Goal: Information Seeking & Learning: Learn about a topic

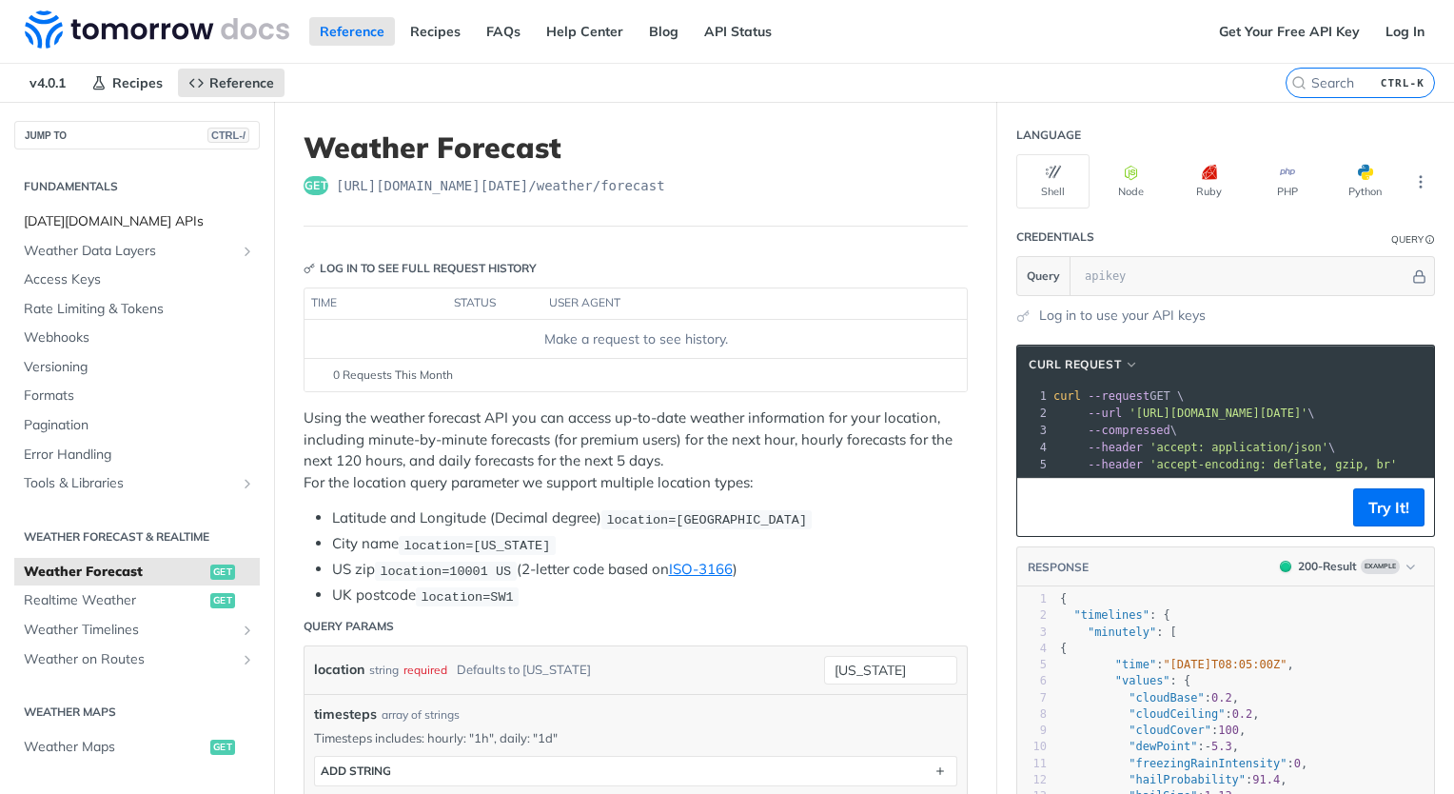
click at [116, 223] on span "Tomorrow.io APIs" at bounding box center [139, 221] width 231 height 19
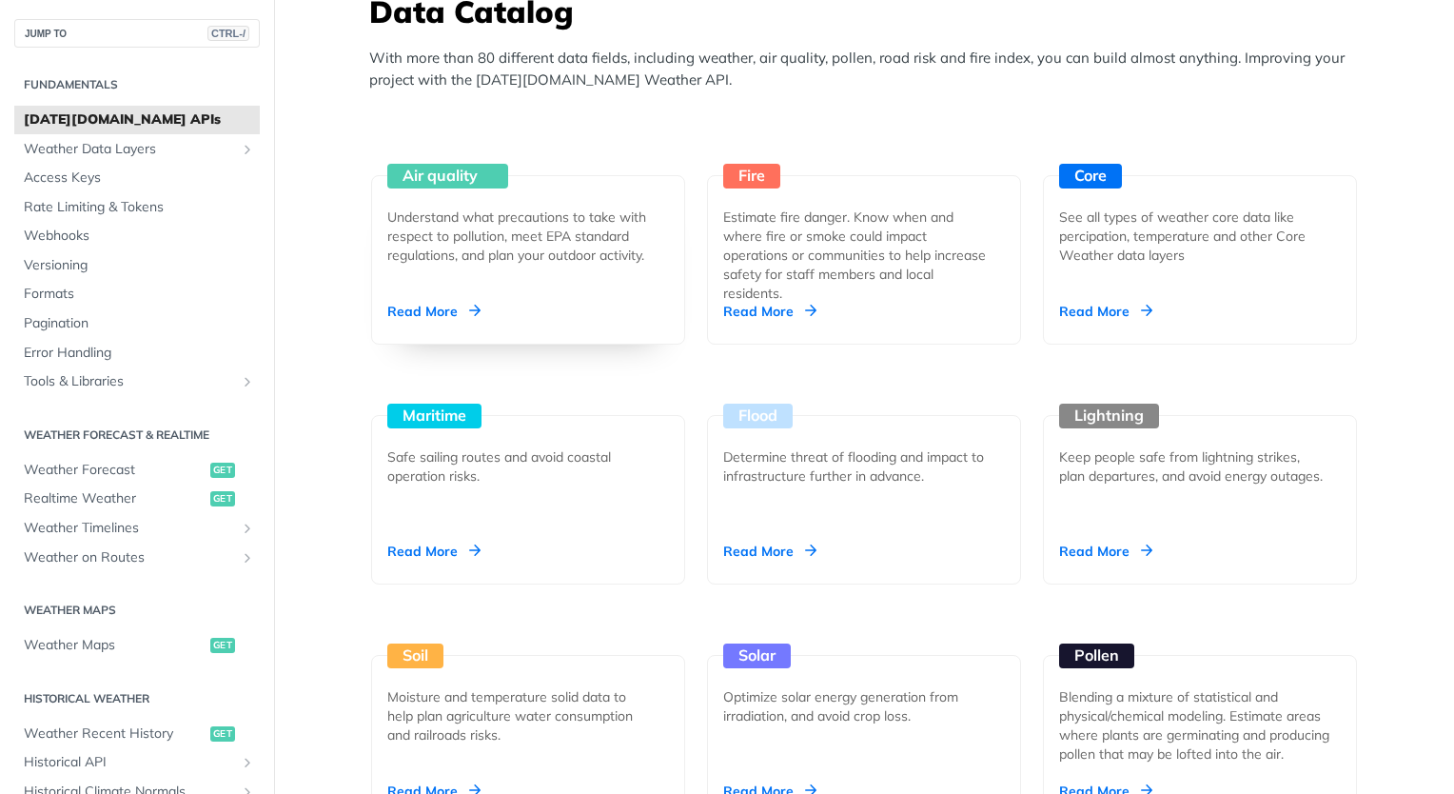
scroll to position [1674, 0]
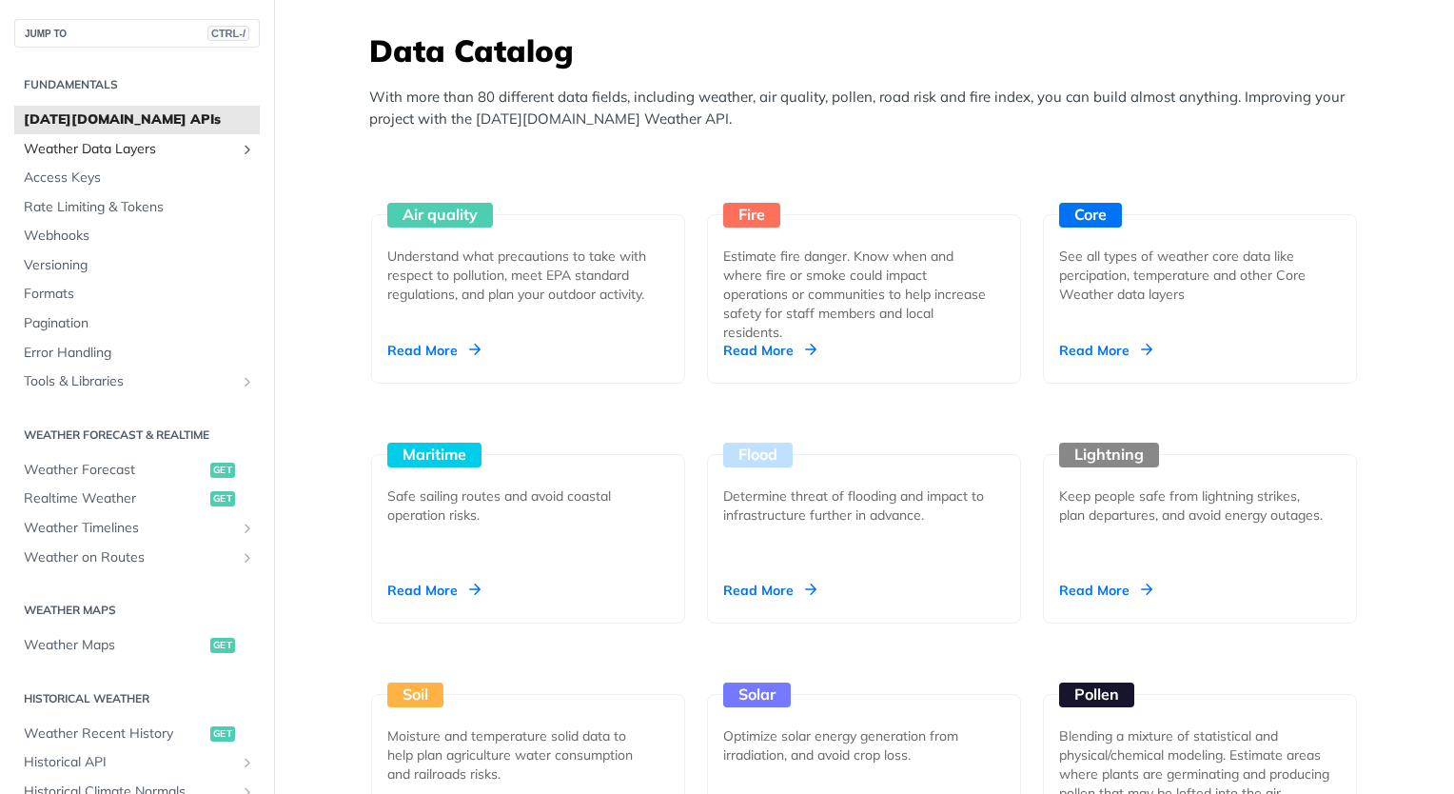
click at [220, 145] on span "Weather Data Layers" at bounding box center [129, 149] width 211 height 19
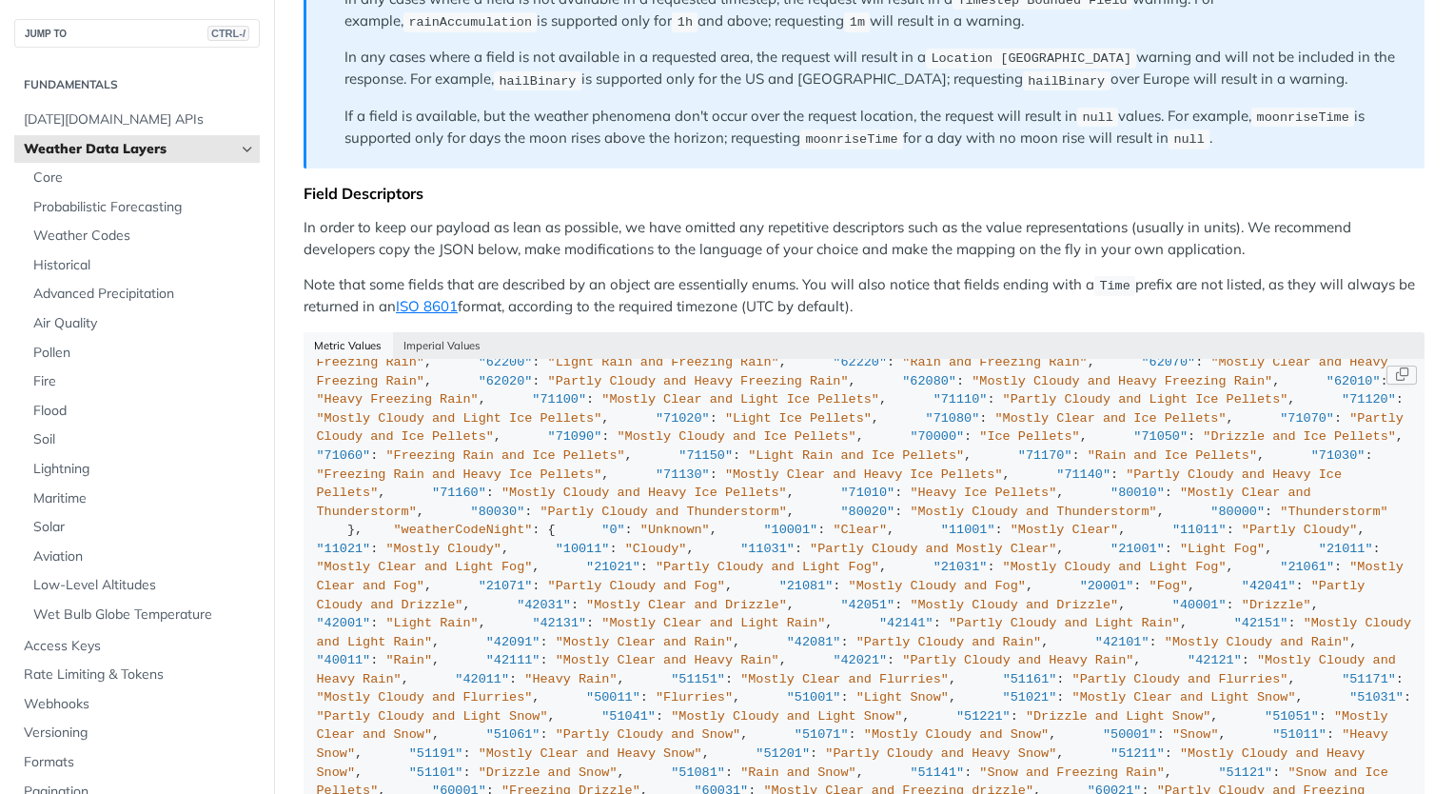
scroll to position [11086, 0]
click at [104, 181] on span "Core" at bounding box center [144, 177] width 222 height 19
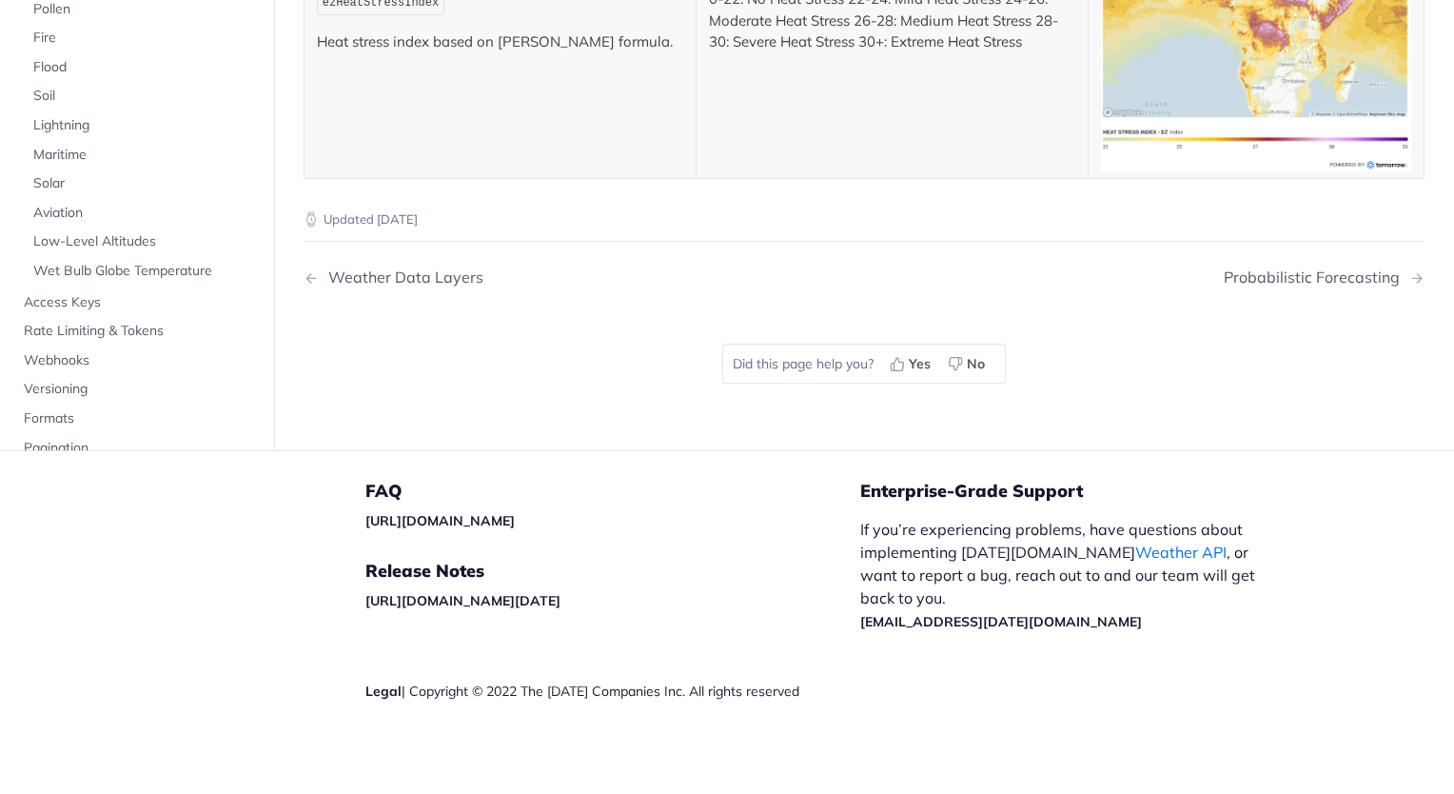
scroll to position [435, 0]
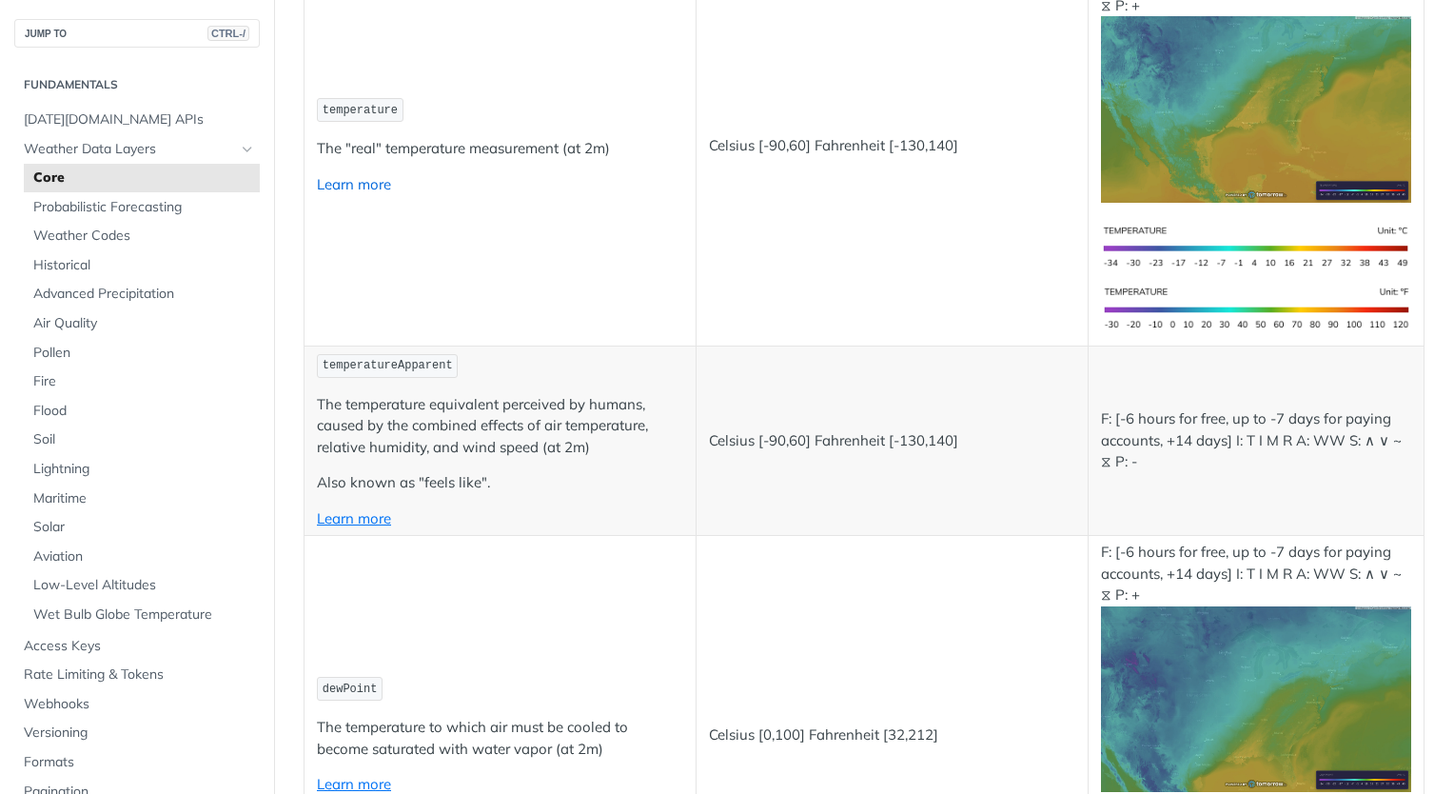
click at [384, 184] on link "Learn more" at bounding box center [354, 184] width 74 height 18
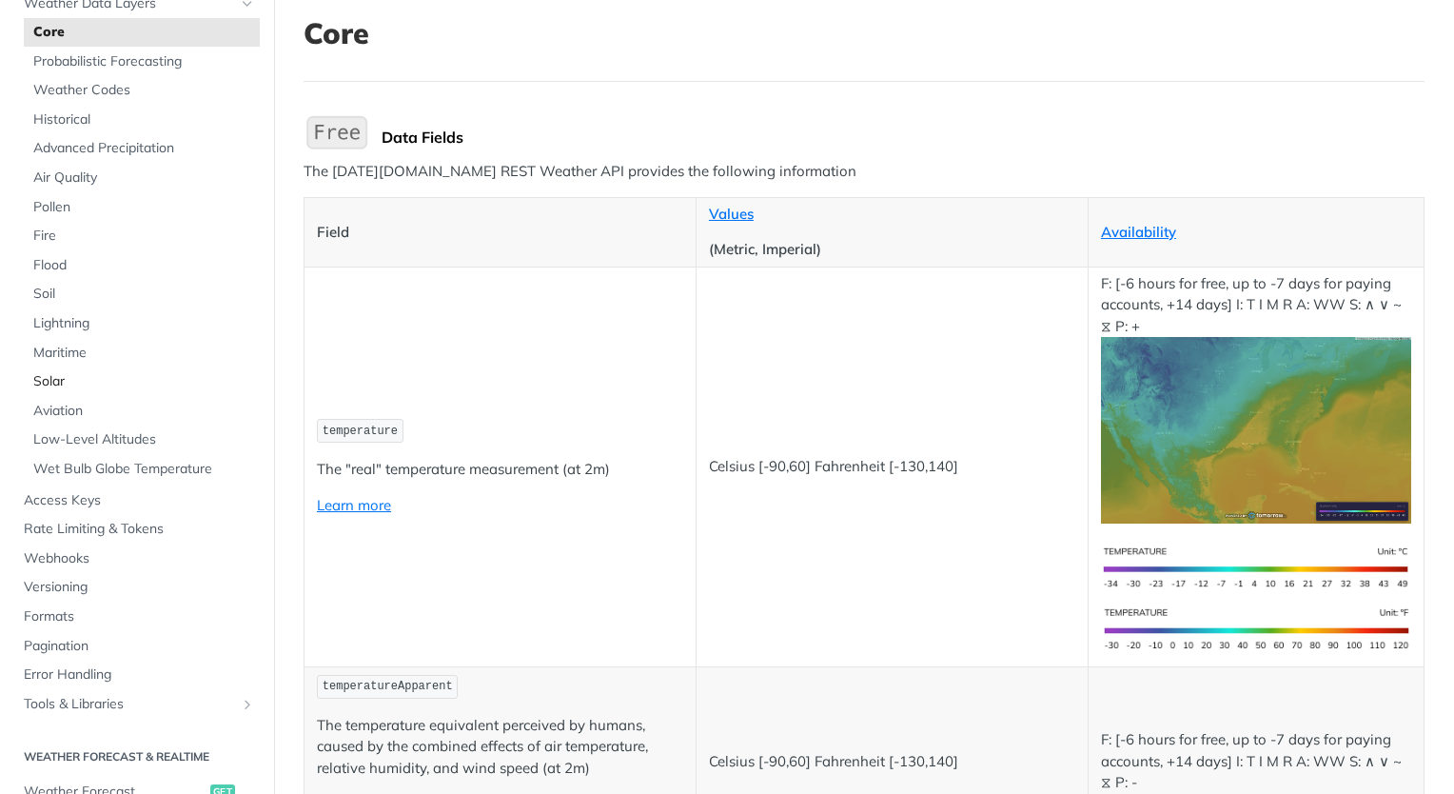
scroll to position [0, 0]
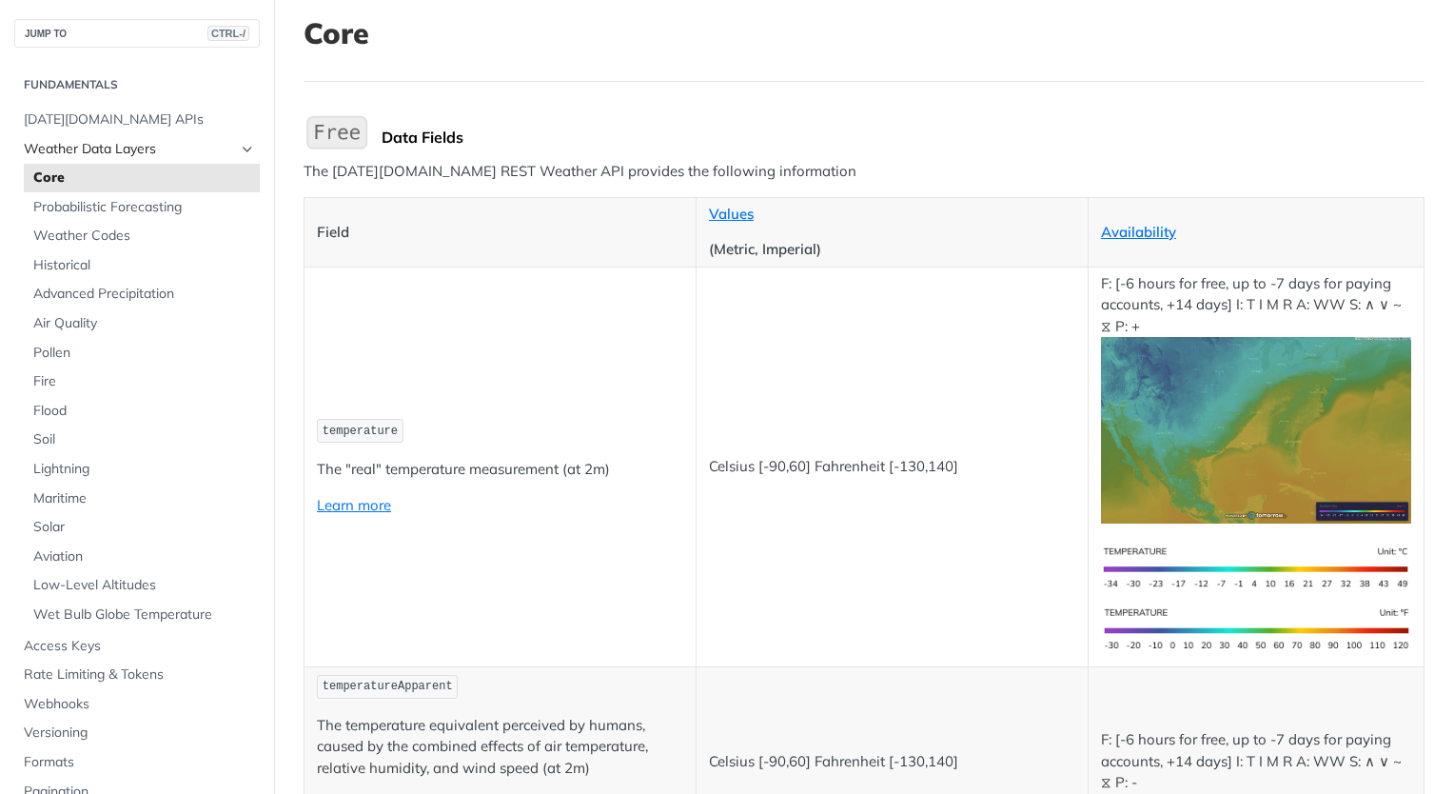
click at [240, 143] on icon "Hide subpages for Weather Data Layers" at bounding box center [247, 149] width 15 height 15
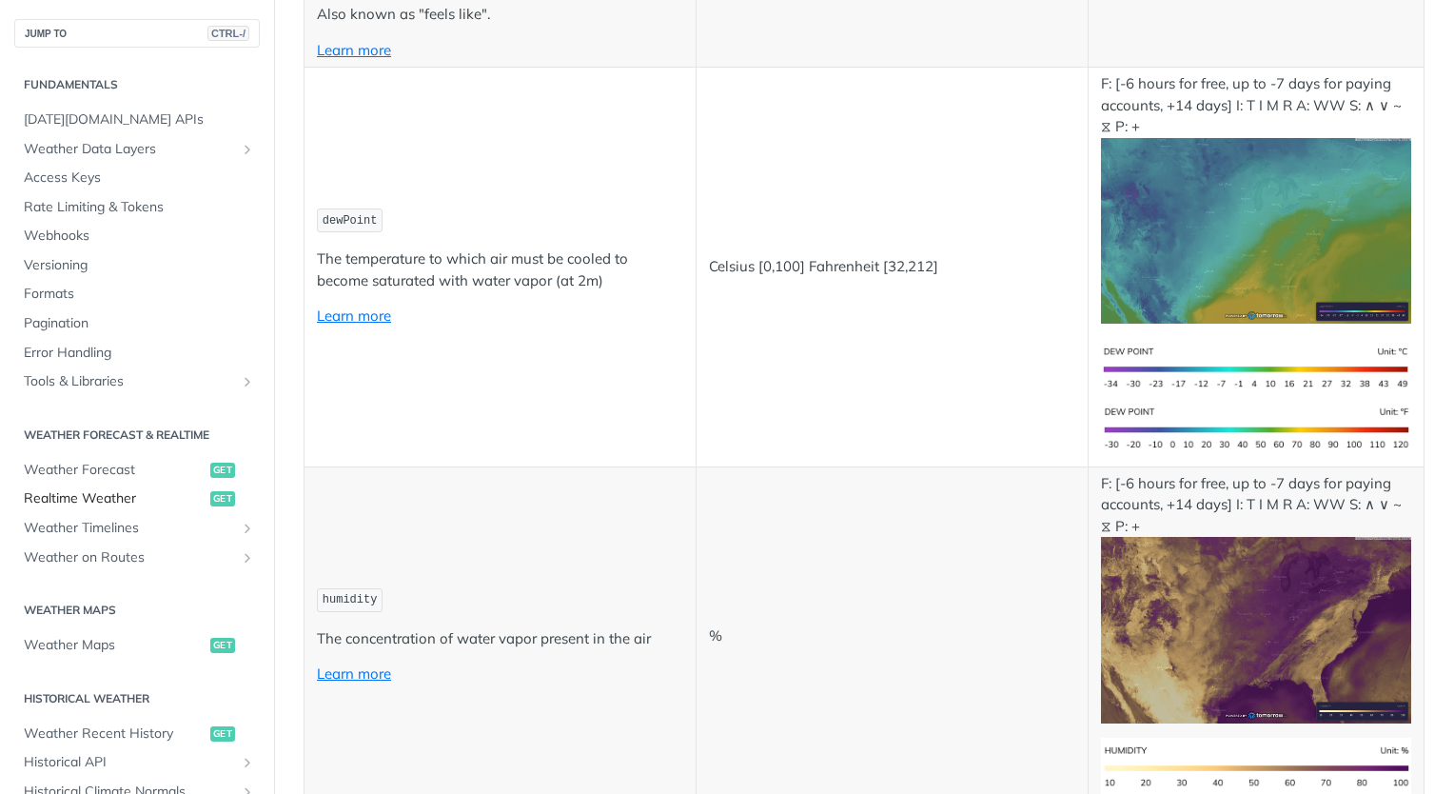
click at [99, 489] on span "Realtime Weather" at bounding box center [115, 498] width 182 height 19
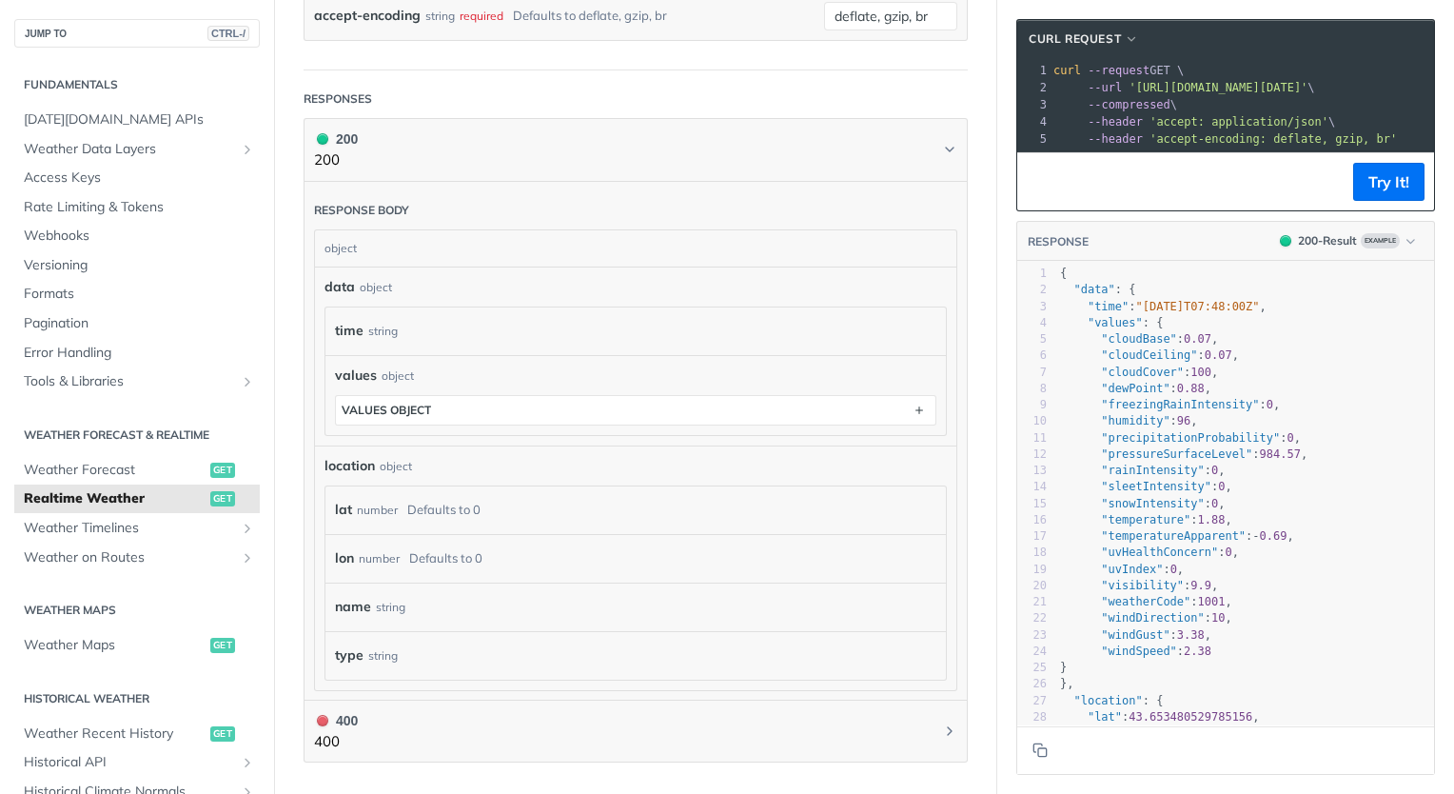
scroll to position [776, 0]
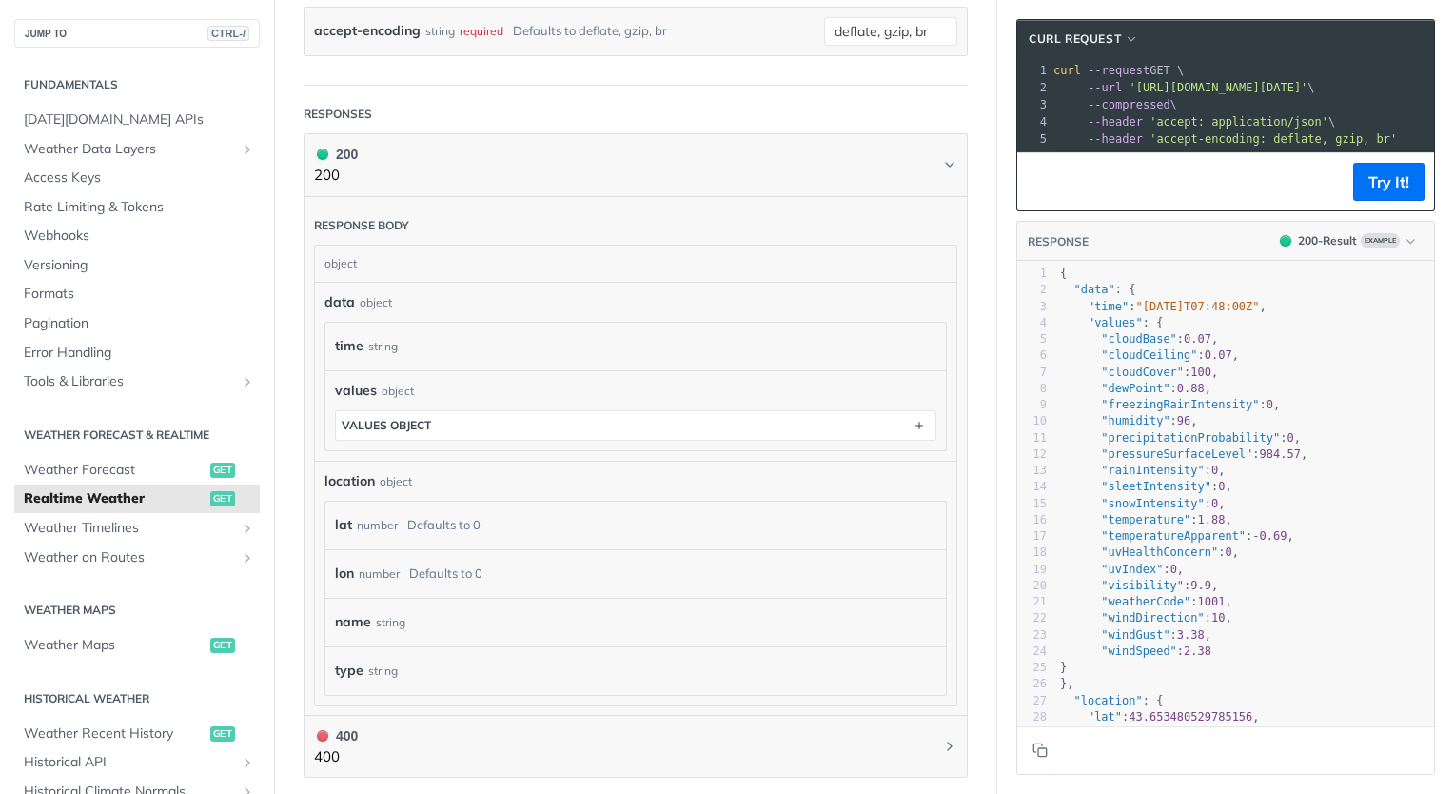
click at [1146, 445] on span ""precipitationProbability"" at bounding box center [1190, 437] width 179 height 13
type textarea "precipitationProbability"
click at [1146, 445] on span ""precipitationProbability"" at bounding box center [1190, 437] width 179 height 13
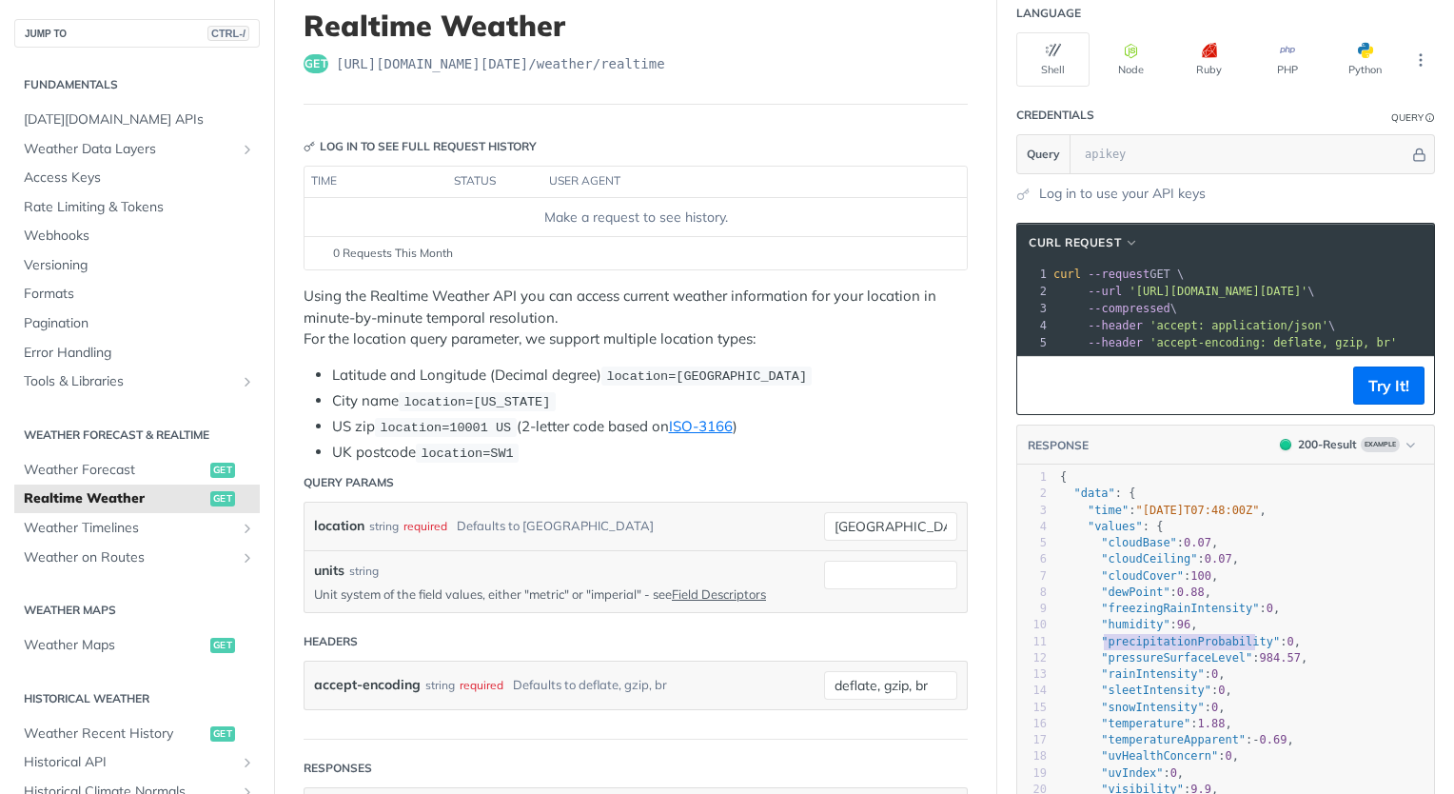
scroll to position [132, 0]
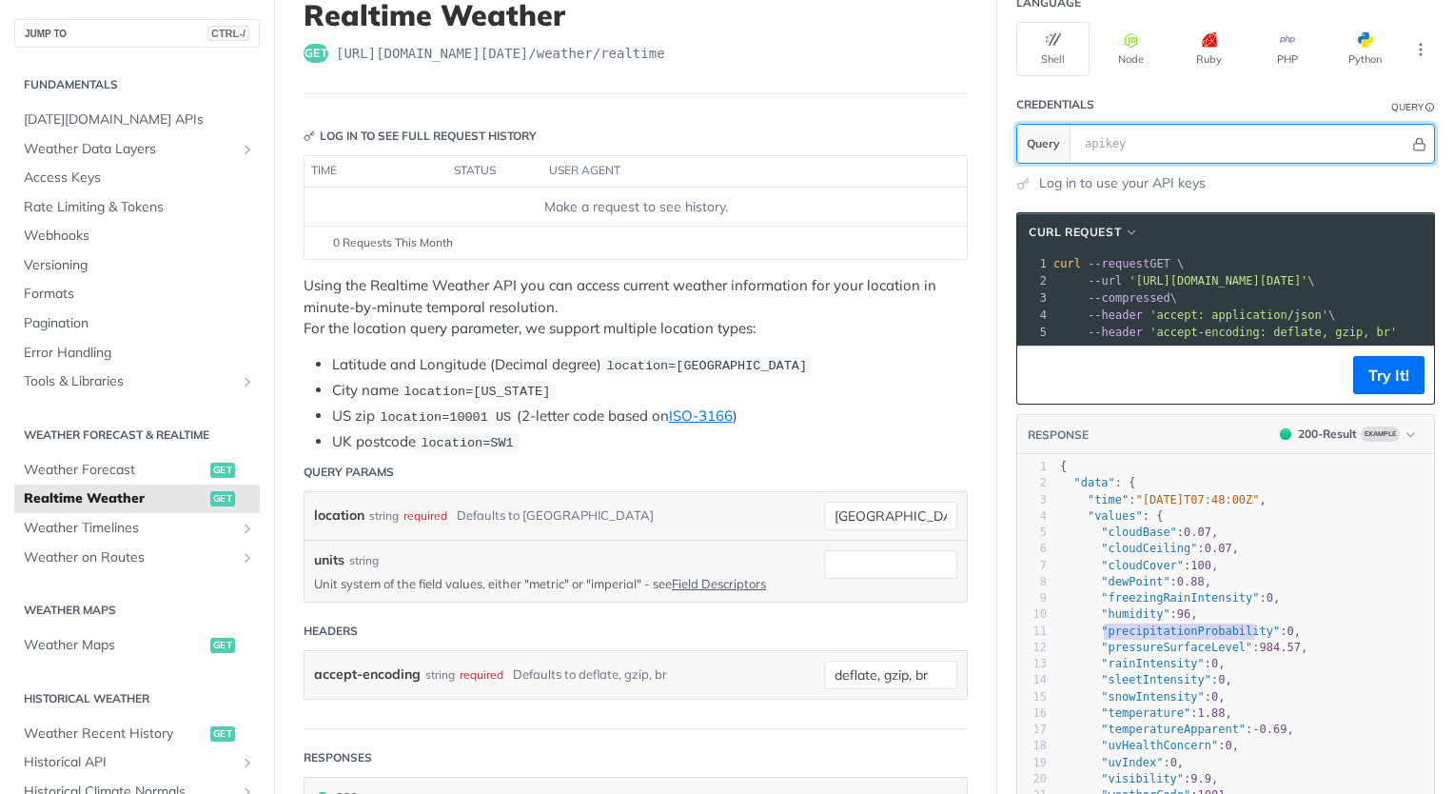
click at [1180, 137] on input "text" at bounding box center [1243, 144] width 334 height 38
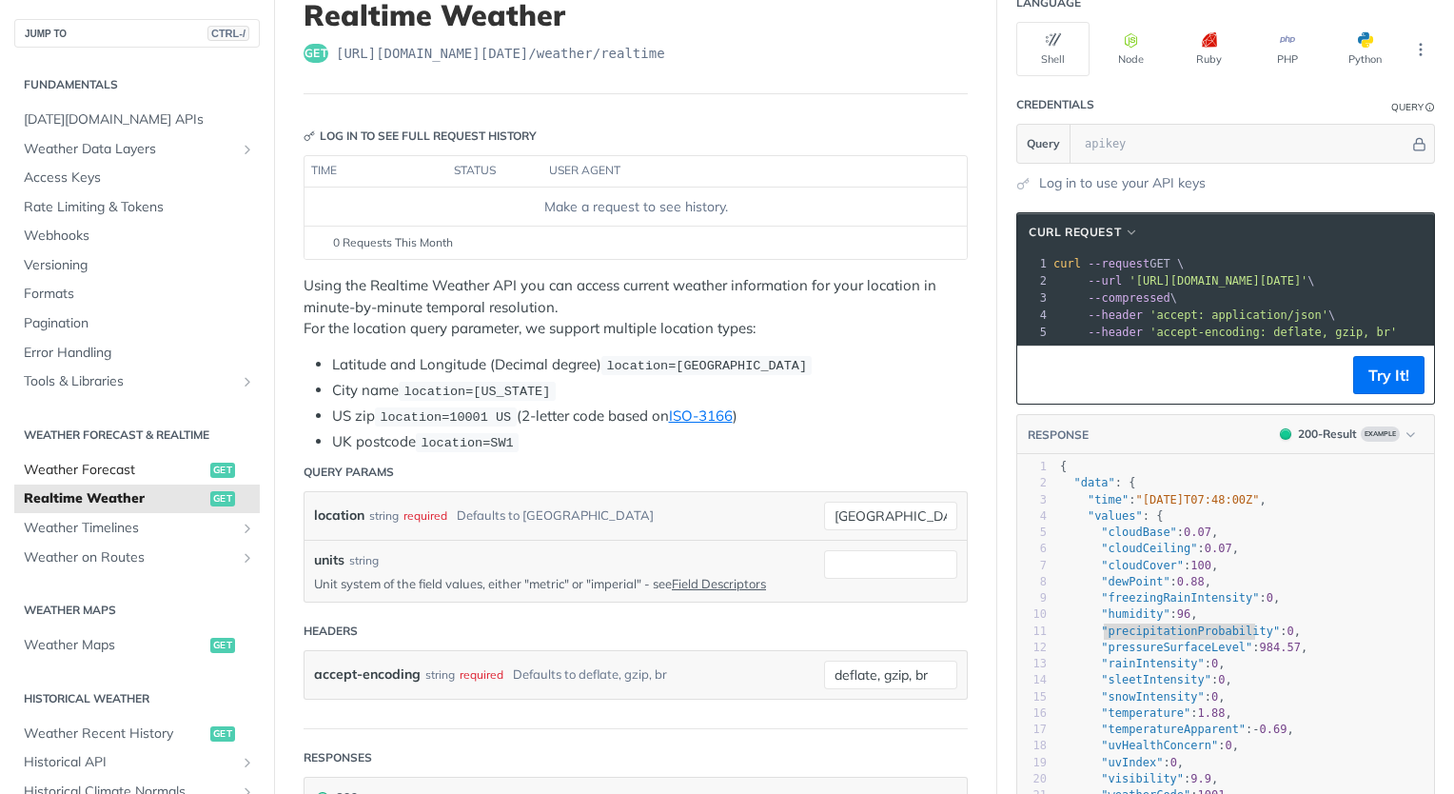
click at [120, 466] on span "Weather Forecast" at bounding box center [115, 470] width 182 height 19
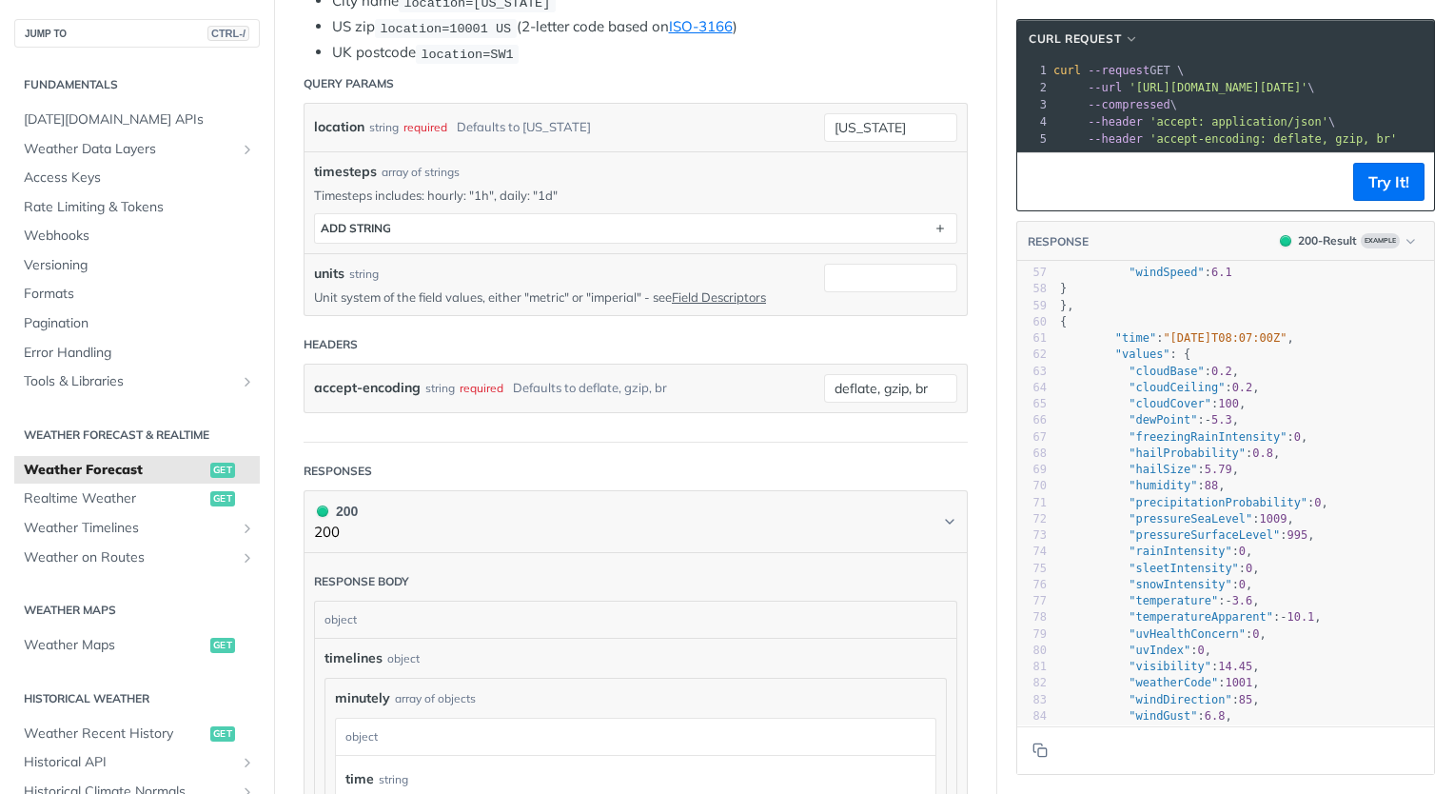
scroll to position [543, 0]
click at [1033, 755] on icon "Copy to clipboard" at bounding box center [1040, 749] width 15 height 15
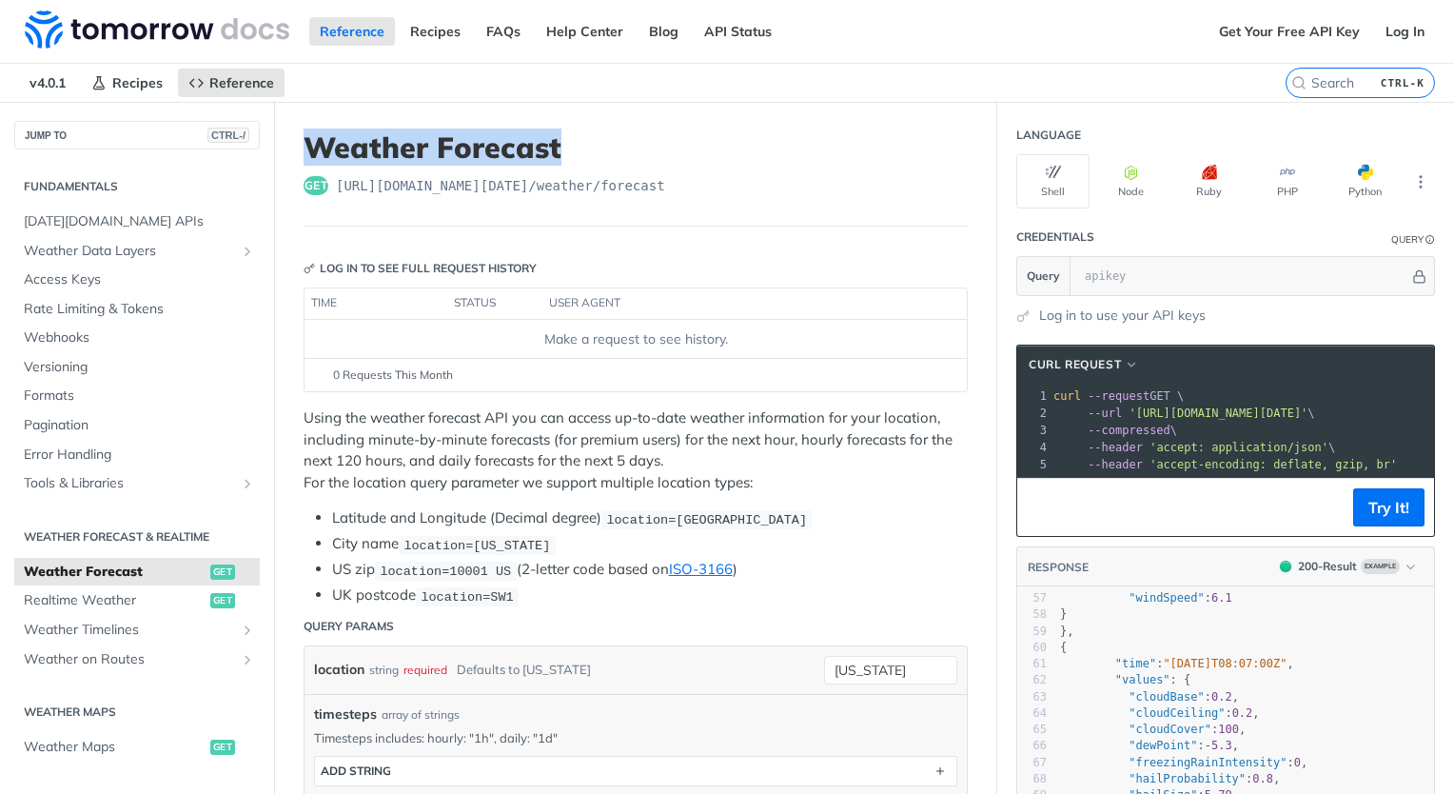
drag, startPoint x: 579, startPoint y: 148, endPoint x: 296, endPoint y: 143, distance: 282.7
copy h1 "Weather Forecast"
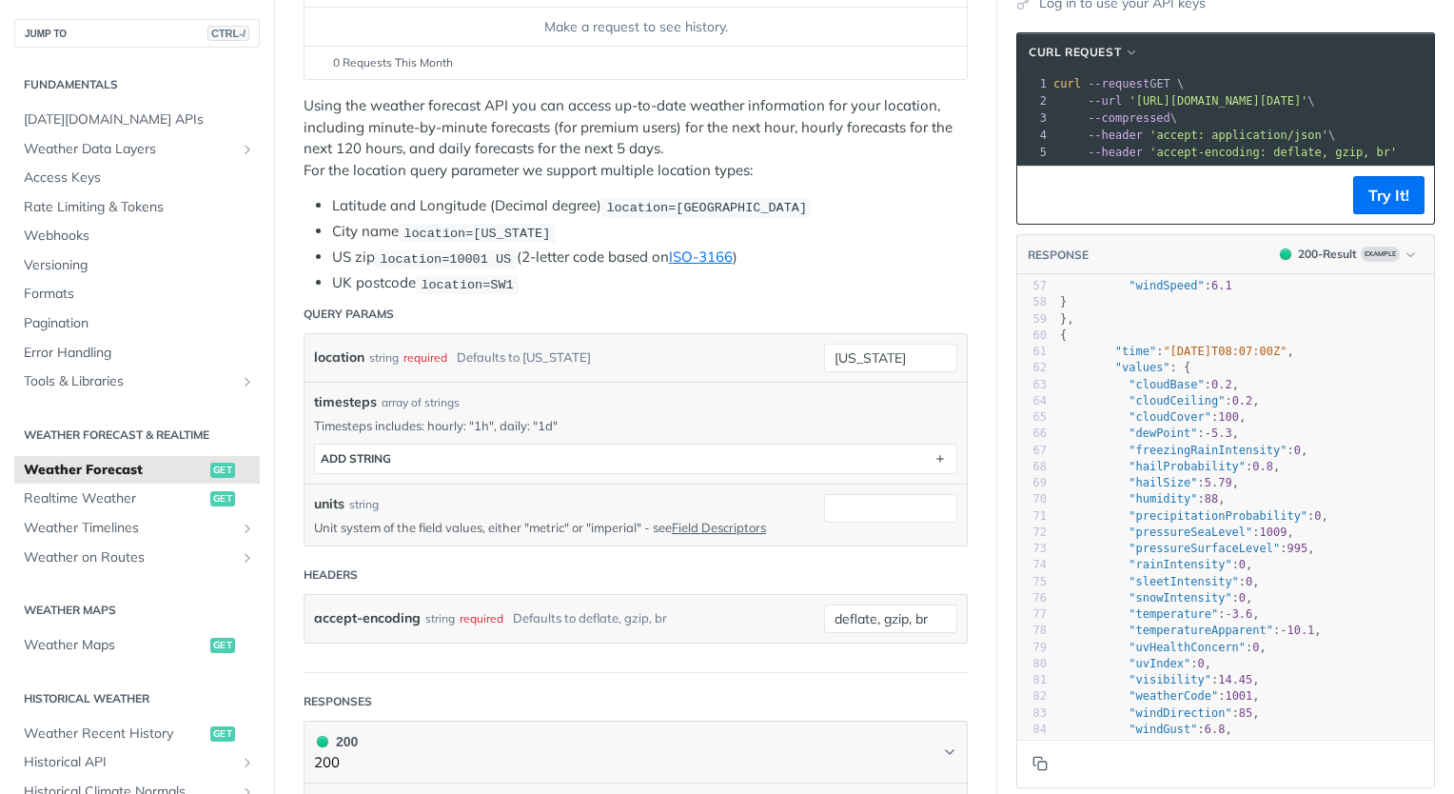
scroll to position [320, 0]
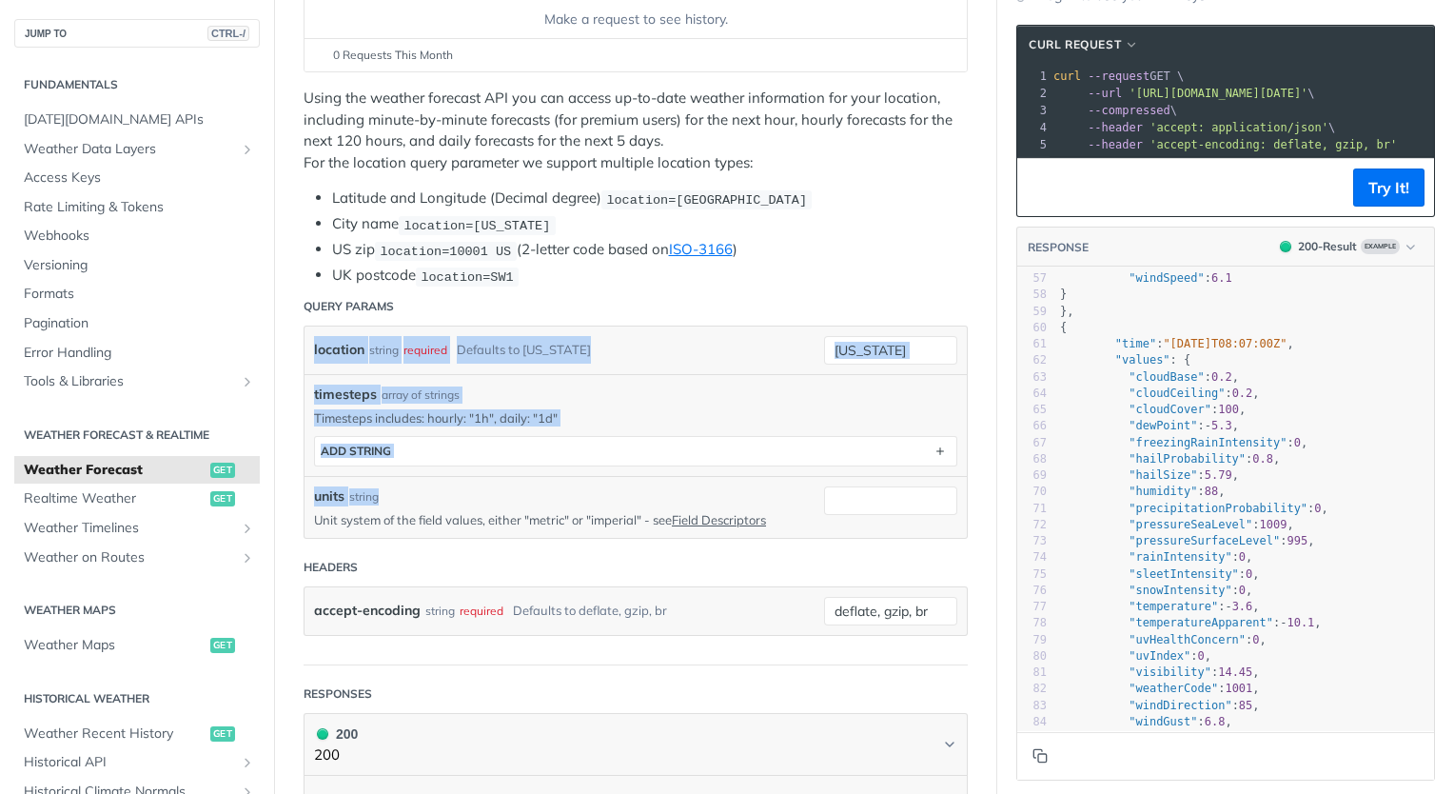
drag, startPoint x: 384, startPoint y: 489, endPoint x: 298, endPoint y: 341, distance: 171.4
copy div "location string required Defaults to new york timesteps array of strings Timest…"
click at [899, 345] on input "new york" at bounding box center [890, 350] width 133 height 29
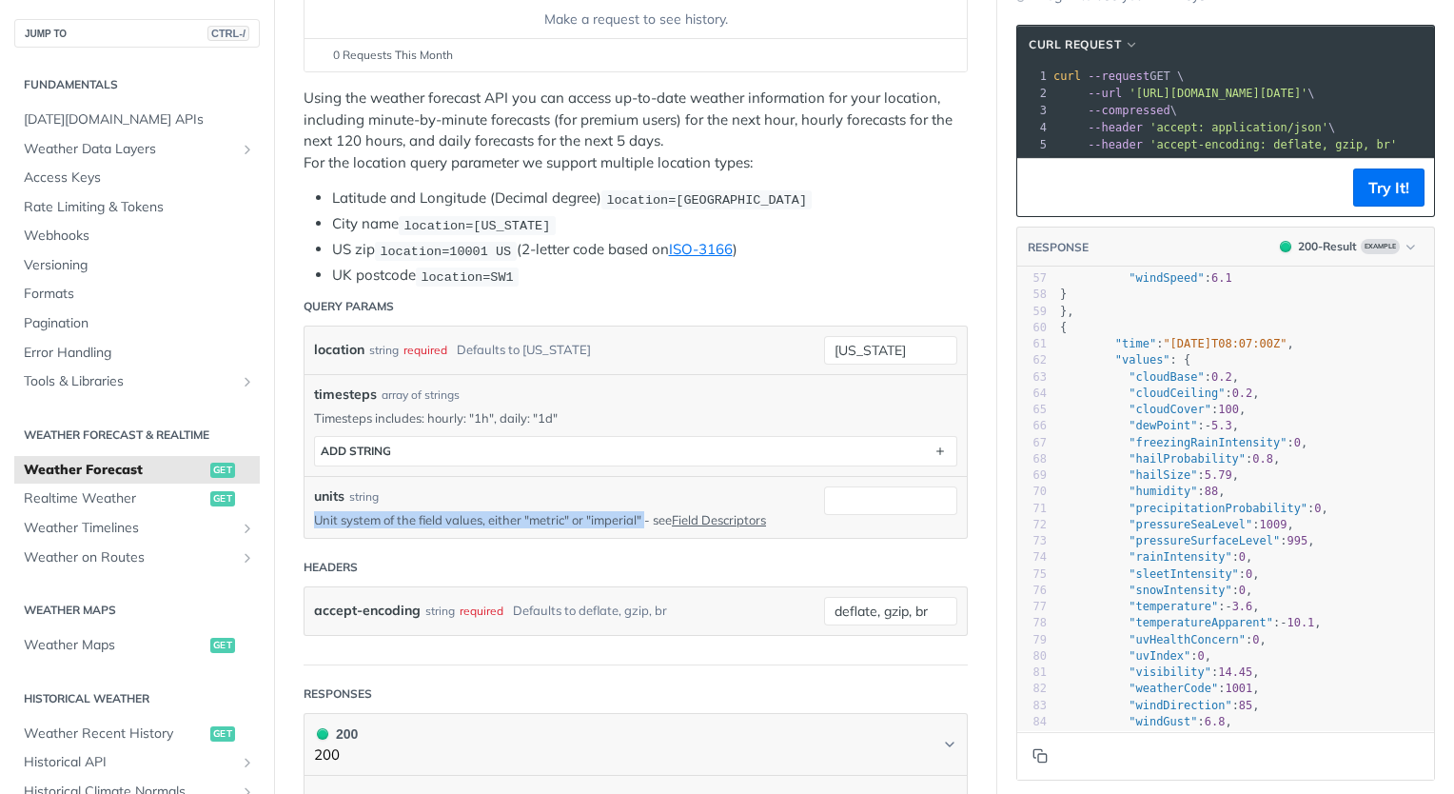
drag, startPoint x: 312, startPoint y: 513, endPoint x: 650, endPoint y: 515, distance: 337.9
click at [650, 515] on div "units string Unit system of the field values, either "metric" or "imperial" - s…" at bounding box center [636, 507] width 662 height 62
drag, startPoint x: 650, startPoint y: 515, endPoint x: 564, endPoint y: 511, distance: 85.7
copy p "Unit system of the field values, either "metric" or "imperial""
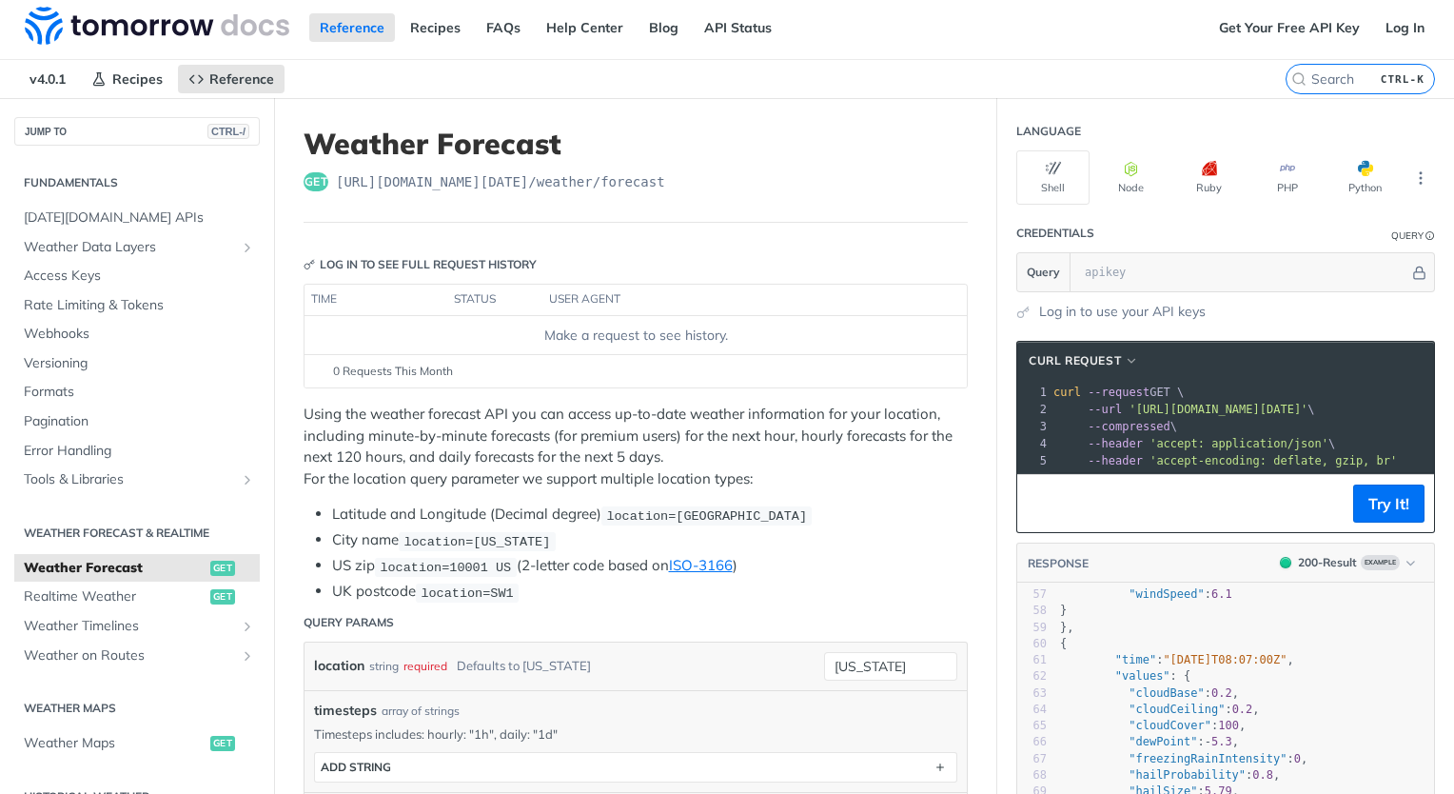
scroll to position [0, 0]
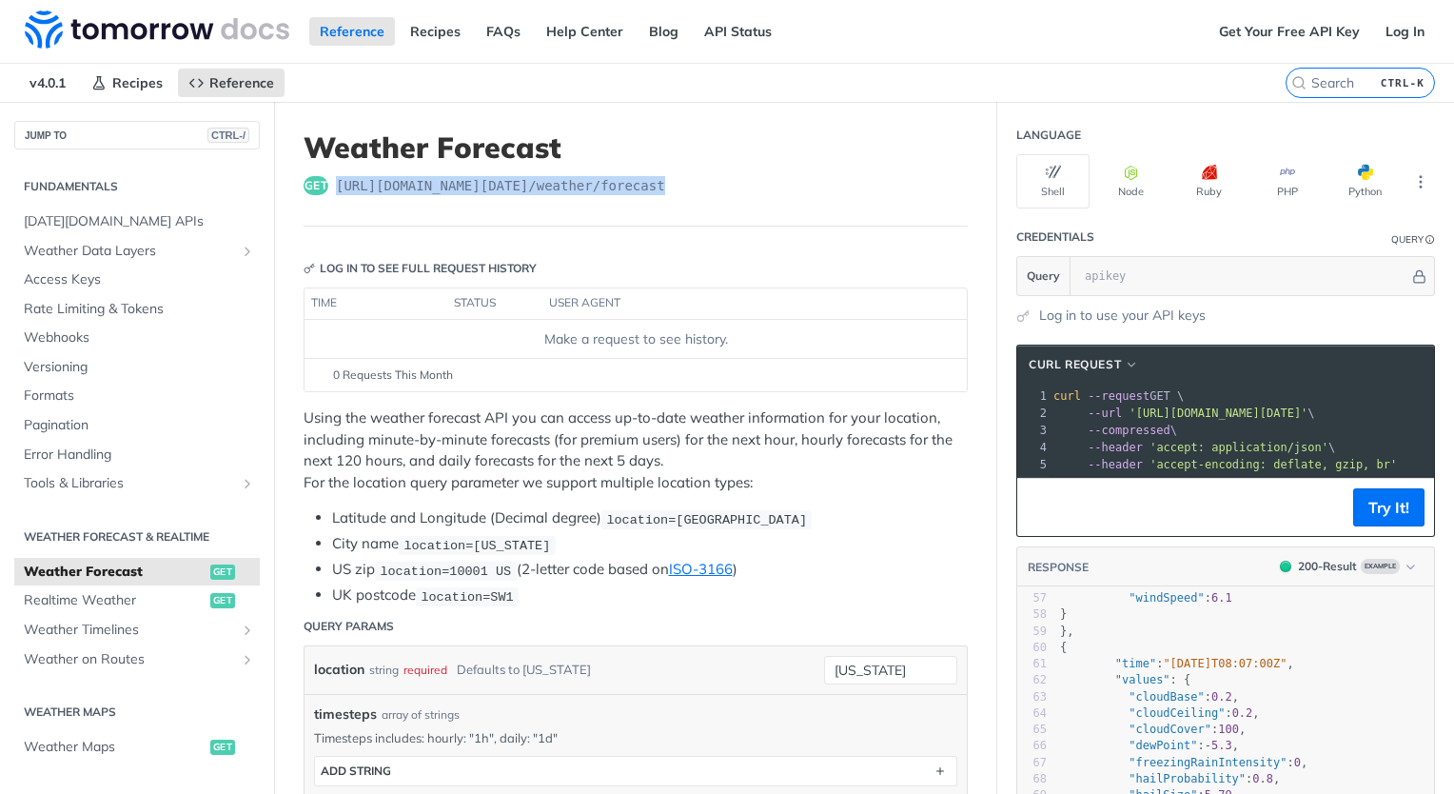
drag, startPoint x: 663, startPoint y: 175, endPoint x: 334, endPoint y: 184, distance: 329.4
click at [334, 184] on div "get https://api.tomorrow.io/v4 /weather/forecast" at bounding box center [636, 185] width 664 height 19
copy span "https://api.tomorrow.io/v4 /weather/forecast"
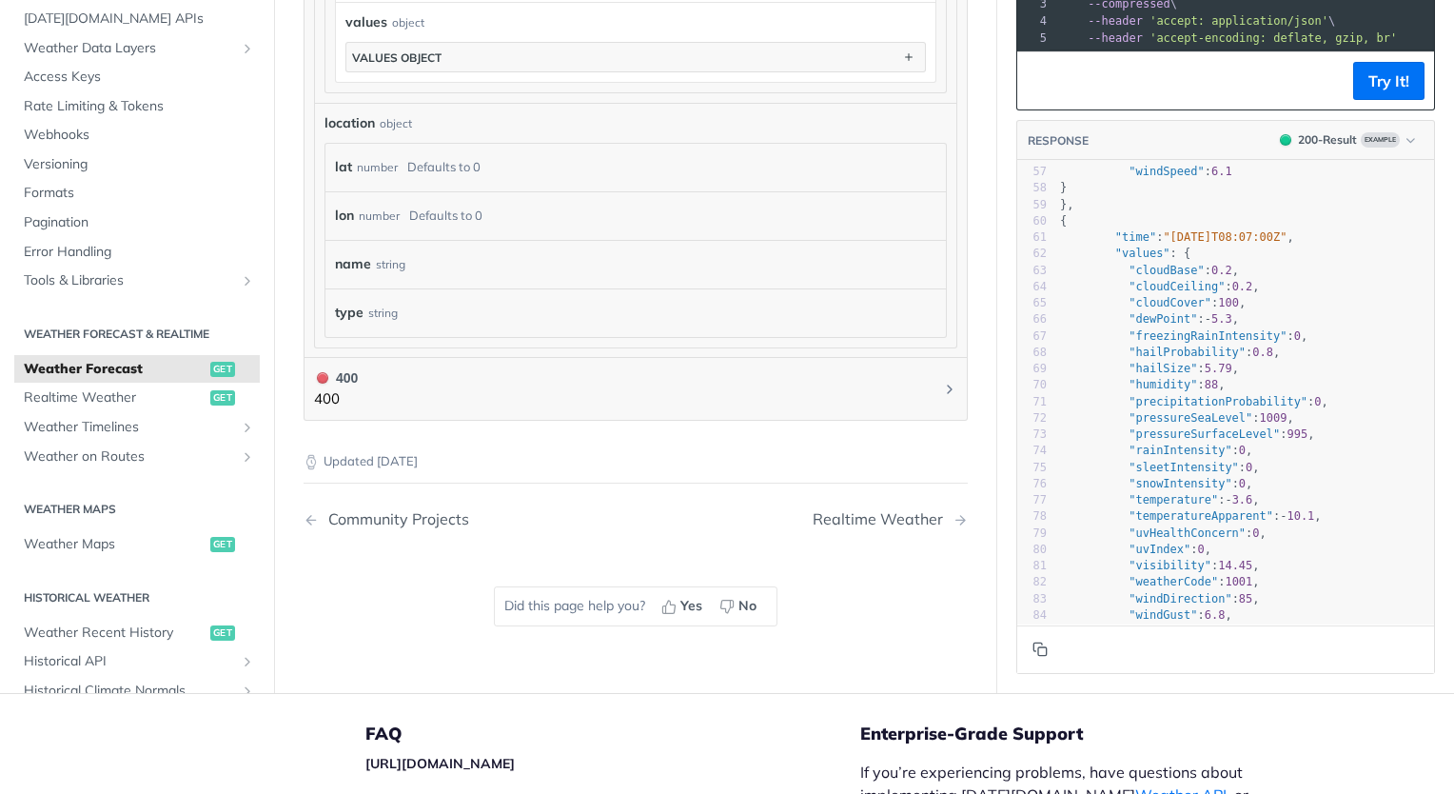
scroll to position [1780, 0]
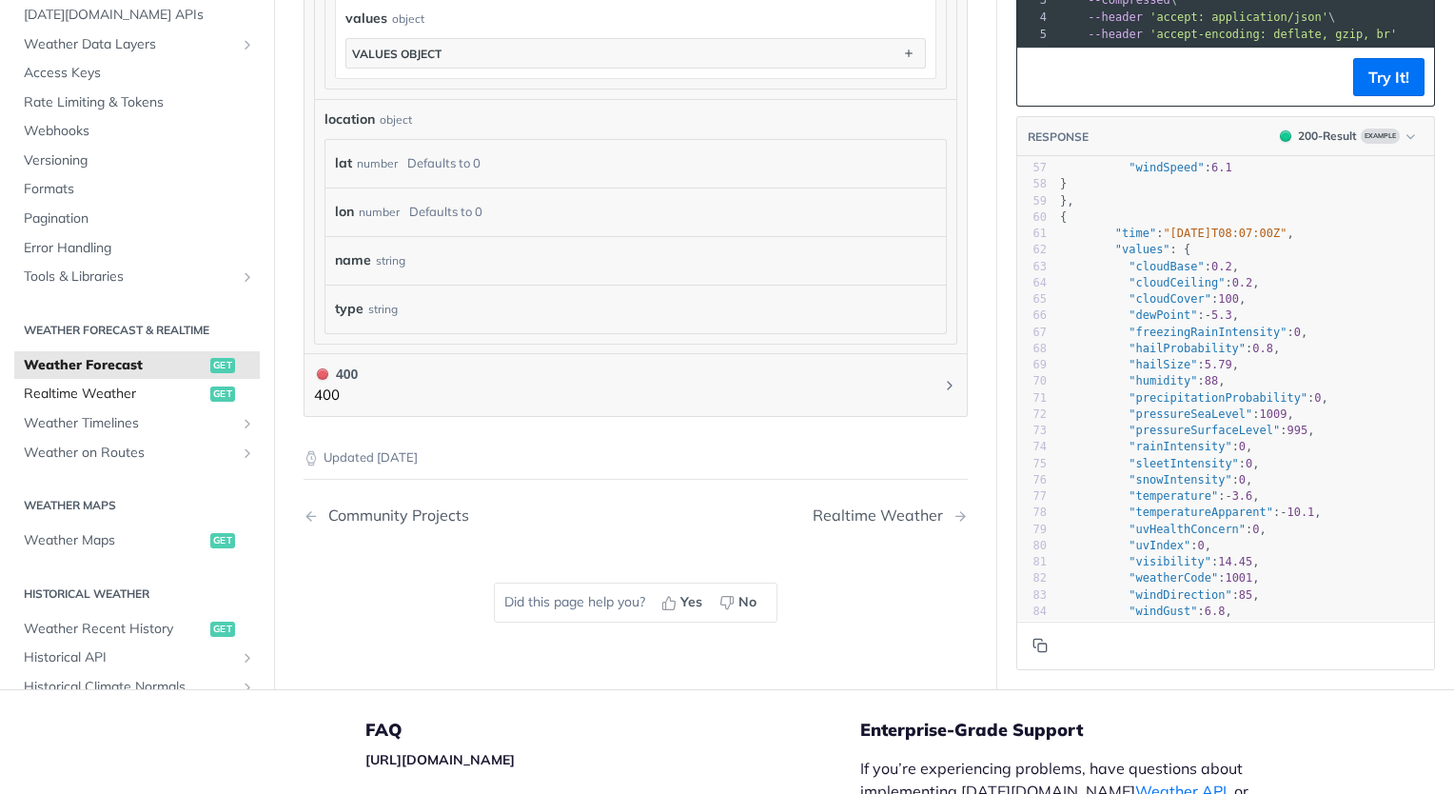
click at [65, 387] on span "Realtime Weather" at bounding box center [115, 394] width 182 height 19
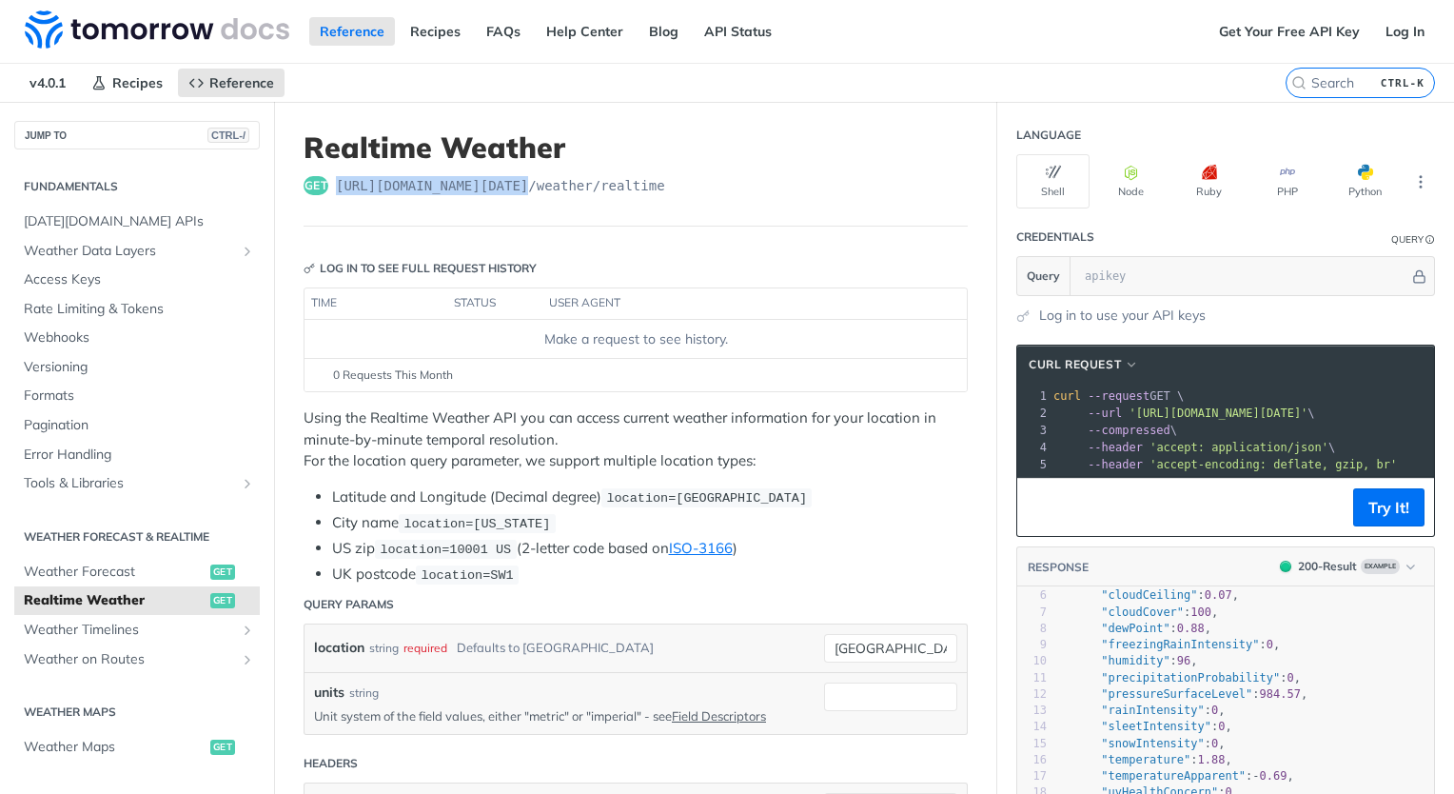
click at [522, 201] on header "Realtime Weather get https://api.tomorrow.io/v4 /weather/realtime" at bounding box center [636, 178] width 664 height 96
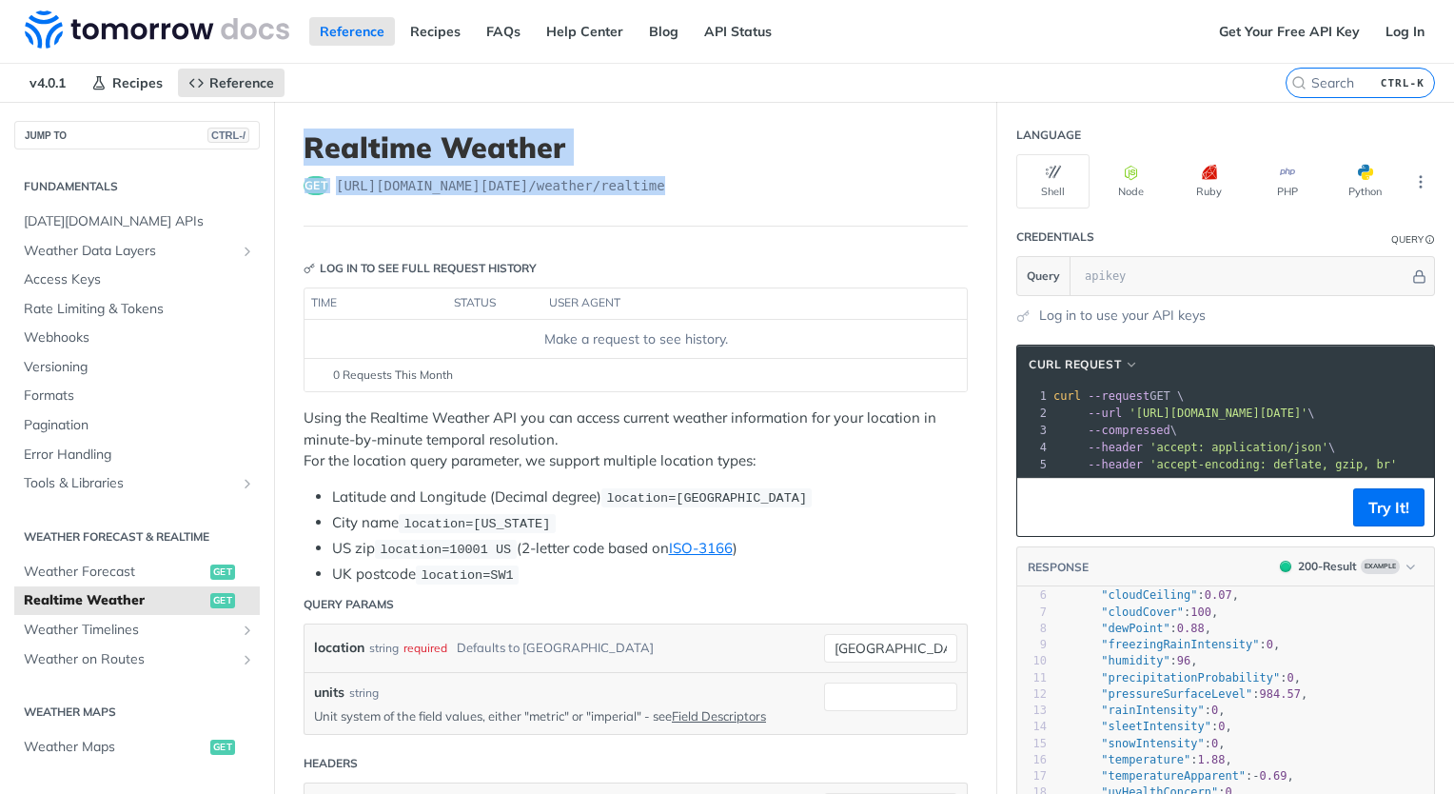
drag, startPoint x: 293, startPoint y: 136, endPoint x: 662, endPoint y: 184, distance: 372.4
copy header "Realtime Weather get https://api.tomorrow.io/v4 /weather/realtime"
click at [146, 563] on span "Weather Forecast" at bounding box center [115, 572] width 182 height 19
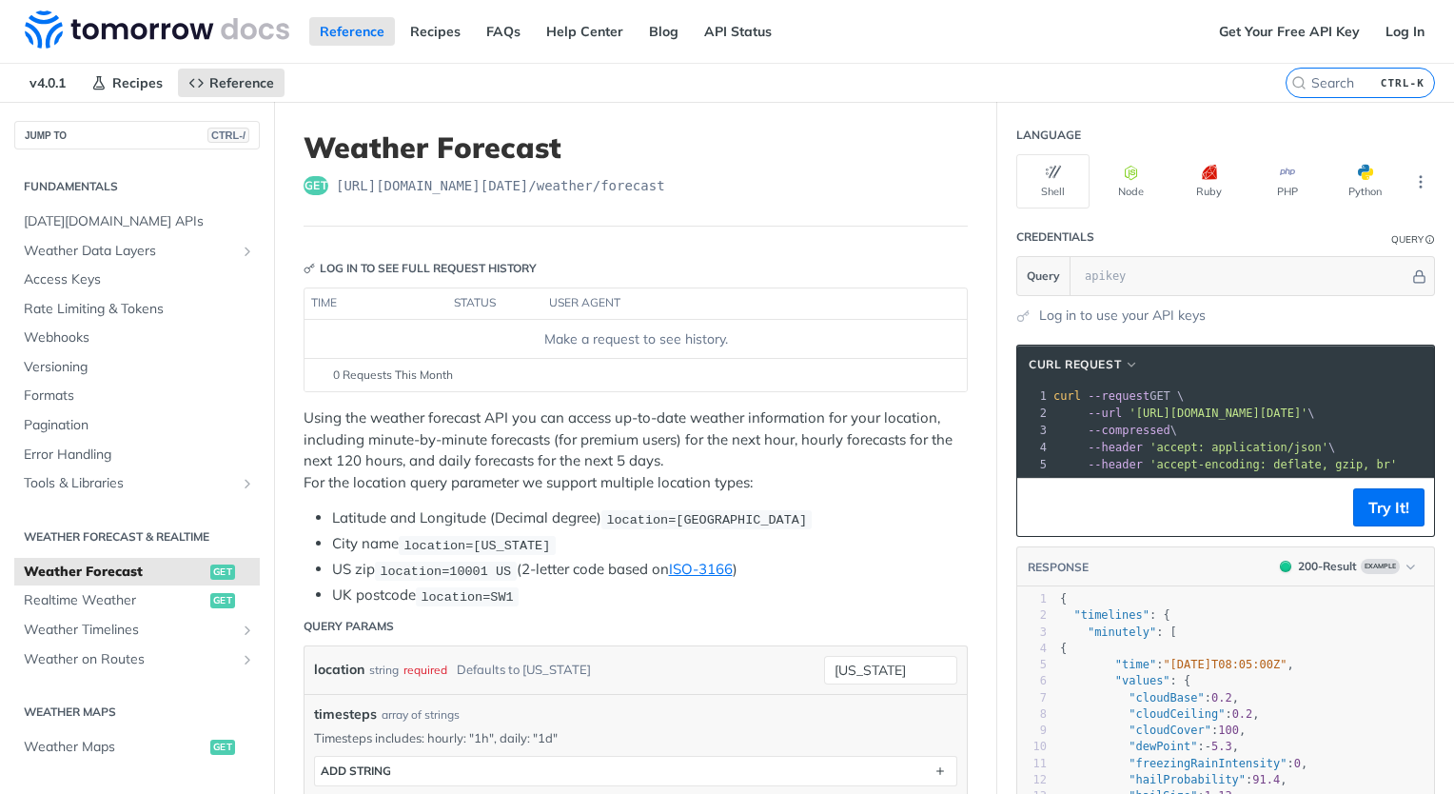
click at [1112, 639] on span ""minutely"" at bounding box center [1122, 631] width 69 height 13
type textarea "minutely"
click at [1112, 639] on span ""minutely"" at bounding box center [1122, 631] width 69 height 13
click at [98, 598] on span "Realtime Weather" at bounding box center [115, 600] width 182 height 19
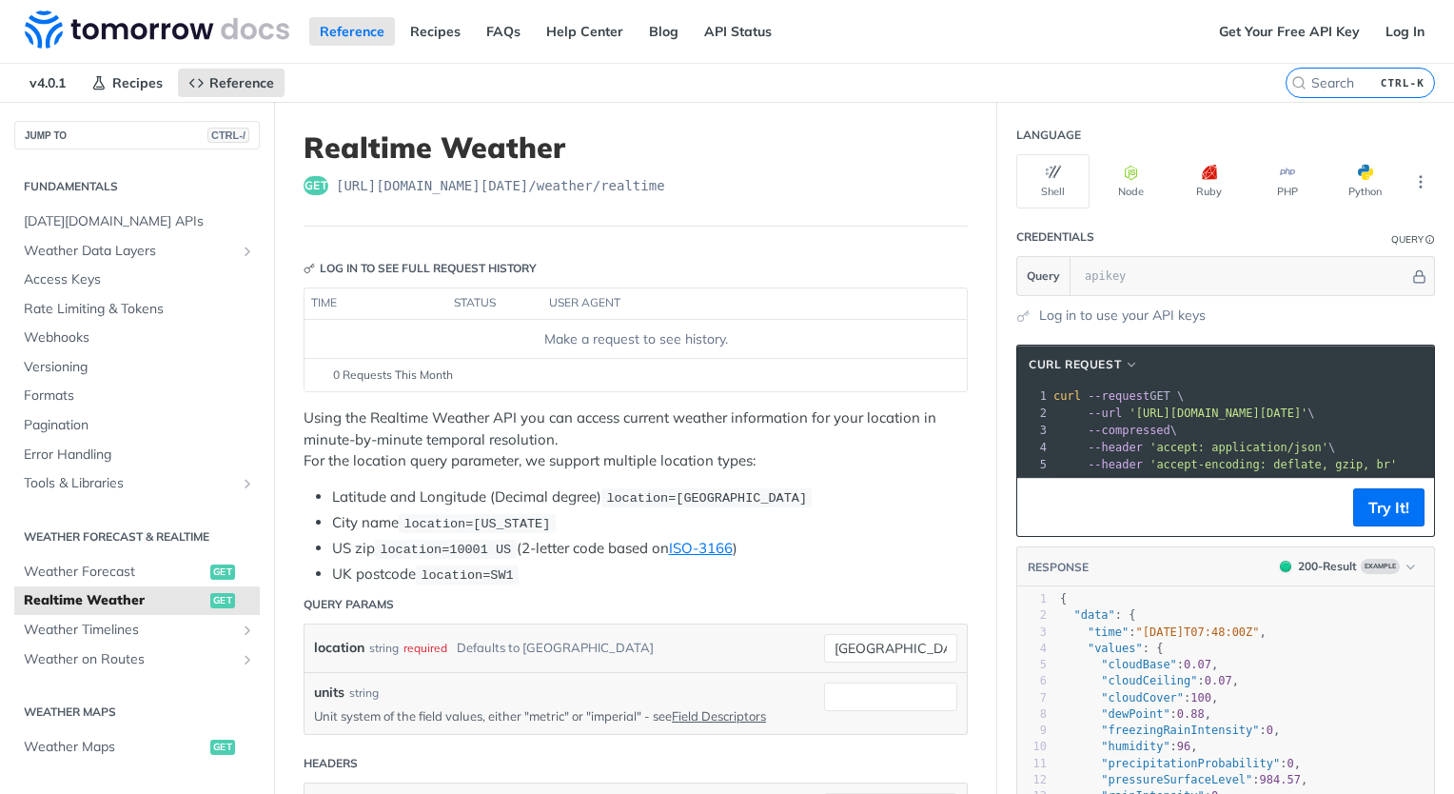
click at [98, 598] on span "Realtime Weather" at bounding box center [115, 600] width 182 height 19
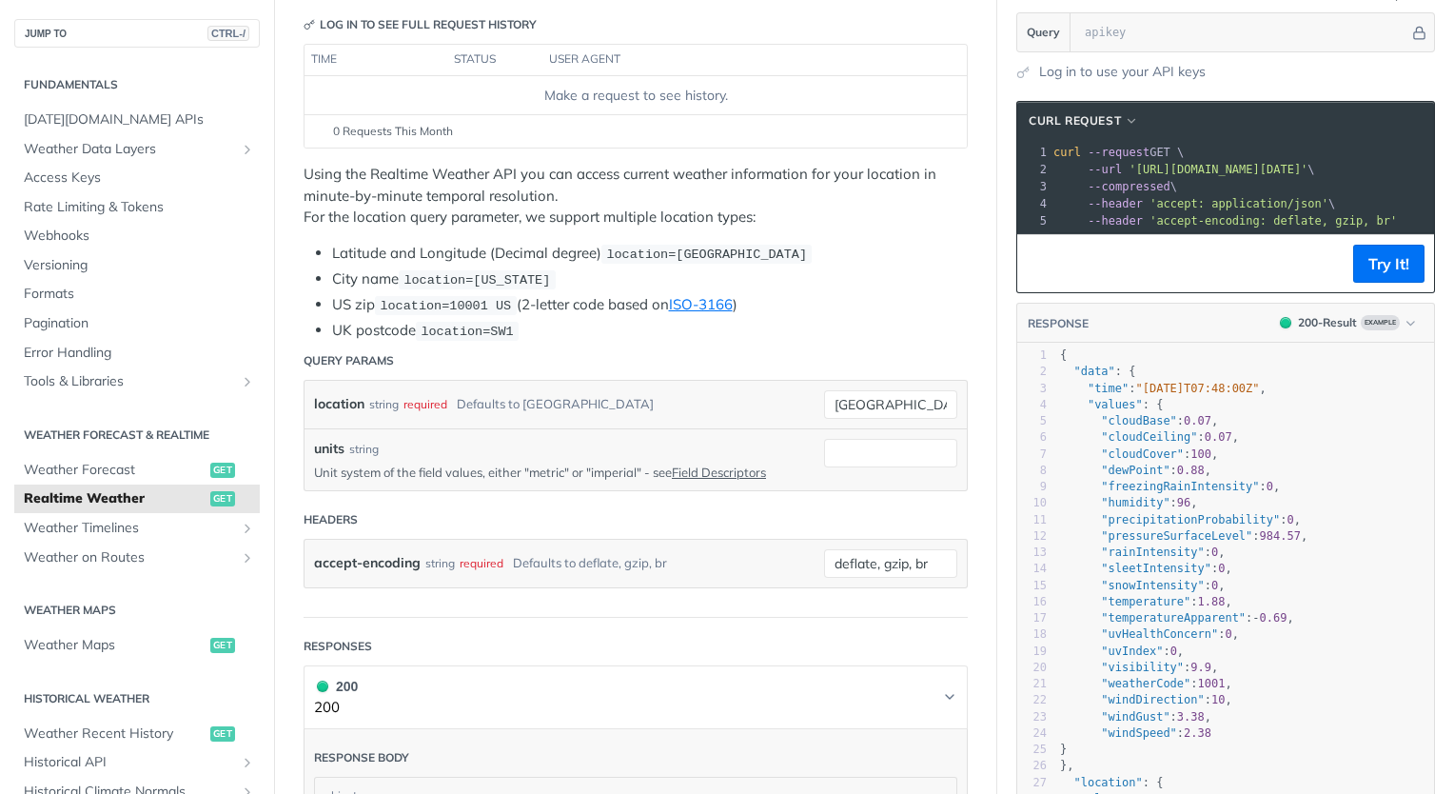
scroll to position [312, 0]
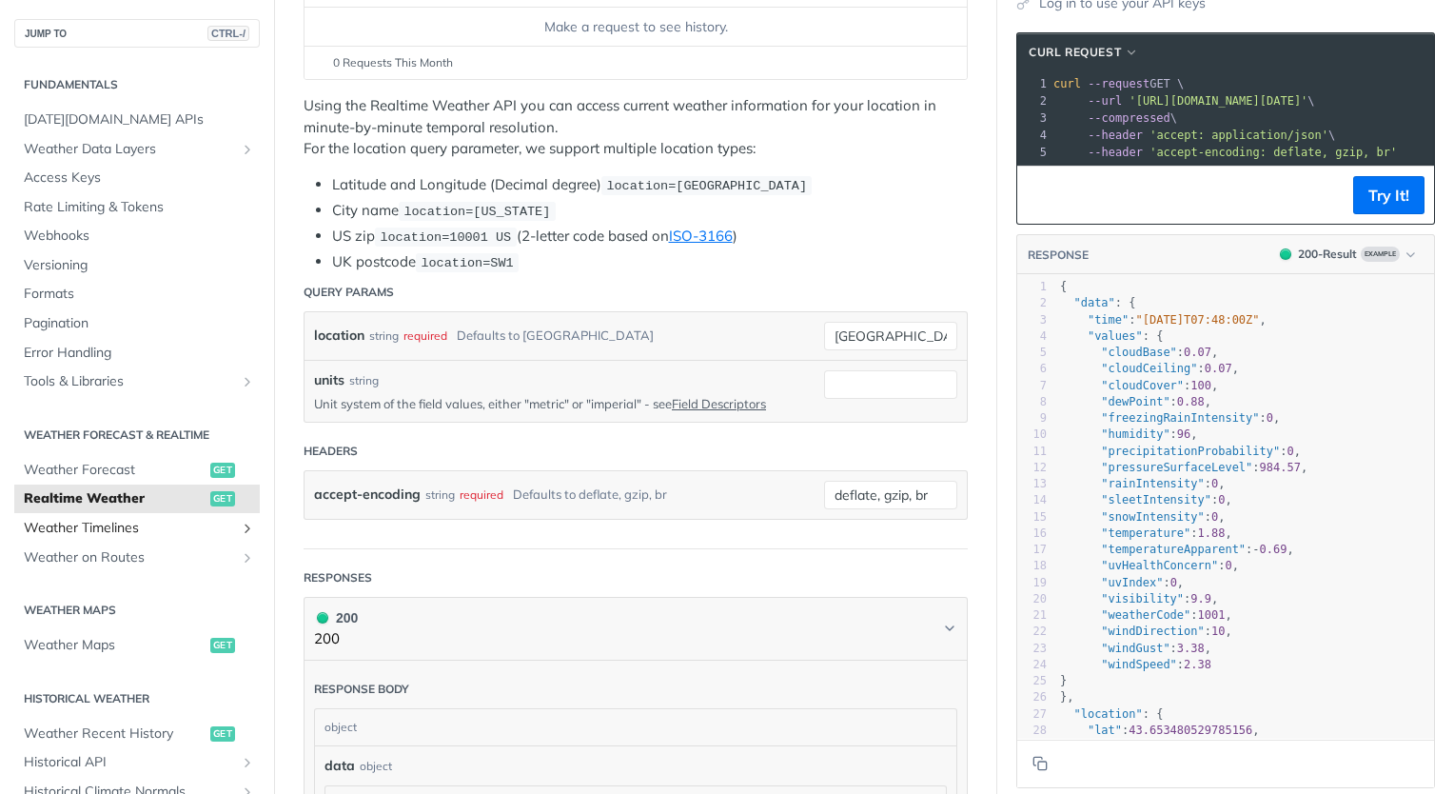
click at [240, 526] on icon "Show subpages for Weather Timelines" at bounding box center [247, 528] width 15 height 15
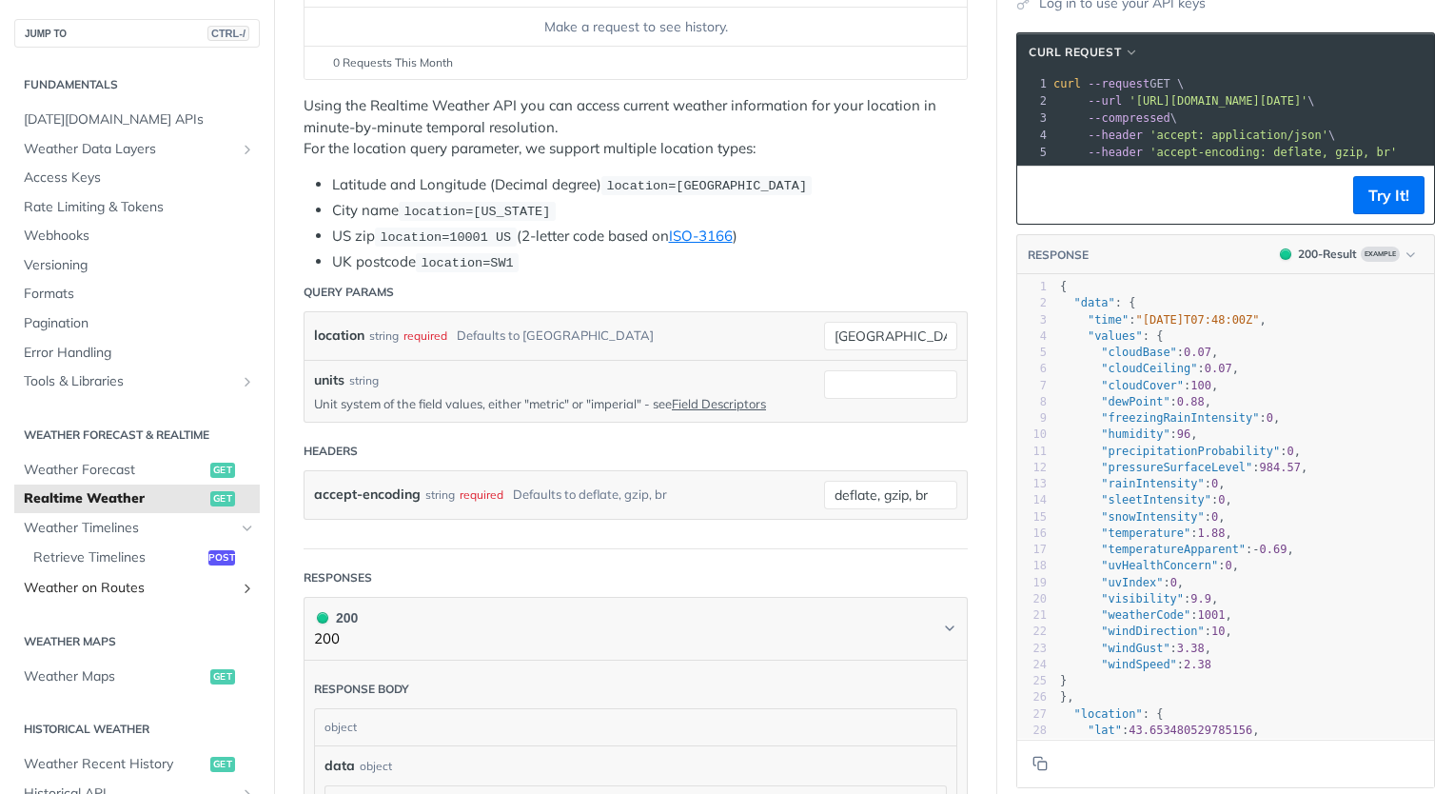
click at [240, 591] on icon "Show subpages for Weather on Routes" at bounding box center [247, 588] width 15 height 15
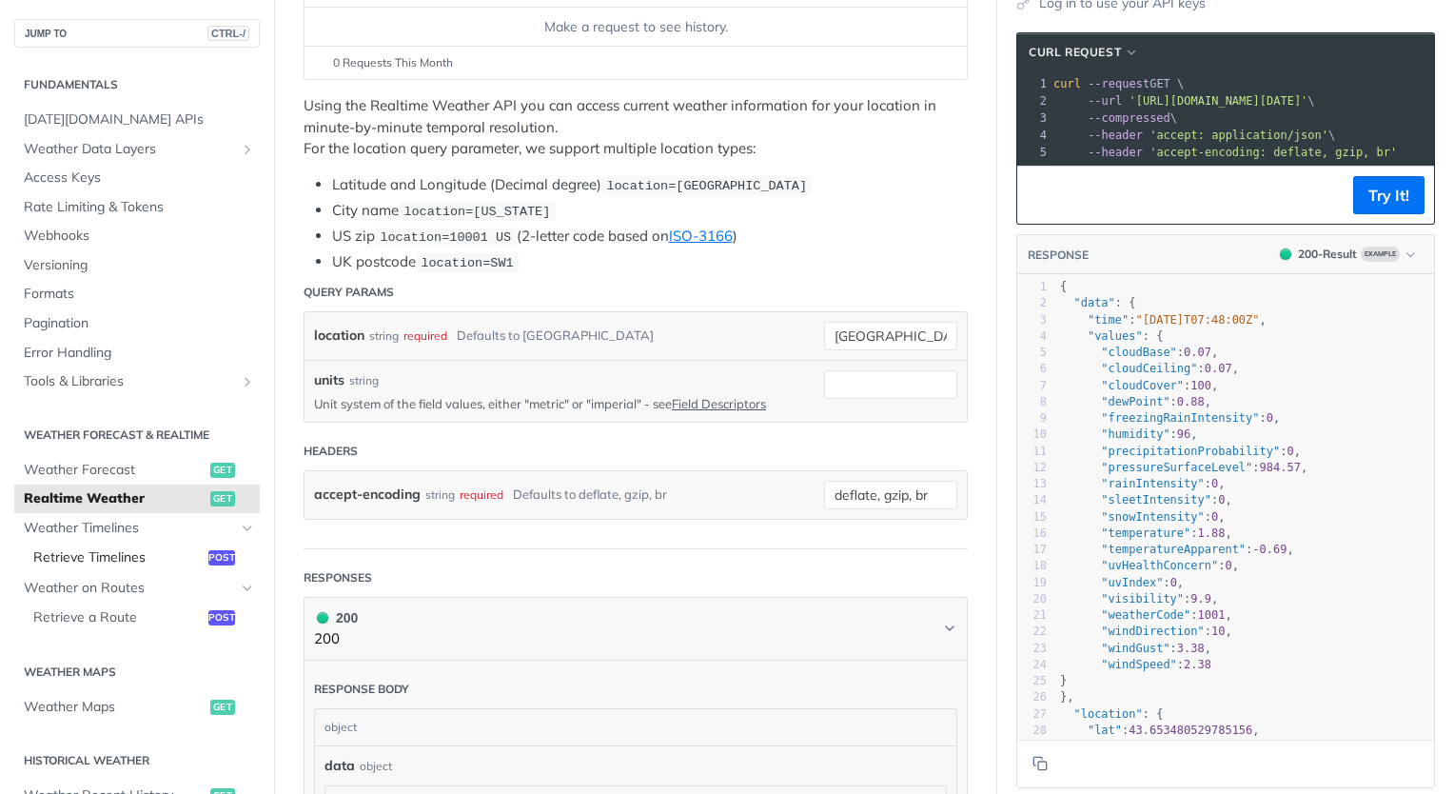
click at [123, 549] on span "Retrieve Timelines" at bounding box center [118, 557] width 170 height 19
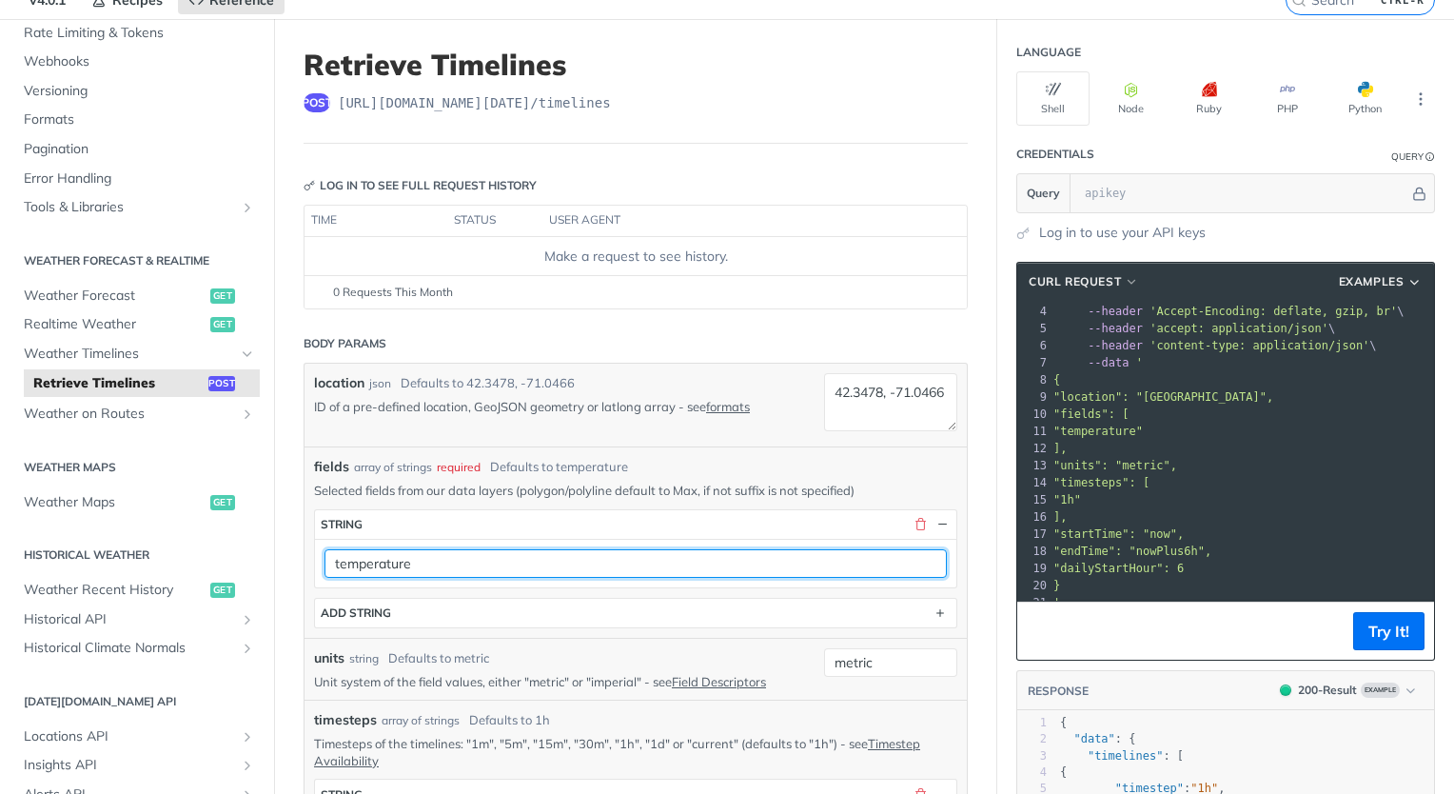
click at [627, 559] on input "temperature" at bounding box center [636, 563] width 622 height 29
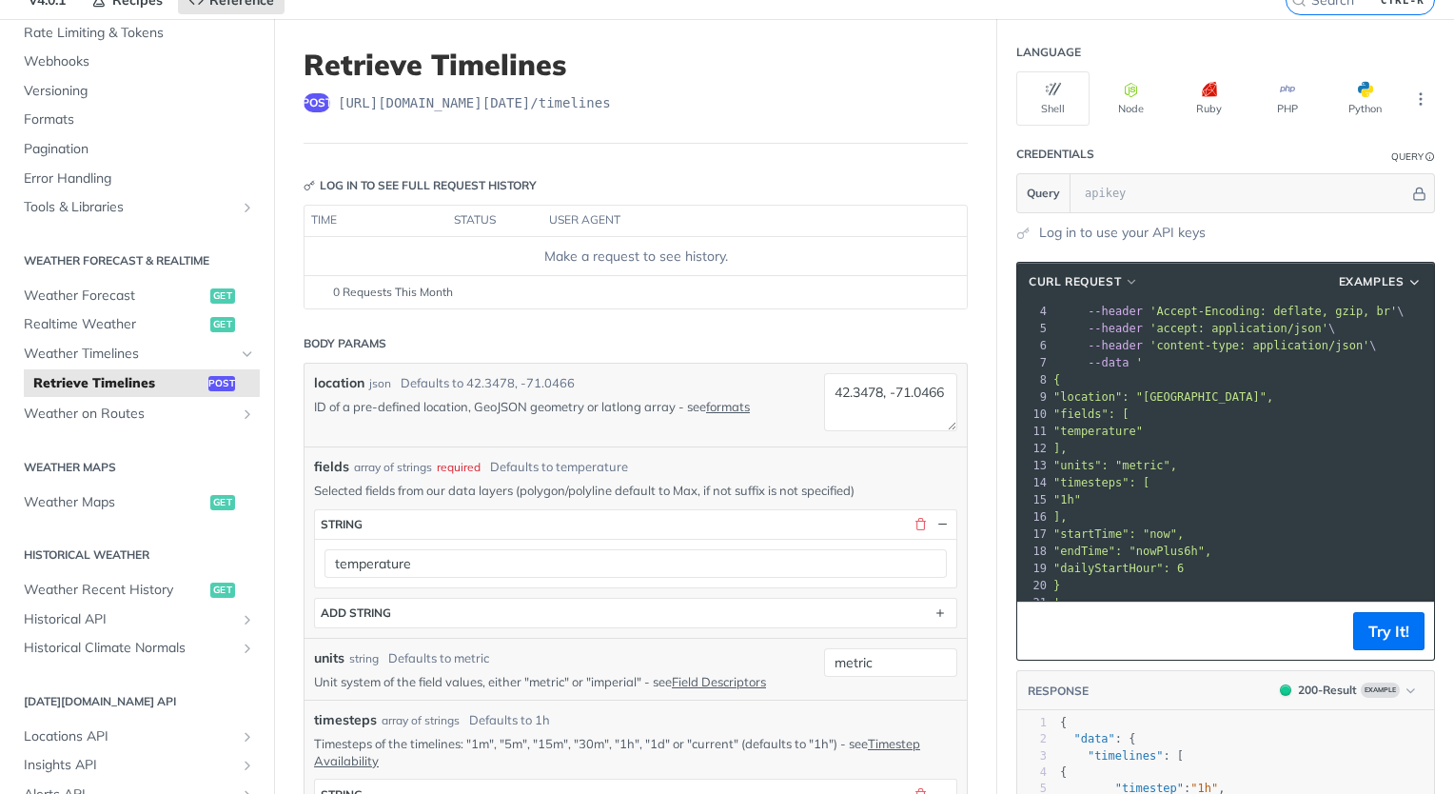
click at [1093, 425] on span ""temperature"" at bounding box center [1098, 431] width 89 height 13
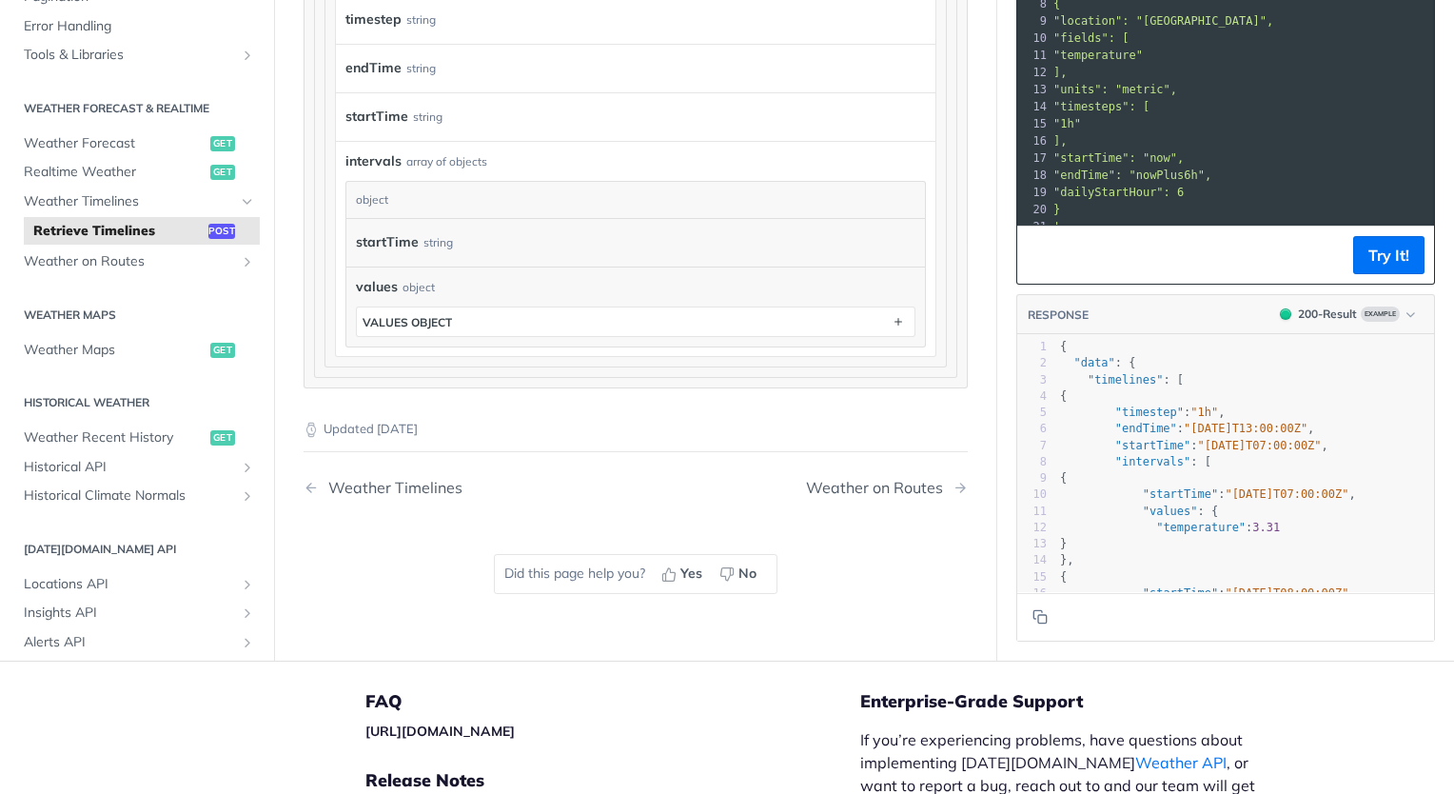
scroll to position [279, 0]
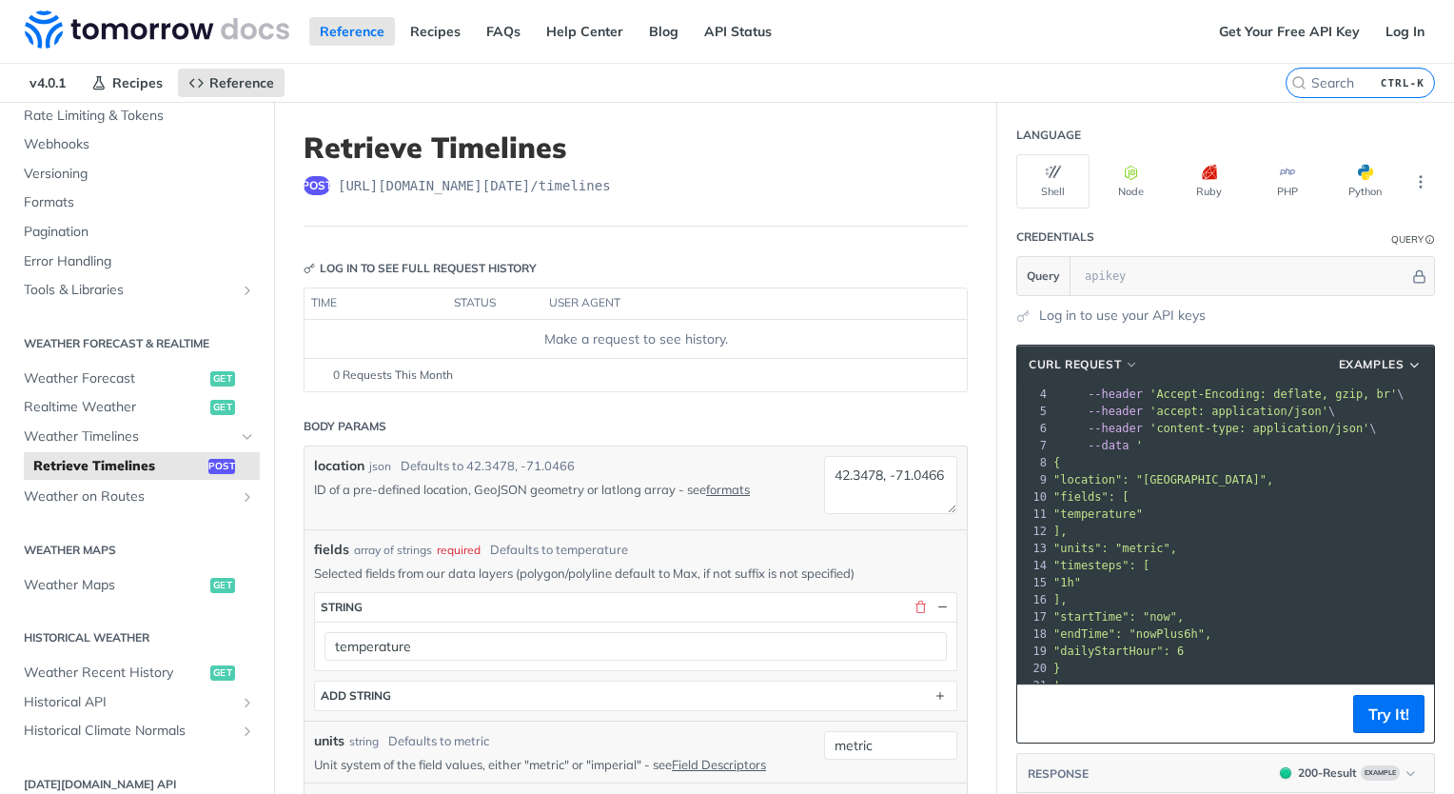
click at [1101, 488] on pre ""fields": [" at bounding box center [1242, 496] width 385 height 17
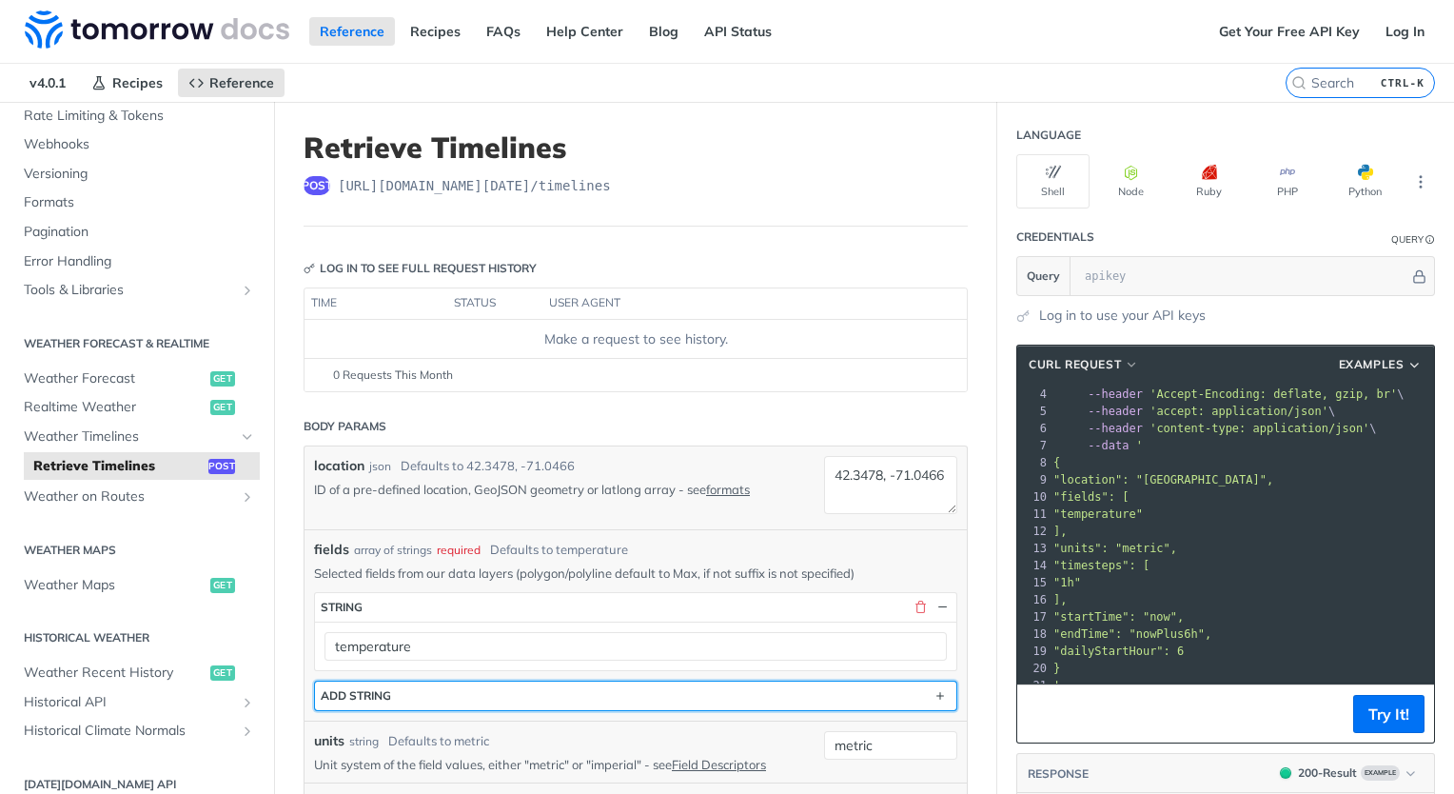
click at [761, 687] on button "ADD string" at bounding box center [636, 696] width 642 height 29
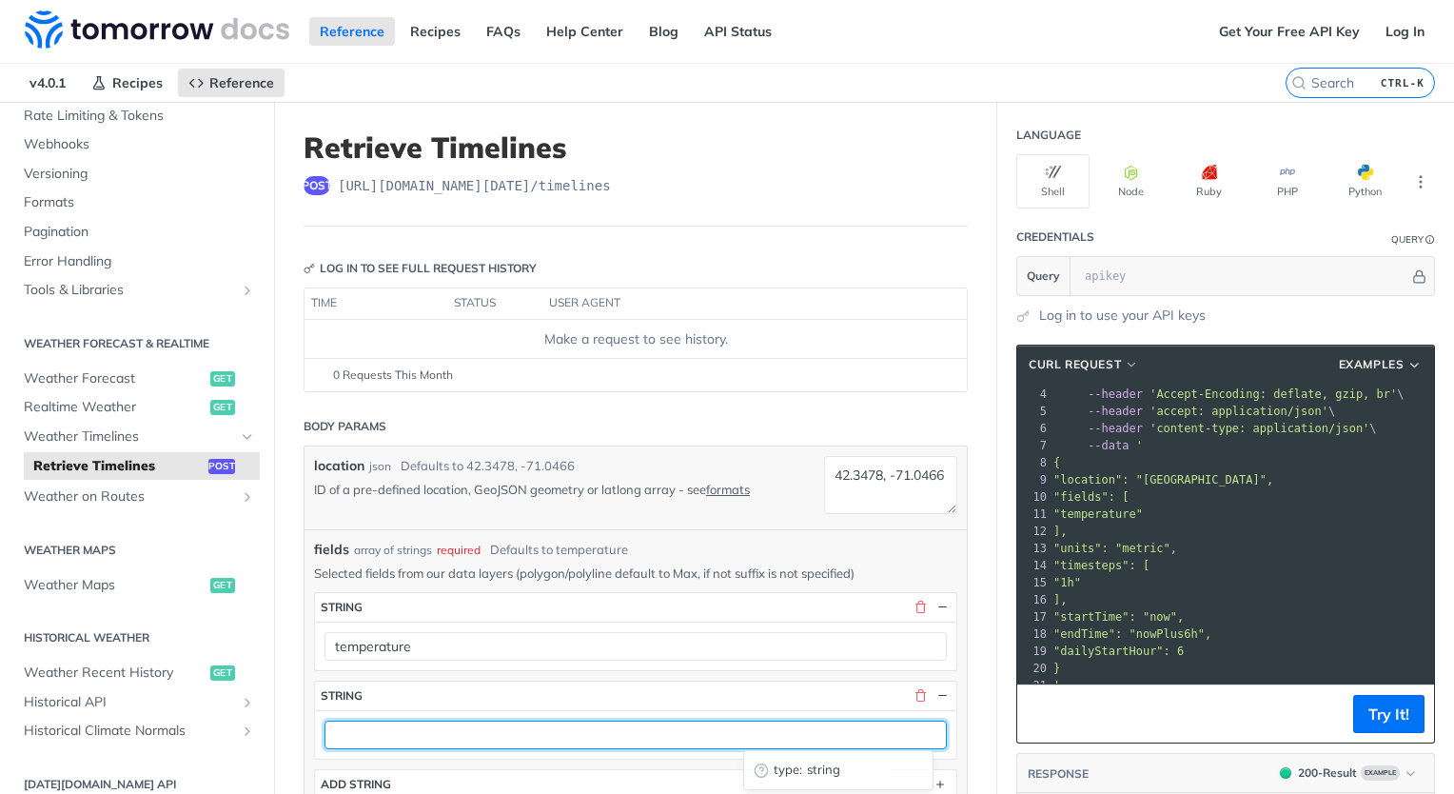
click at [862, 724] on input "text" at bounding box center [636, 735] width 622 height 29
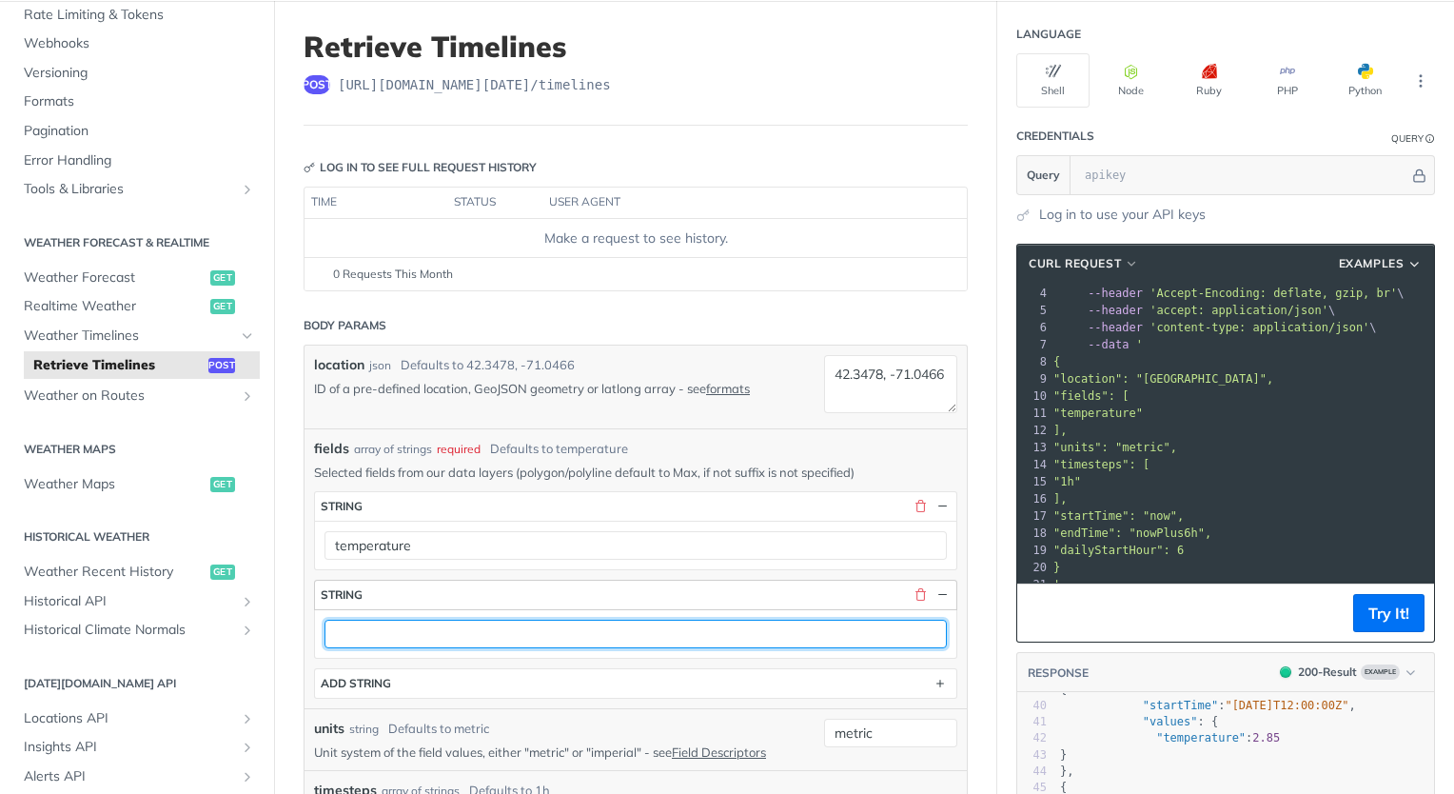
scroll to position [102, 0]
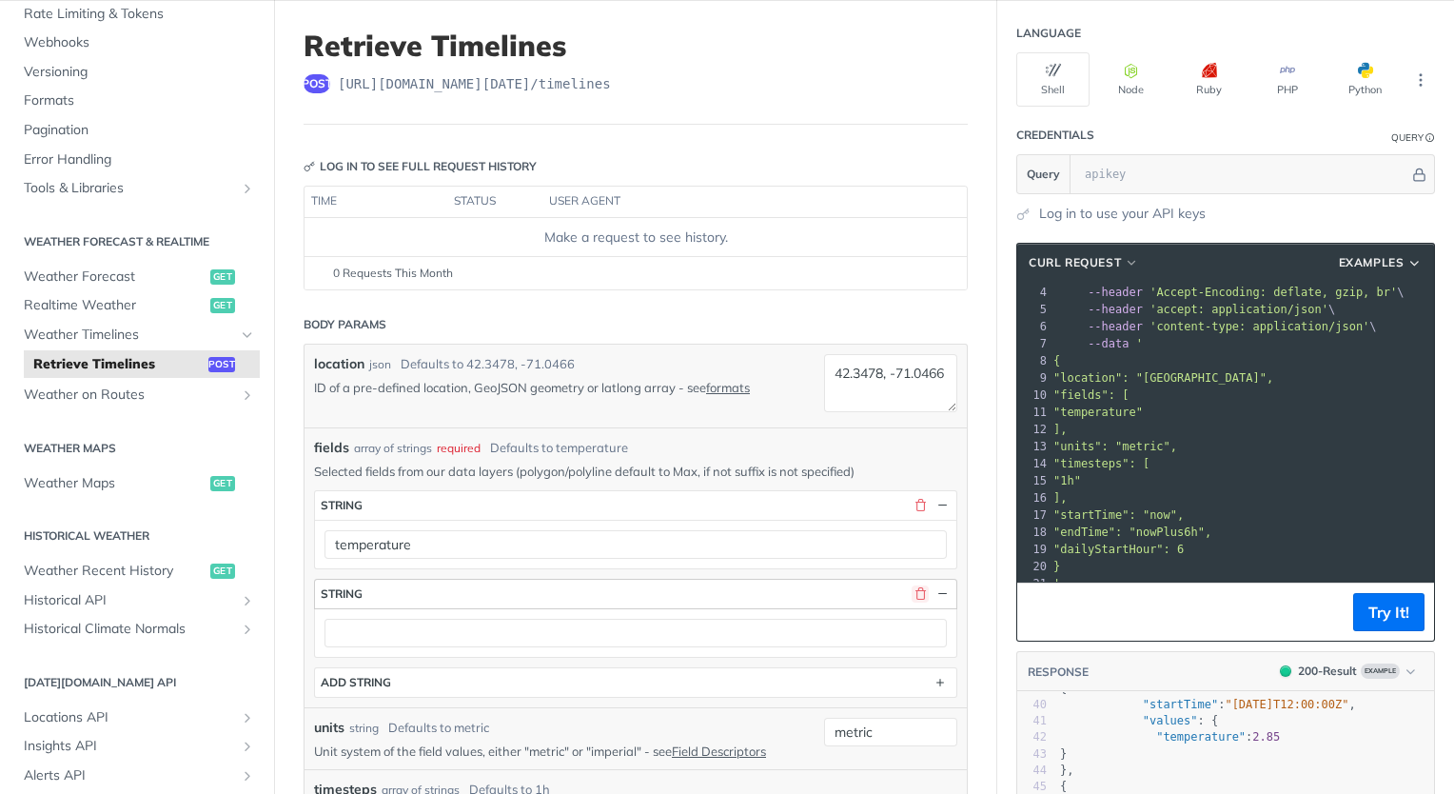
click at [912, 588] on button "button" at bounding box center [920, 593] width 17 height 17
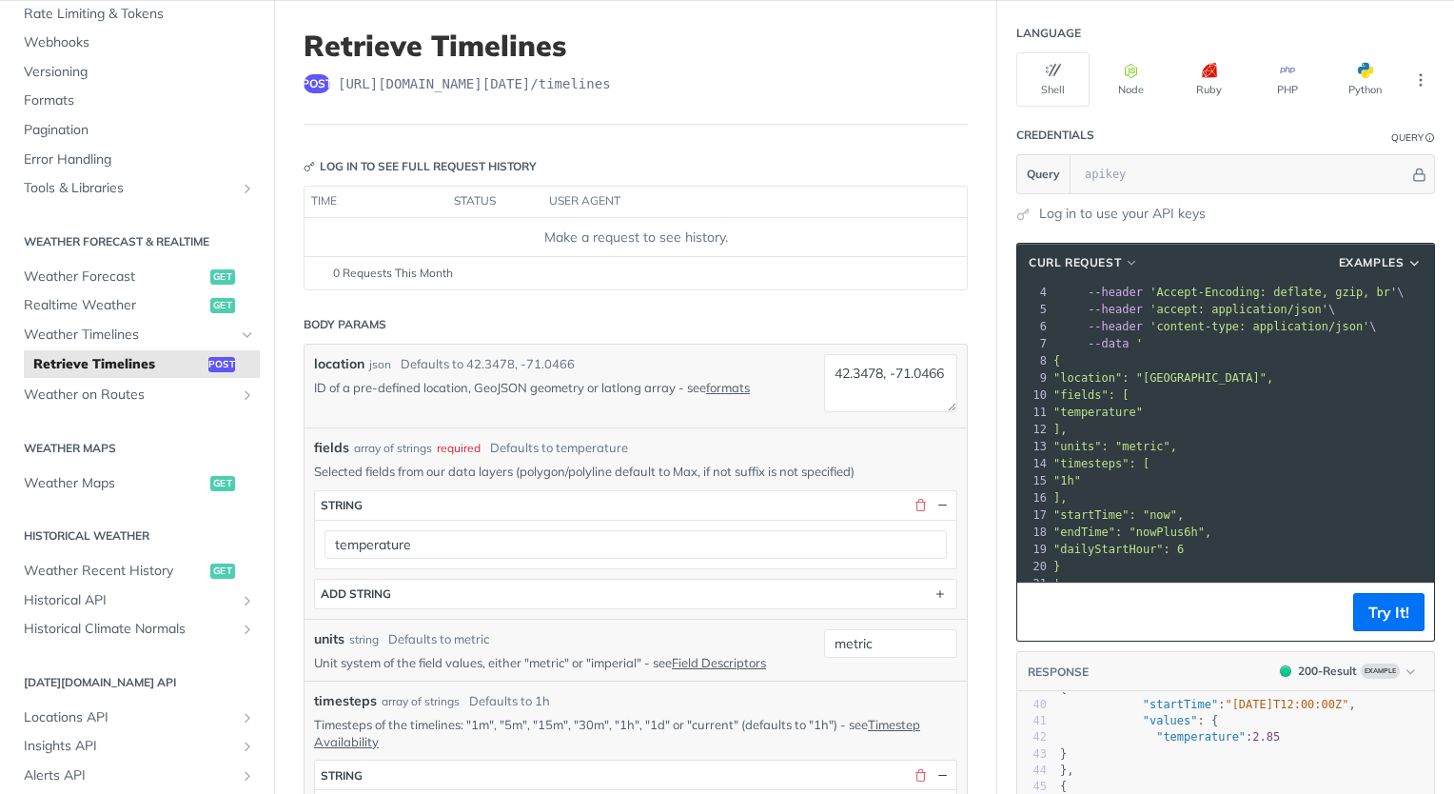
click at [1104, 405] on span ""temperature"" at bounding box center [1098, 411] width 89 height 13
click at [1074, 474] on span ""1h"" at bounding box center [1068, 480] width 28 height 13
click at [1141, 508] on span ""startTime": "now"," at bounding box center [1119, 514] width 130 height 13
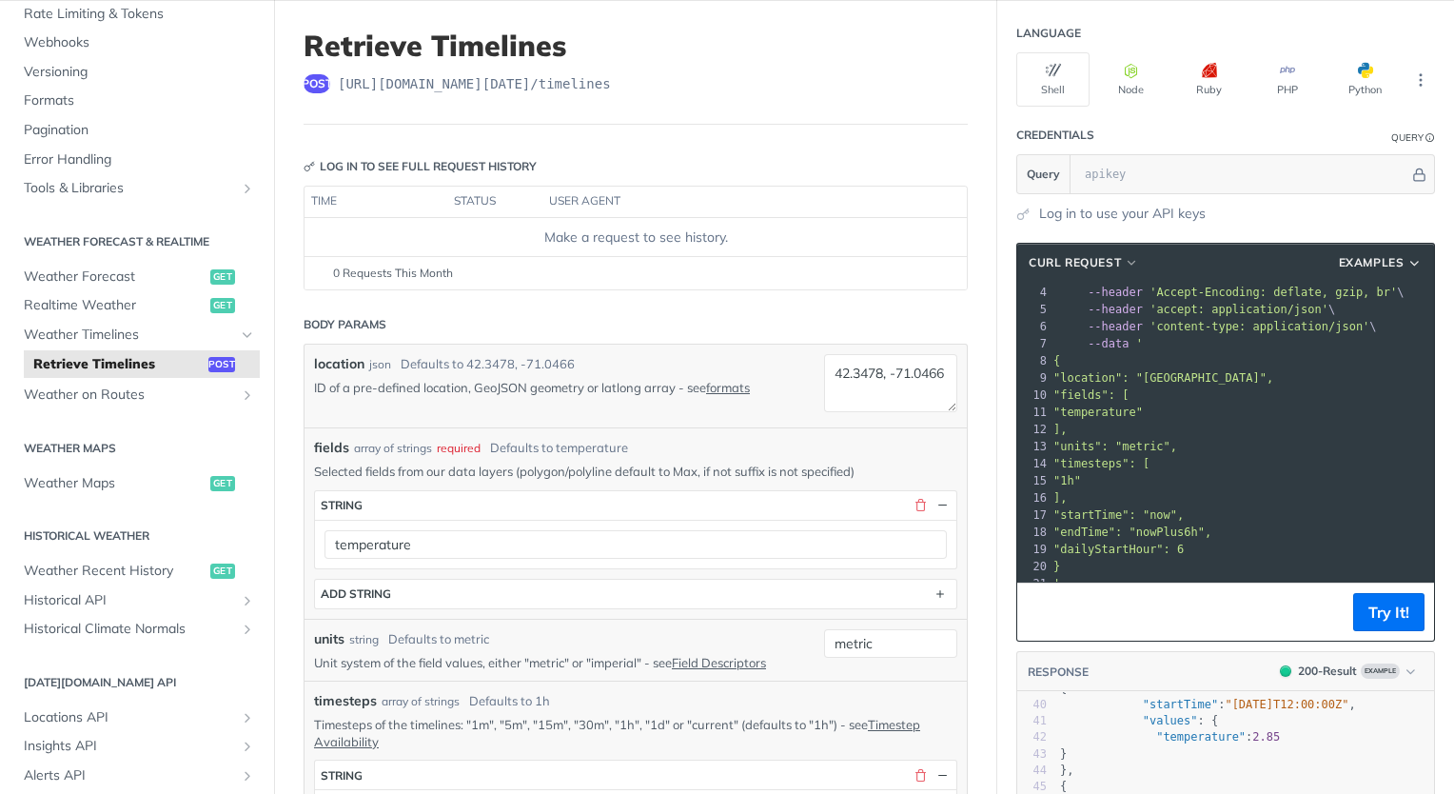
click at [1151, 525] on span ""endTime": "nowPlus6h"," at bounding box center [1133, 531] width 158 height 13
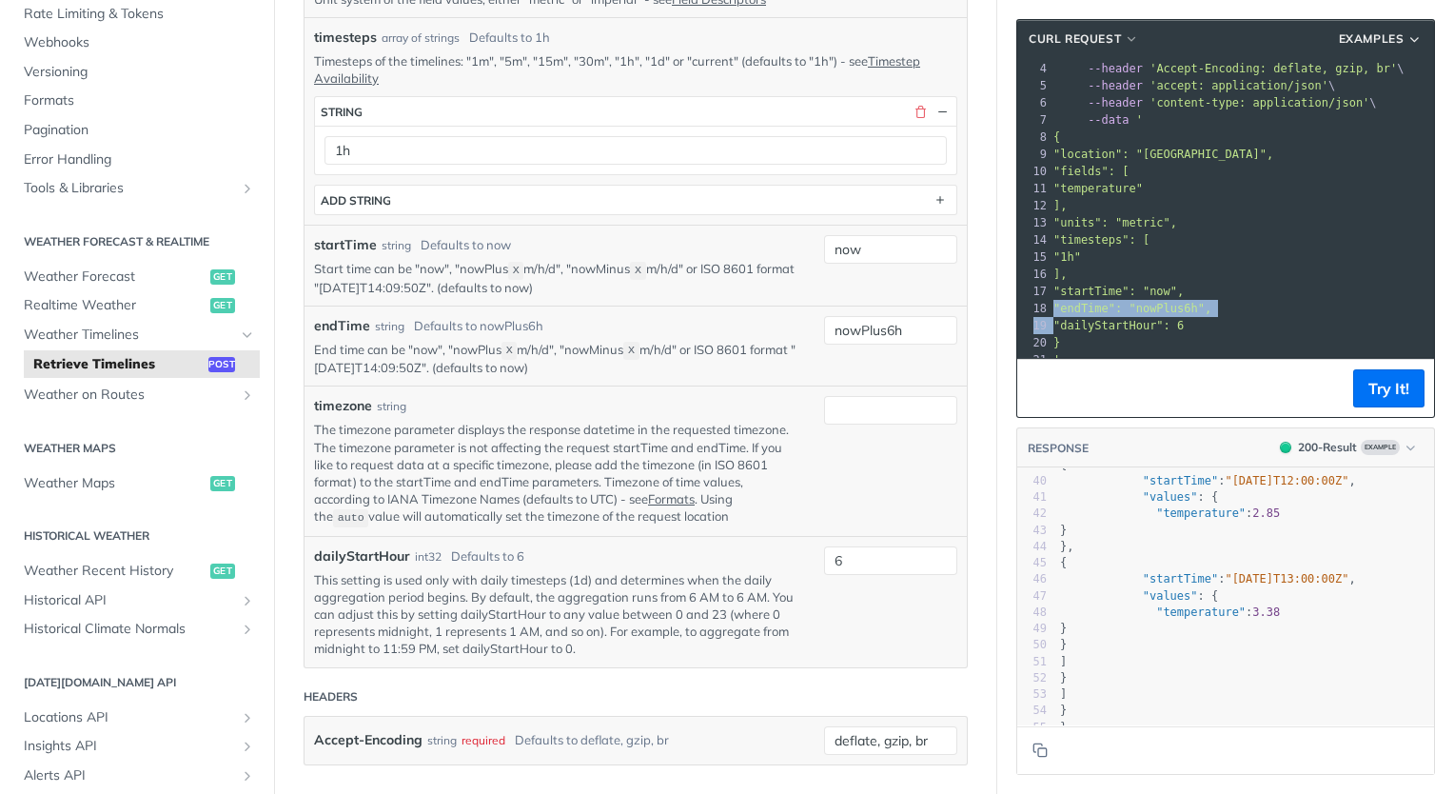
scroll to position [377, 0]
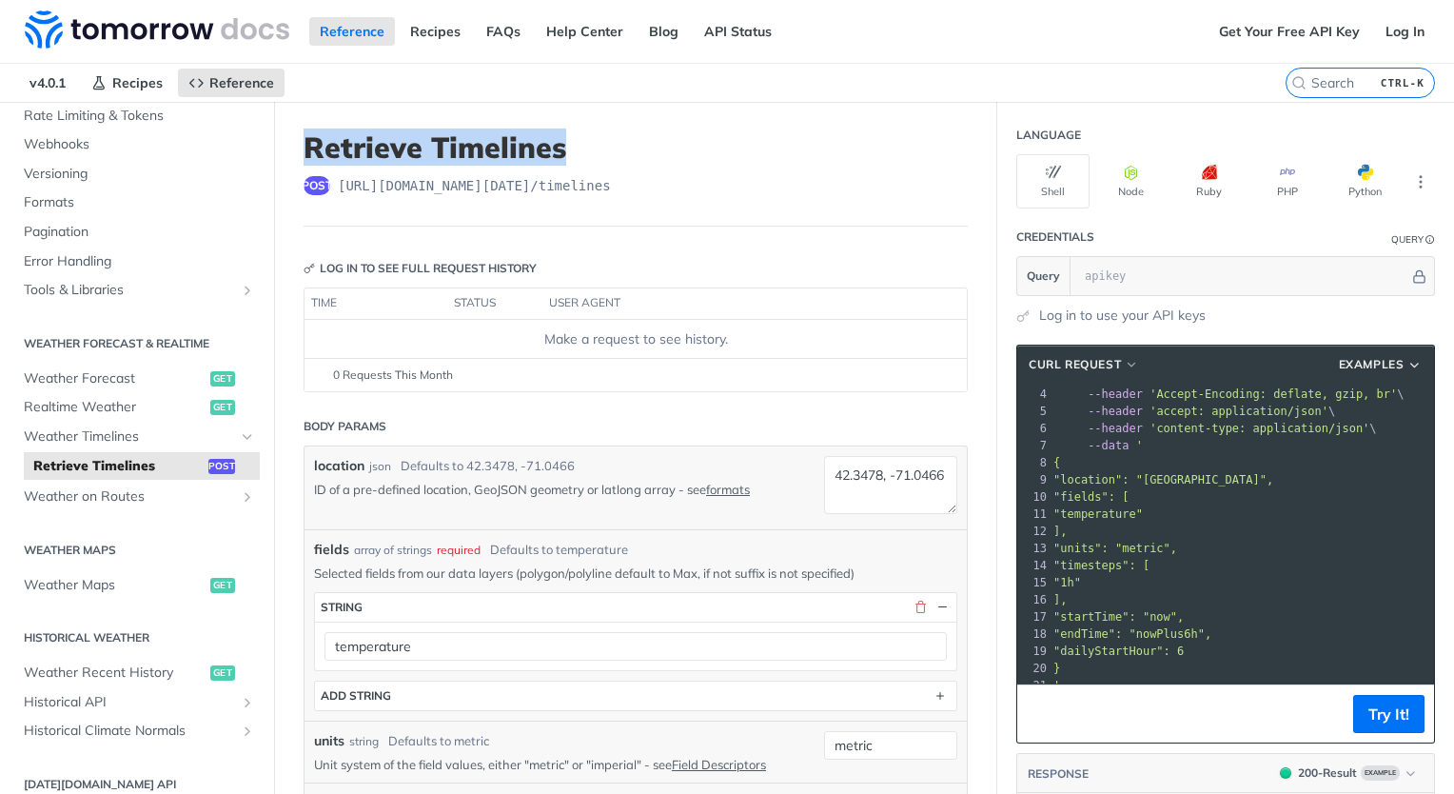
drag, startPoint x: 579, startPoint y: 145, endPoint x: 301, endPoint y: 148, distance: 278.0
click at [614, 176] on div "post https://api.tomorrow.io/v4 /timelines" at bounding box center [636, 185] width 664 height 19
drag, startPoint x: 616, startPoint y: 180, endPoint x: 289, endPoint y: 134, distance: 329.7
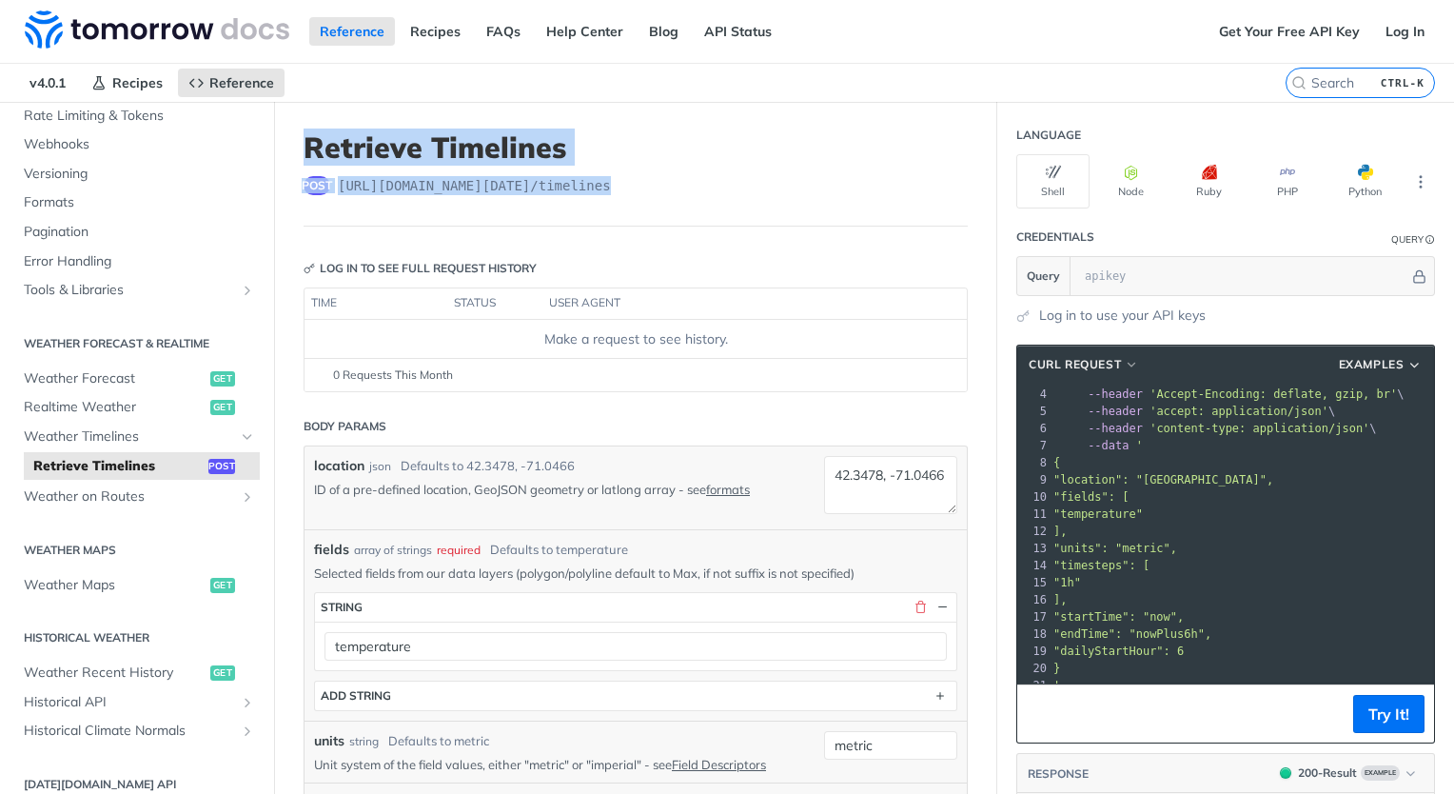
copy header "Retrieve Timelines post https://api.tomorrow.io/v4 /timelines"
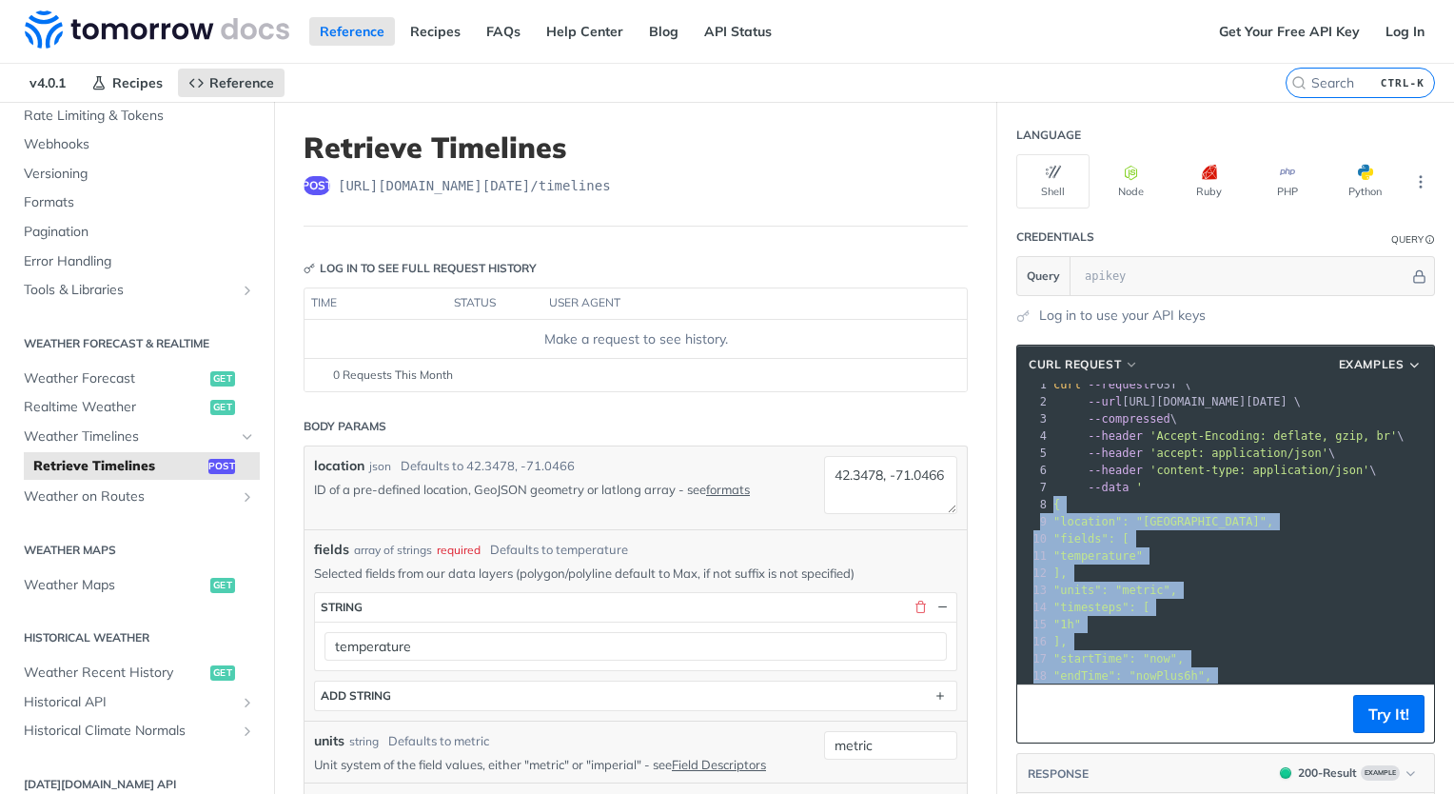
scroll to position [67, 0]
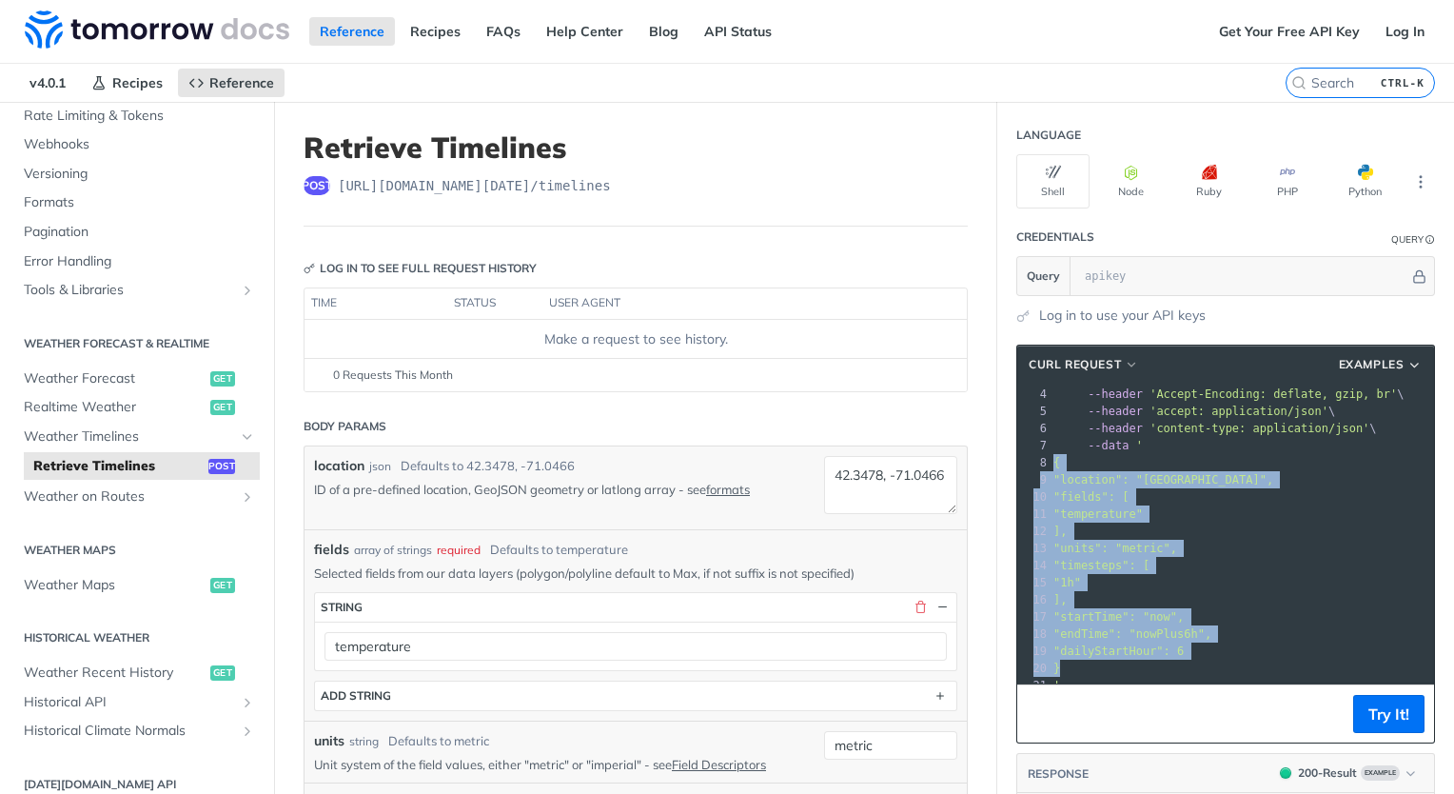
drag, startPoint x: 1036, startPoint y: 508, endPoint x: 1043, endPoint y: 653, distance: 144.9
click at [1050, 653] on div "1 curl --request POST \ 2 --url https://api.tomorrow.io/v4/timelines \ 3 --comp…" at bounding box center [1242, 514] width 385 height 360
copy div "{ 9 "location": "42.3478, -71.0466", 10 "fields": [ 11 "temperature" 12 ], 13 "…"
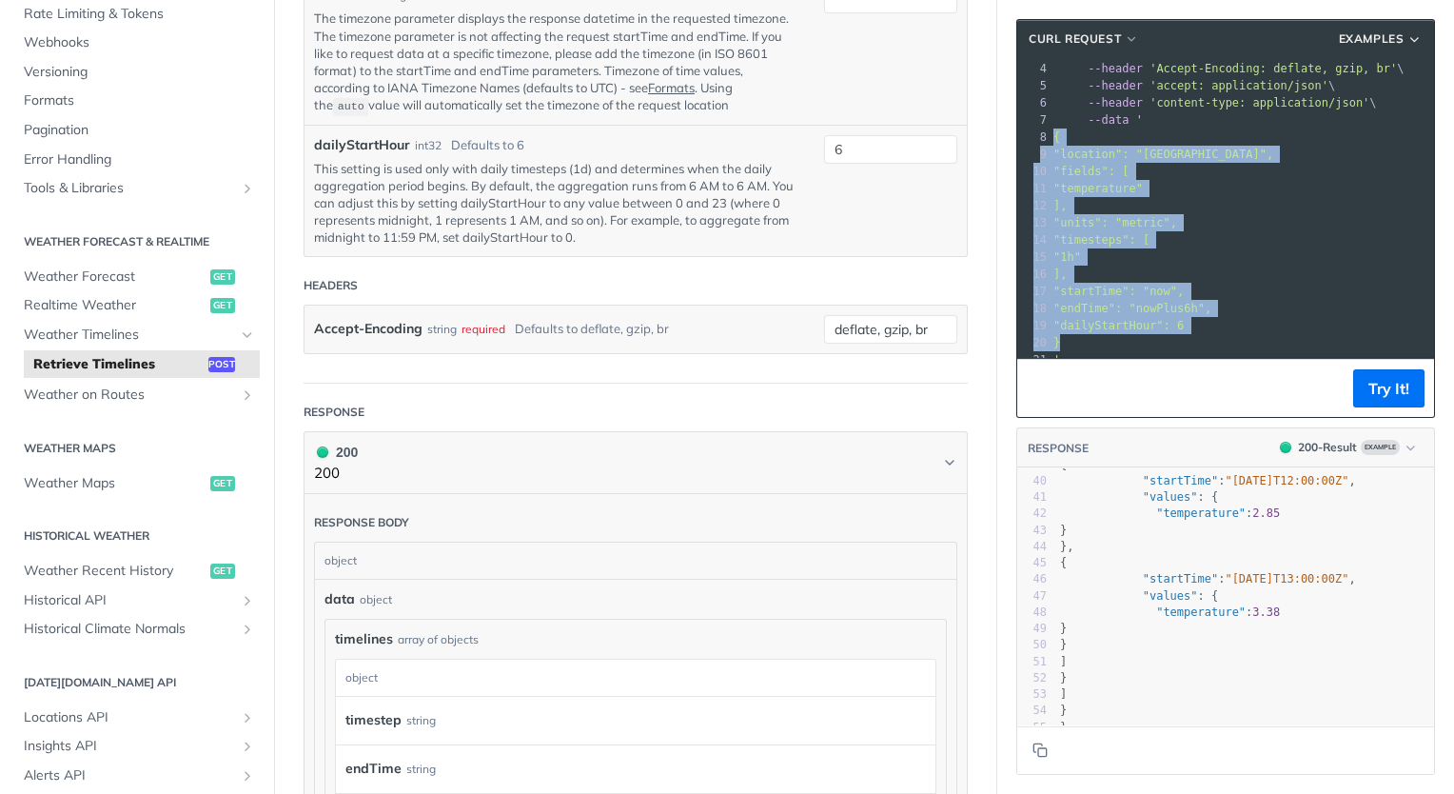
scroll to position [1258, 0]
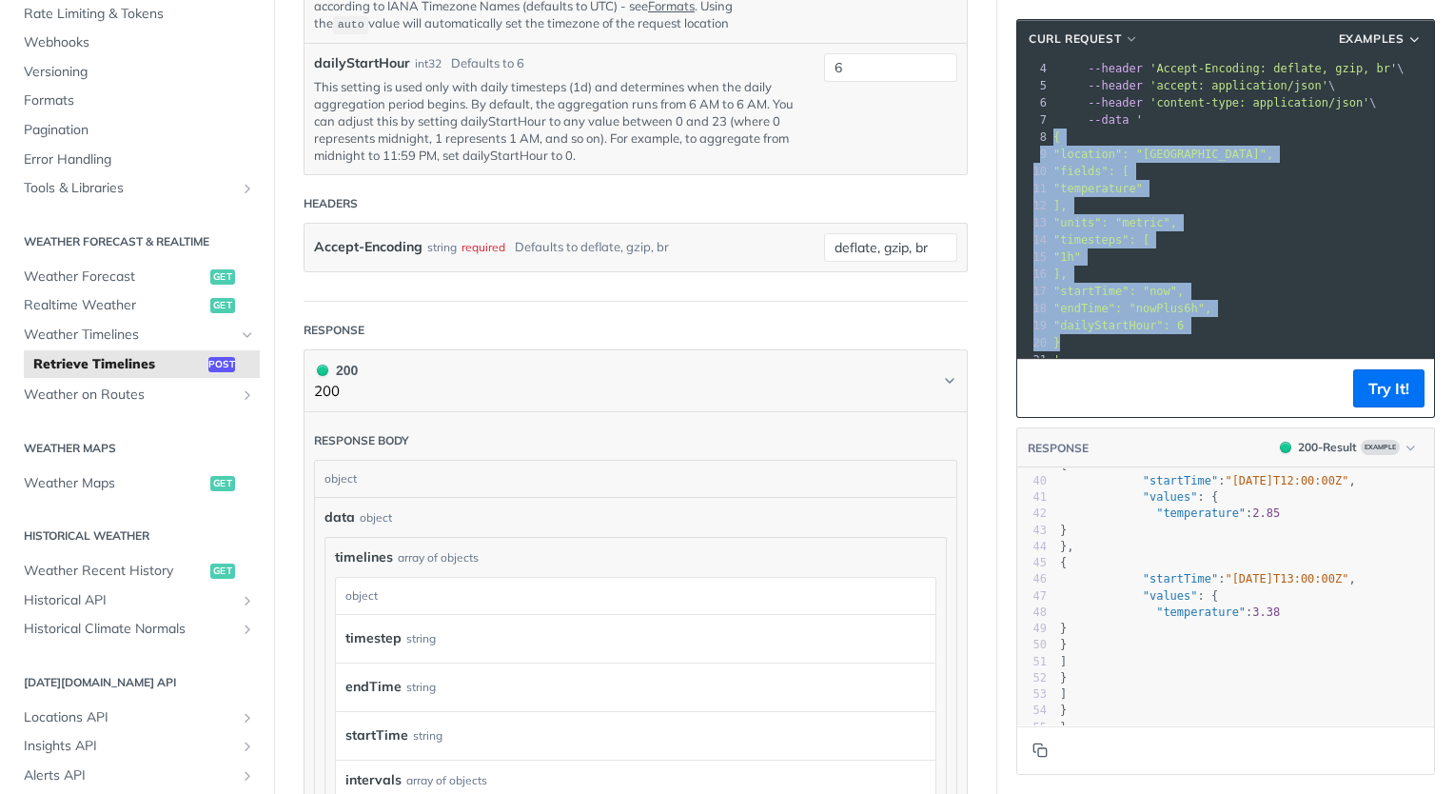
click at [1033, 753] on icon "Copy to clipboard" at bounding box center [1040, 749] width 15 height 15
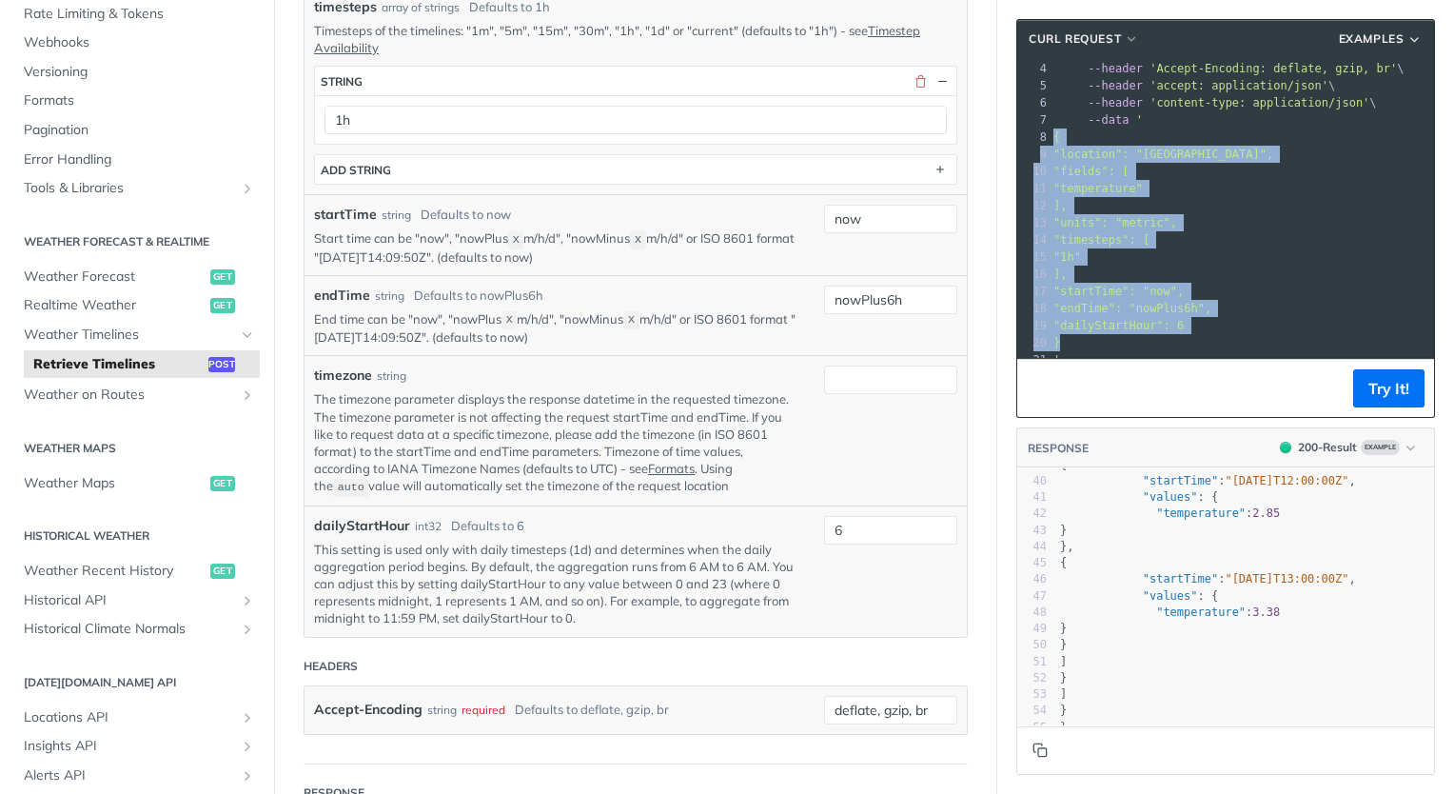
scroll to position [728, 0]
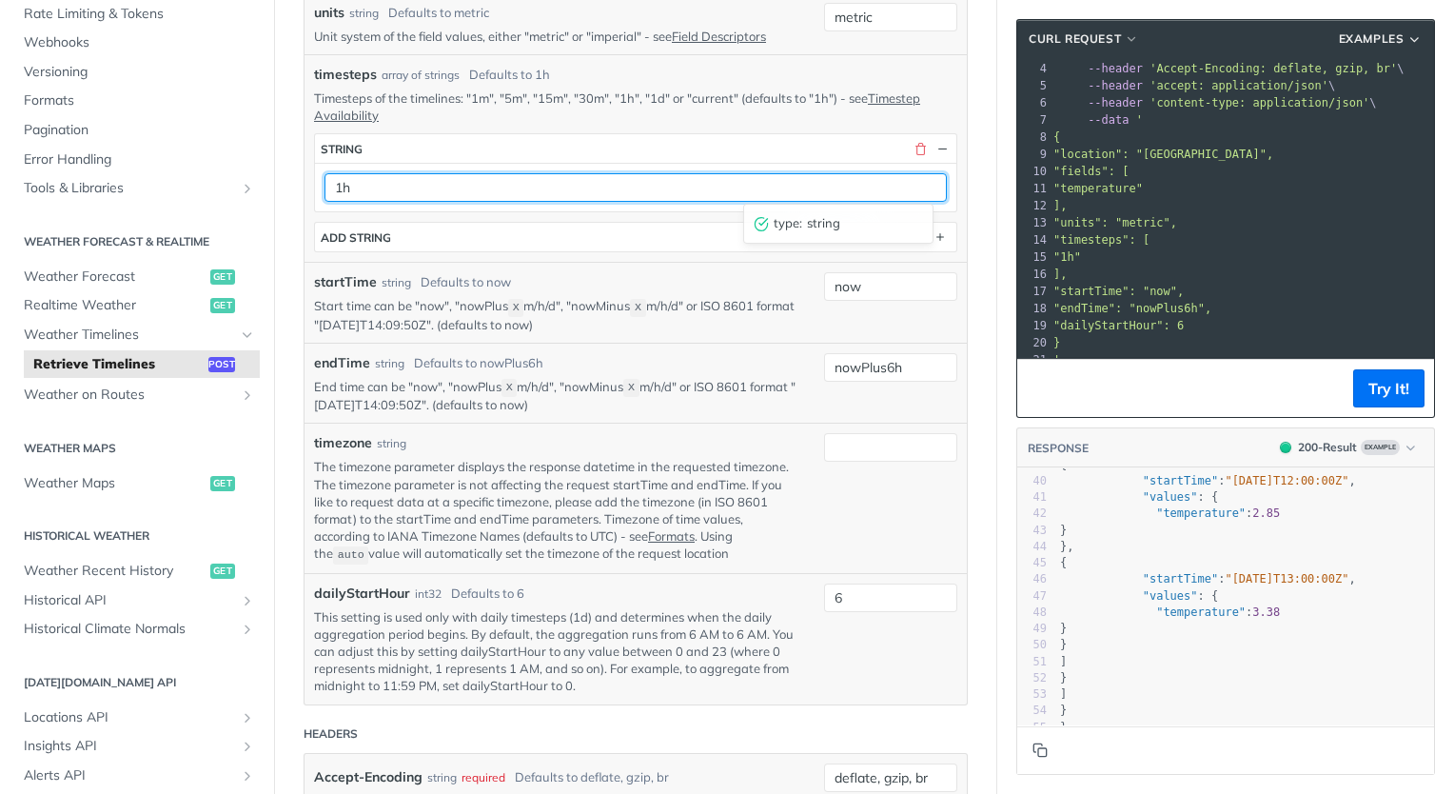
drag, startPoint x: 350, startPoint y: 181, endPoint x: 324, endPoint y: 184, distance: 26.8
click at [325, 184] on input "1h" at bounding box center [636, 187] width 622 height 29
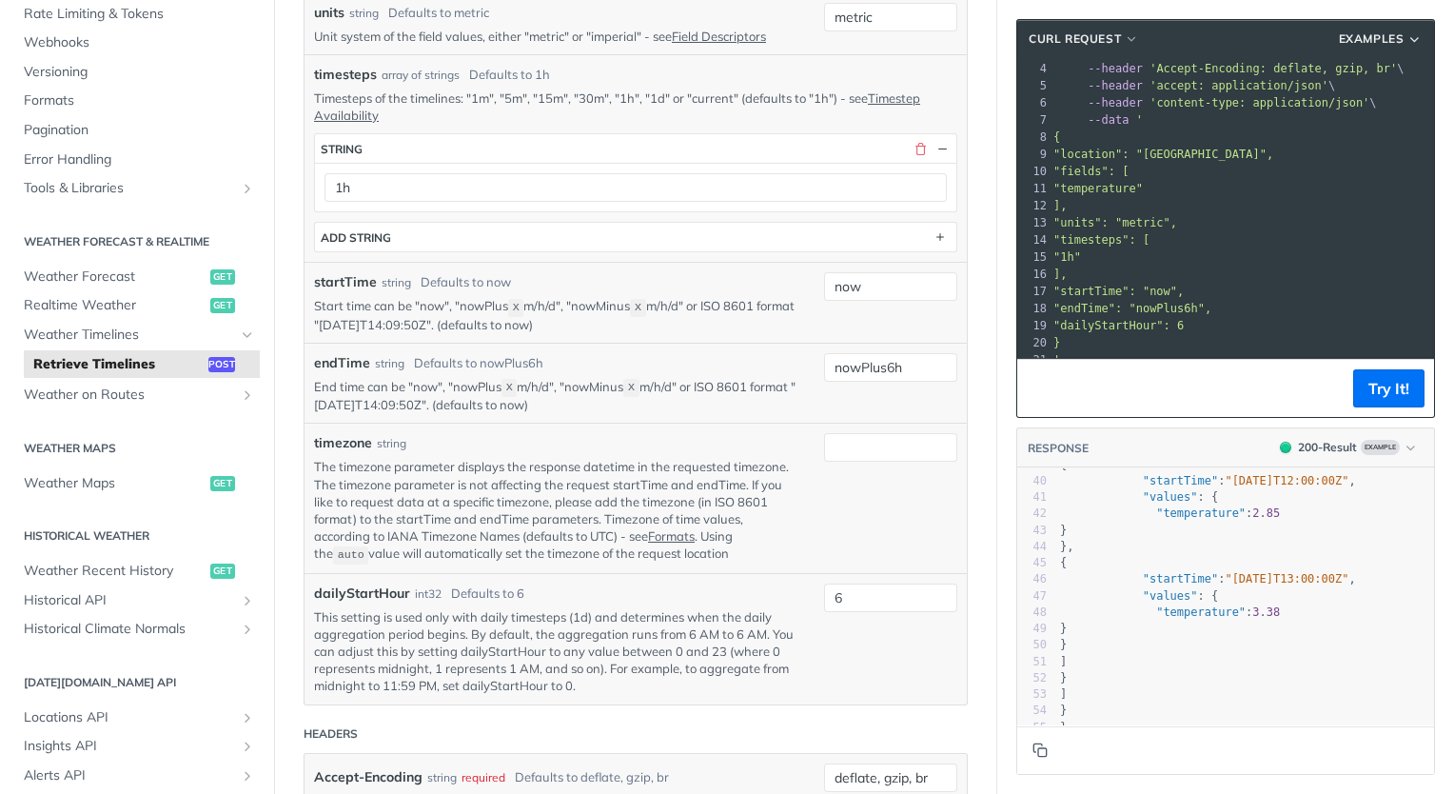
click at [766, 644] on p "This setting is used only with daily timesteps (1d) and determines when the dai…" at bounding box center [555, 651] width 482 height 87
drag, startPoint x: 766, startPoint y: 644, endPoint x: 691, endPoint y: 647, distance: 75.2
click at [691, 647] on p "This setting is used only with daily timesteps (1d) and determines when the dai…" at bounding box center [555, 651] width 482 height 87
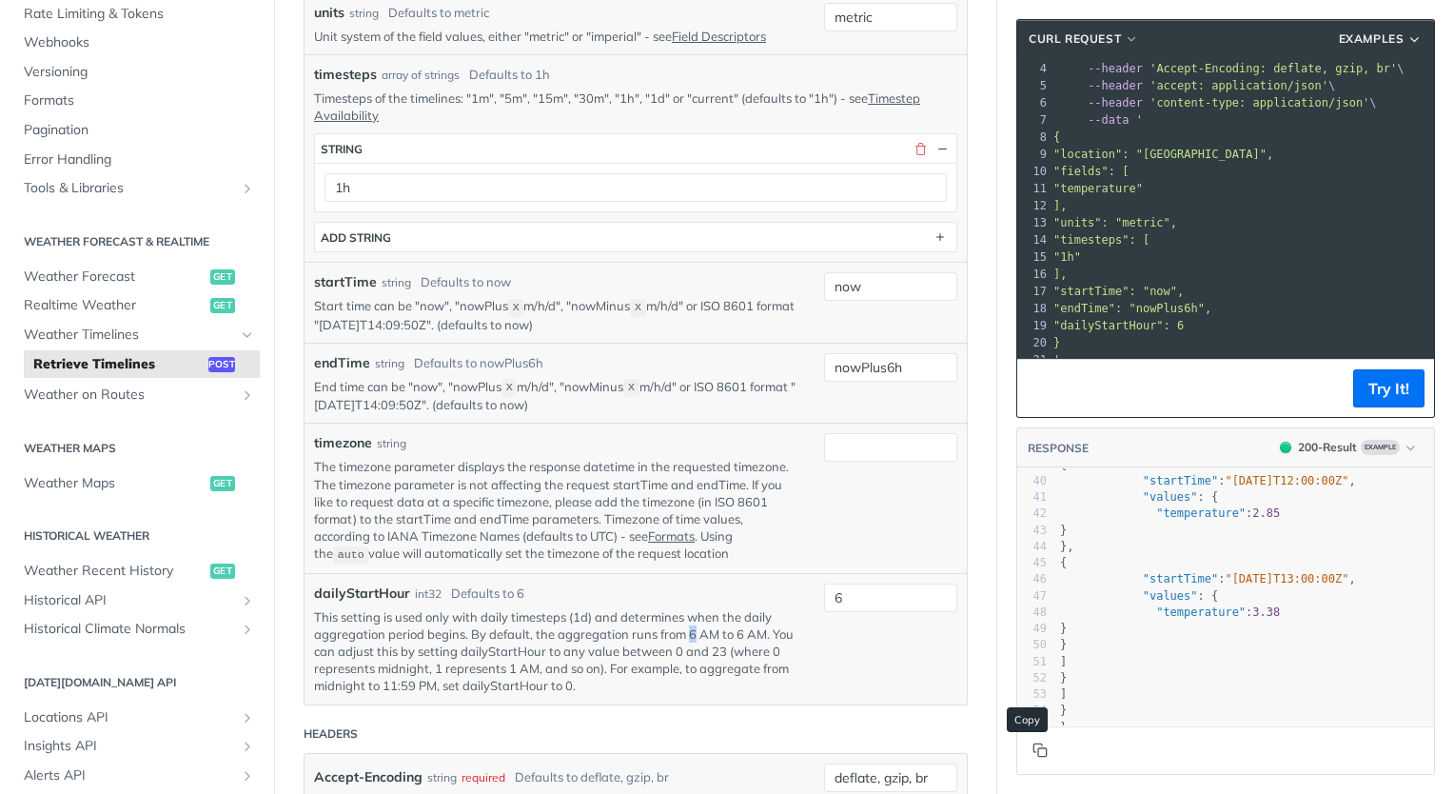
click at [1033, 747] on icon "Copy to clipboard" at bounding box center [1040, 749] width 15 height 15
click at [189, 394] on span "Weather on Routes" at bounding box center [129, 394] width 211 height 19
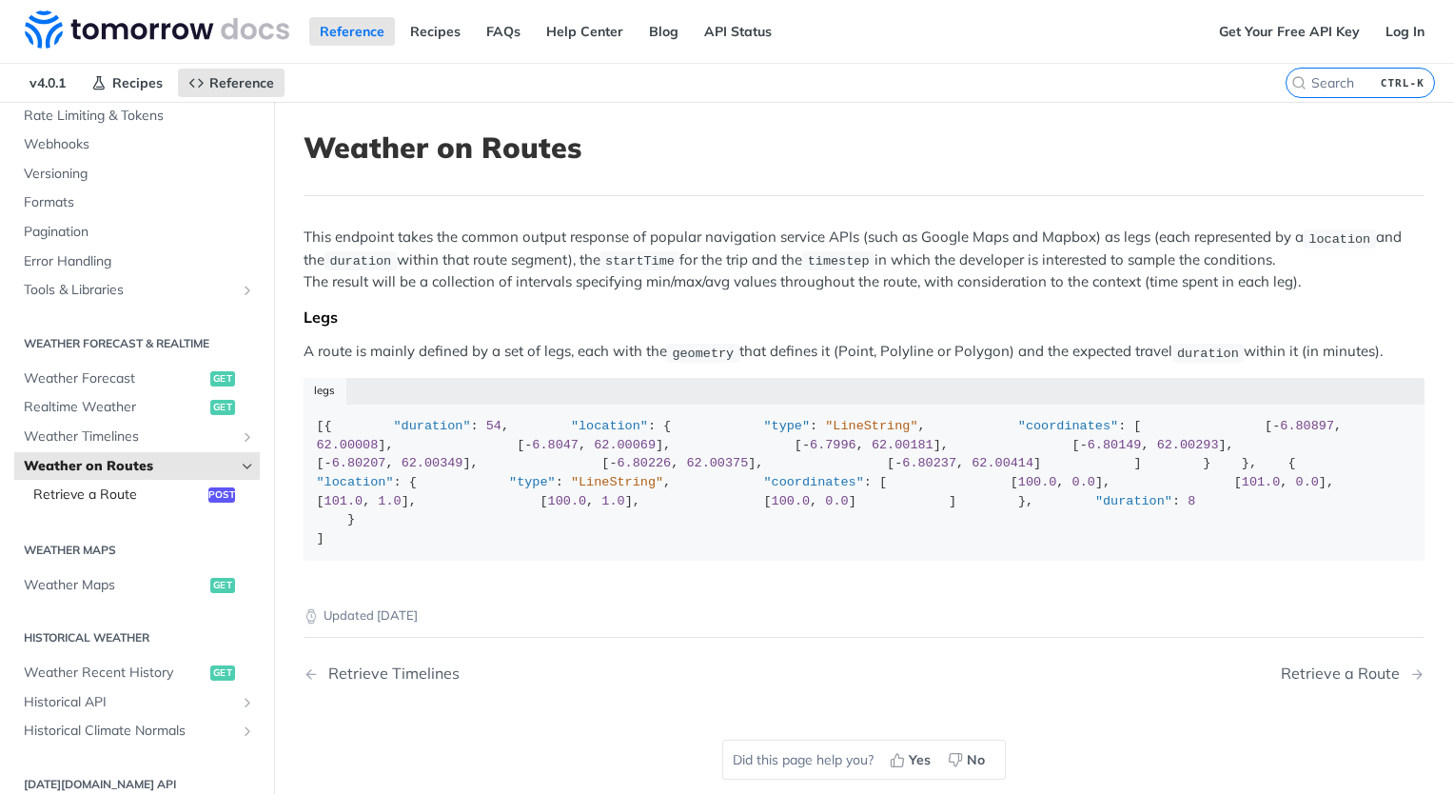
click at [110, 487] on span "Retrieve a Route" at bounding box center [118, 494] width 170 height 19
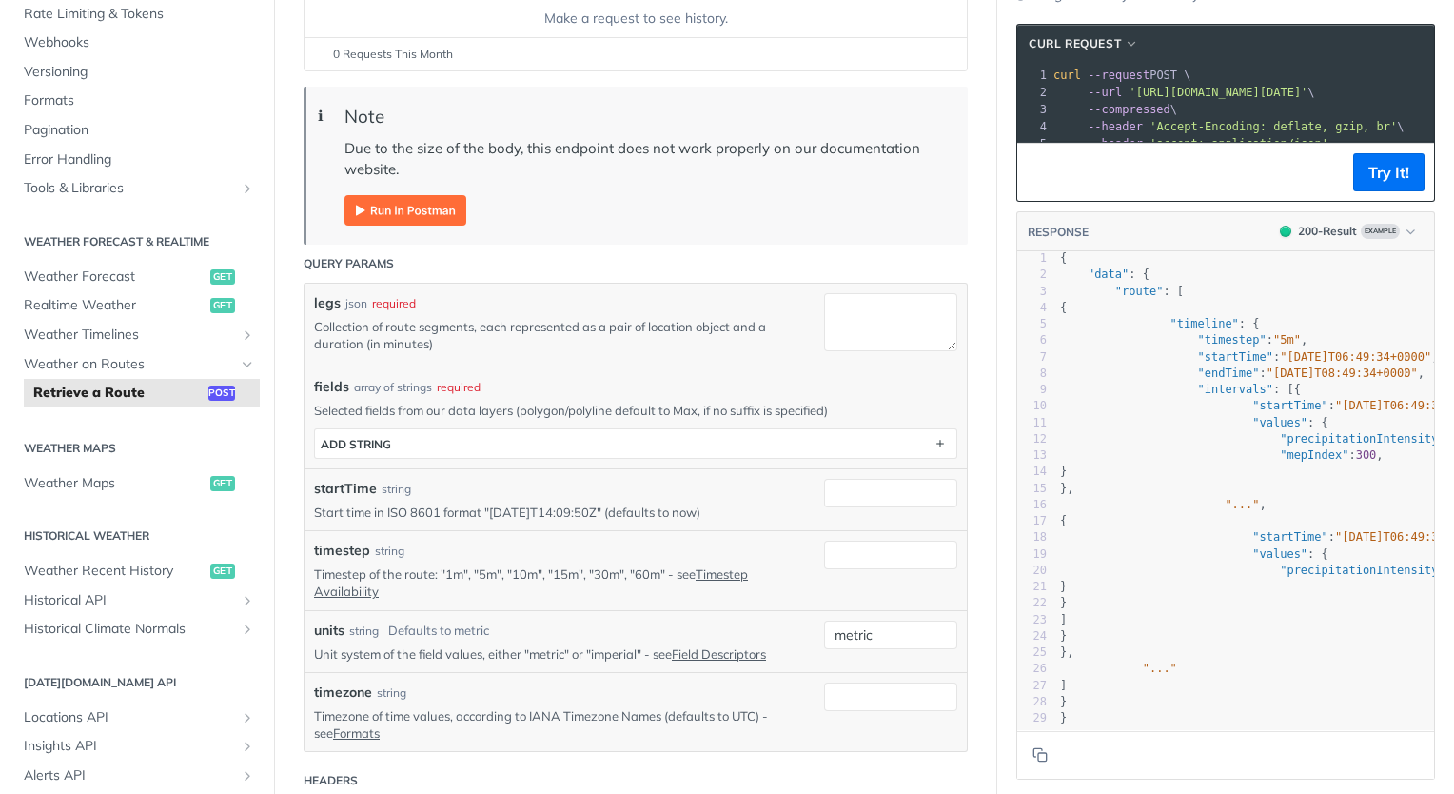
scroll to position [334, 0]
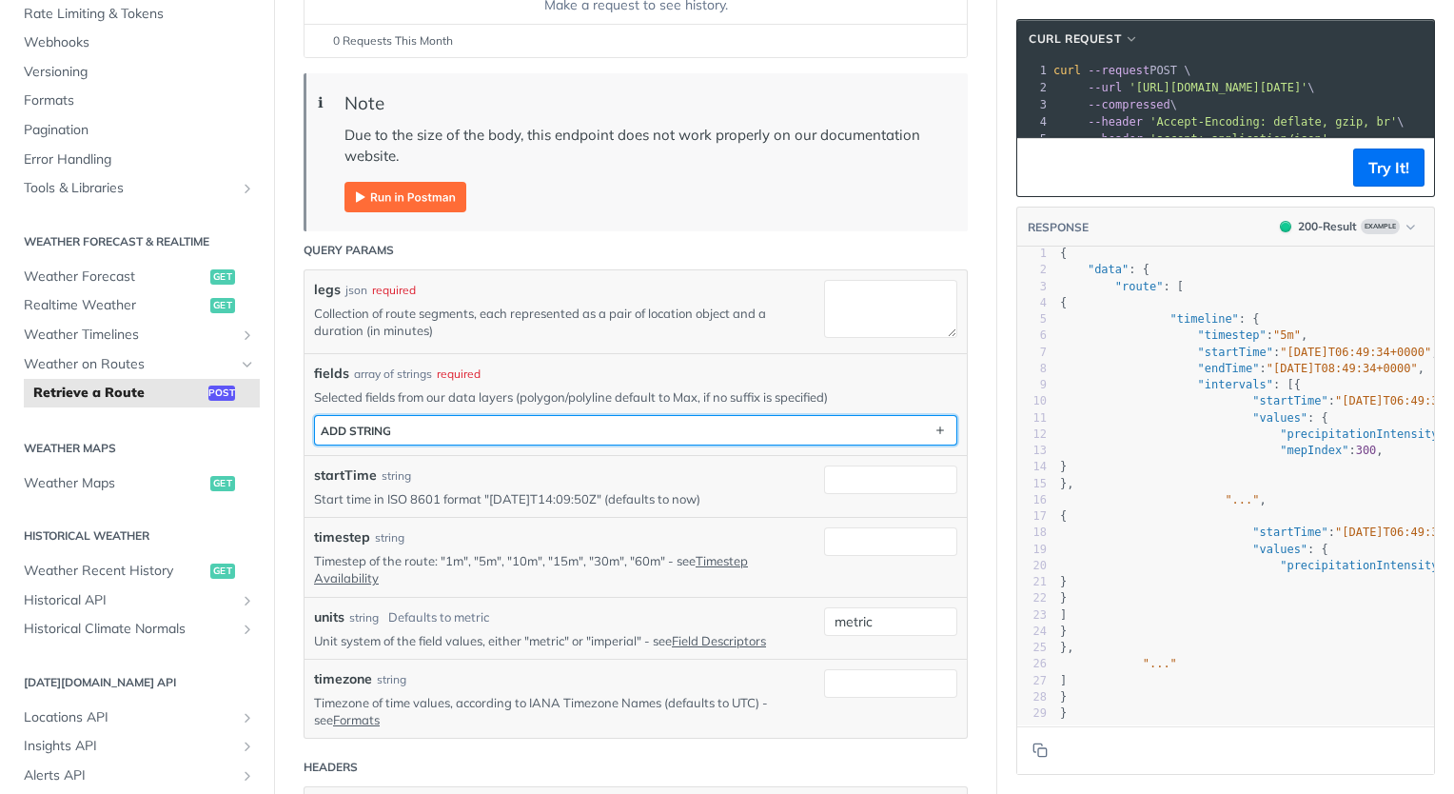
click at [854, 432] on button "ADD string" at bounding box center [636, 430] width 642 height 29
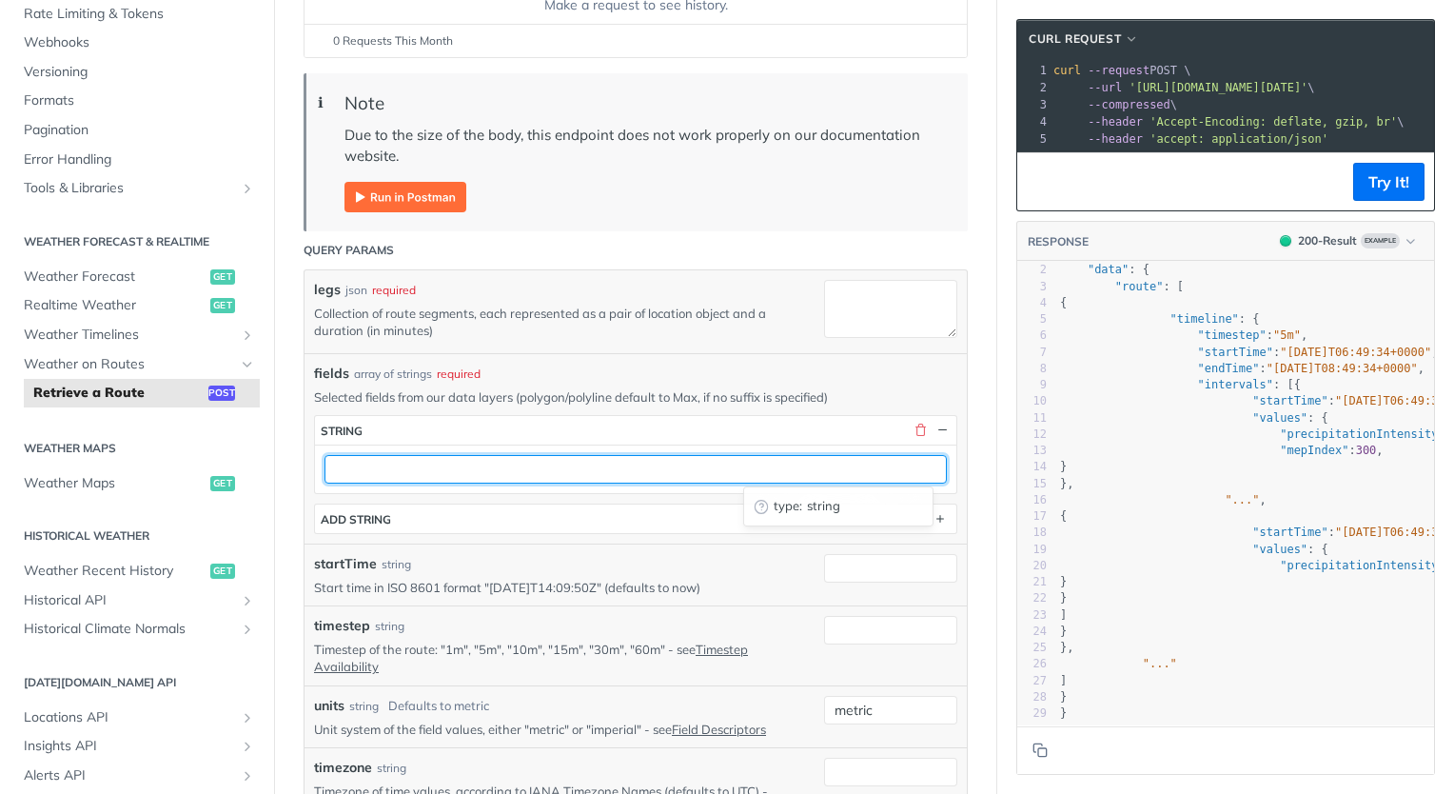
click at [883, 470] on input "text" at bounding box center [636, 469] width 622 height 29
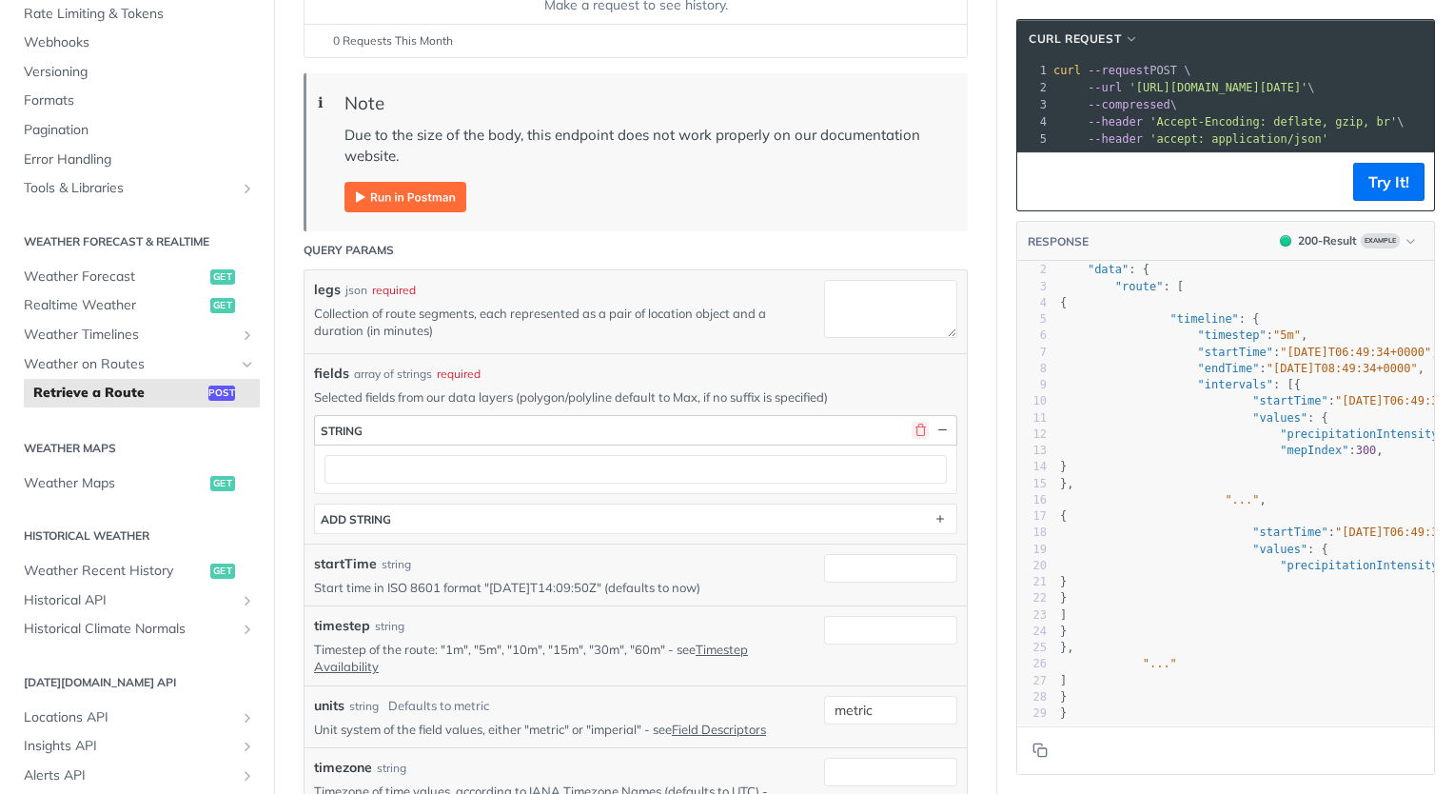
click at [912, 424] on button "button" at bounding box center [920, 430] width 17 height 17
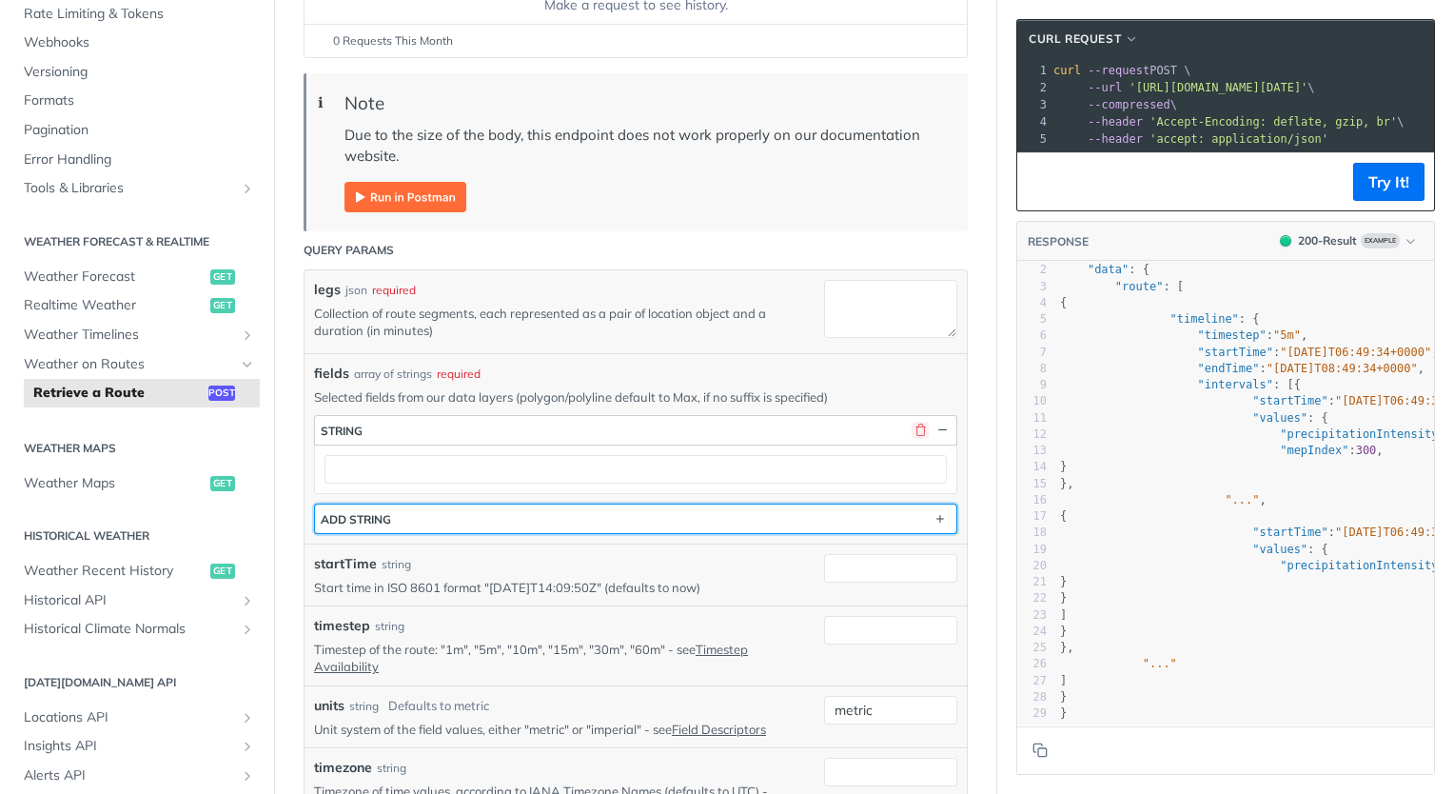
click at [902, 504] on button "ADD string" at bounding box center [636, 518] width 642 height 29
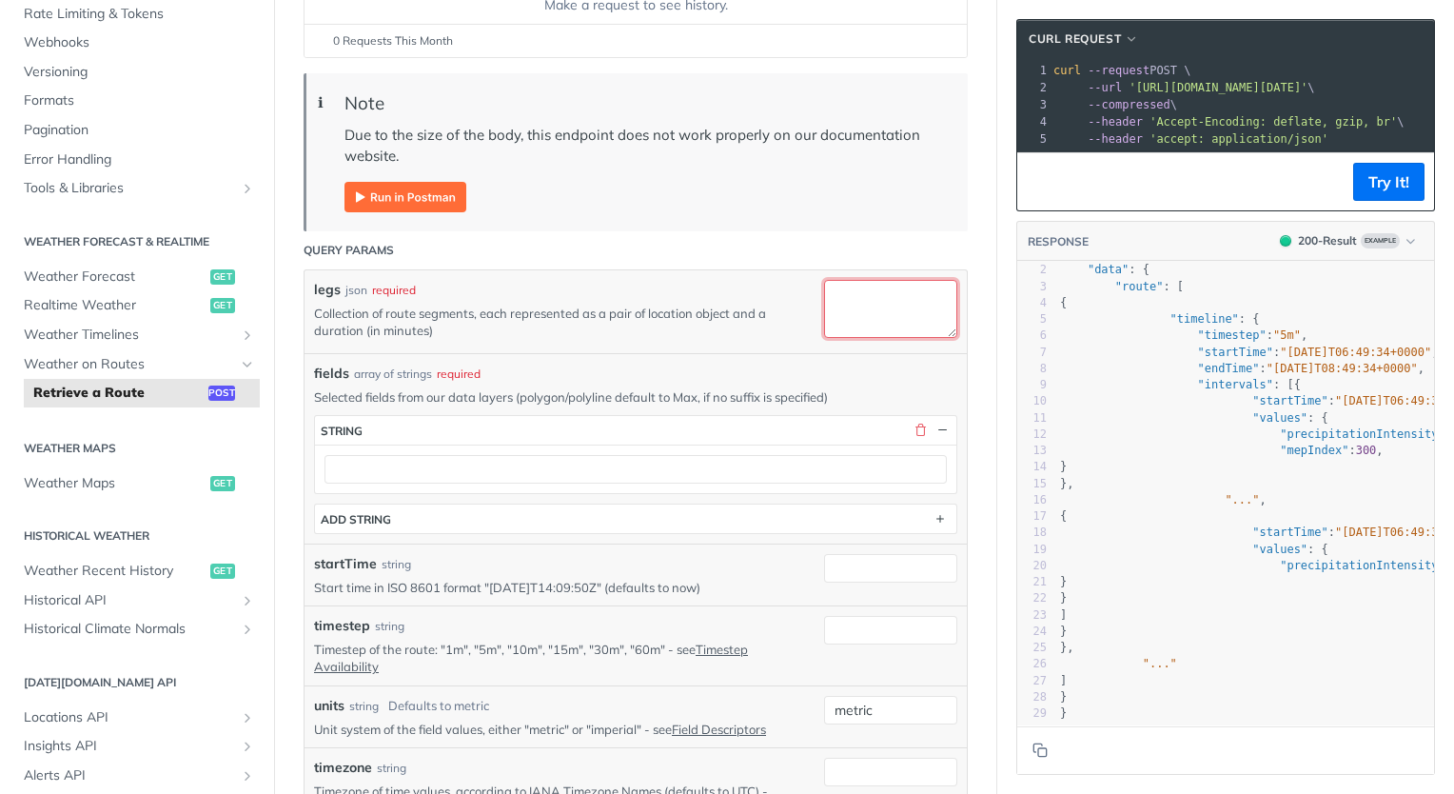
click at [868, 310] on textarea "legs" at bounding box center [890, 309] width 133 height 58
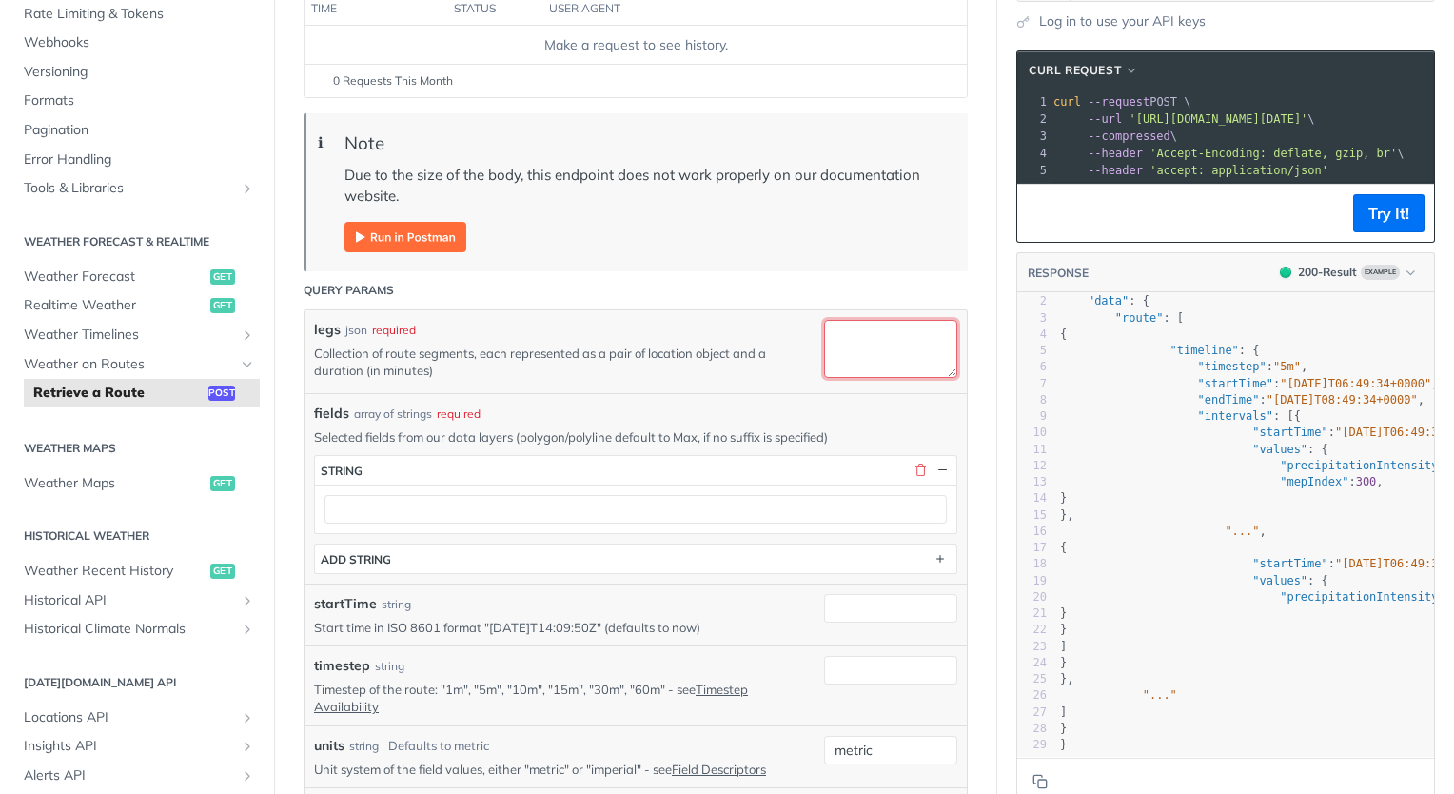
scroll to position [301, 0]
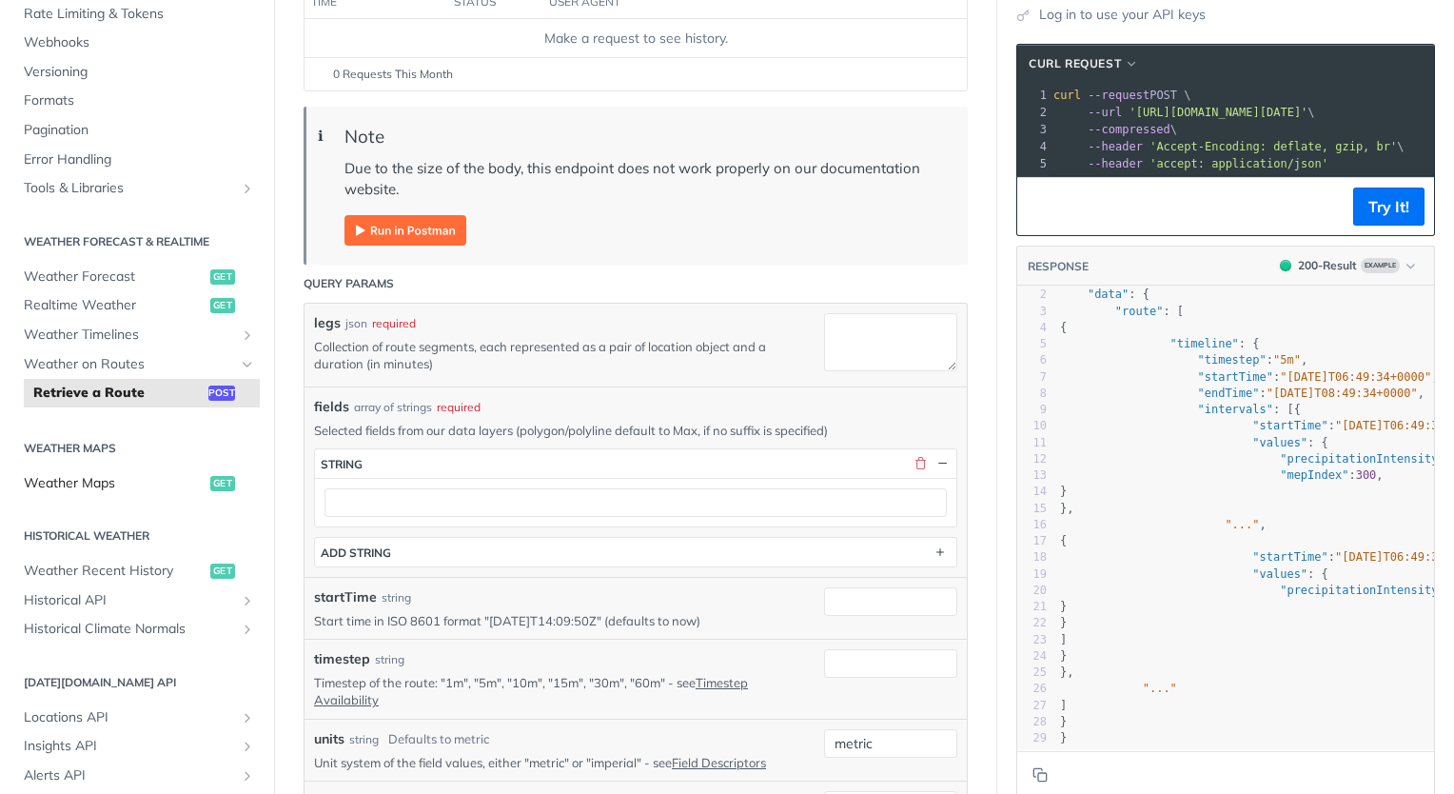
click at [89, 477] on span "Weather Maps" at bounding box center [115, 483] width 182 height 19
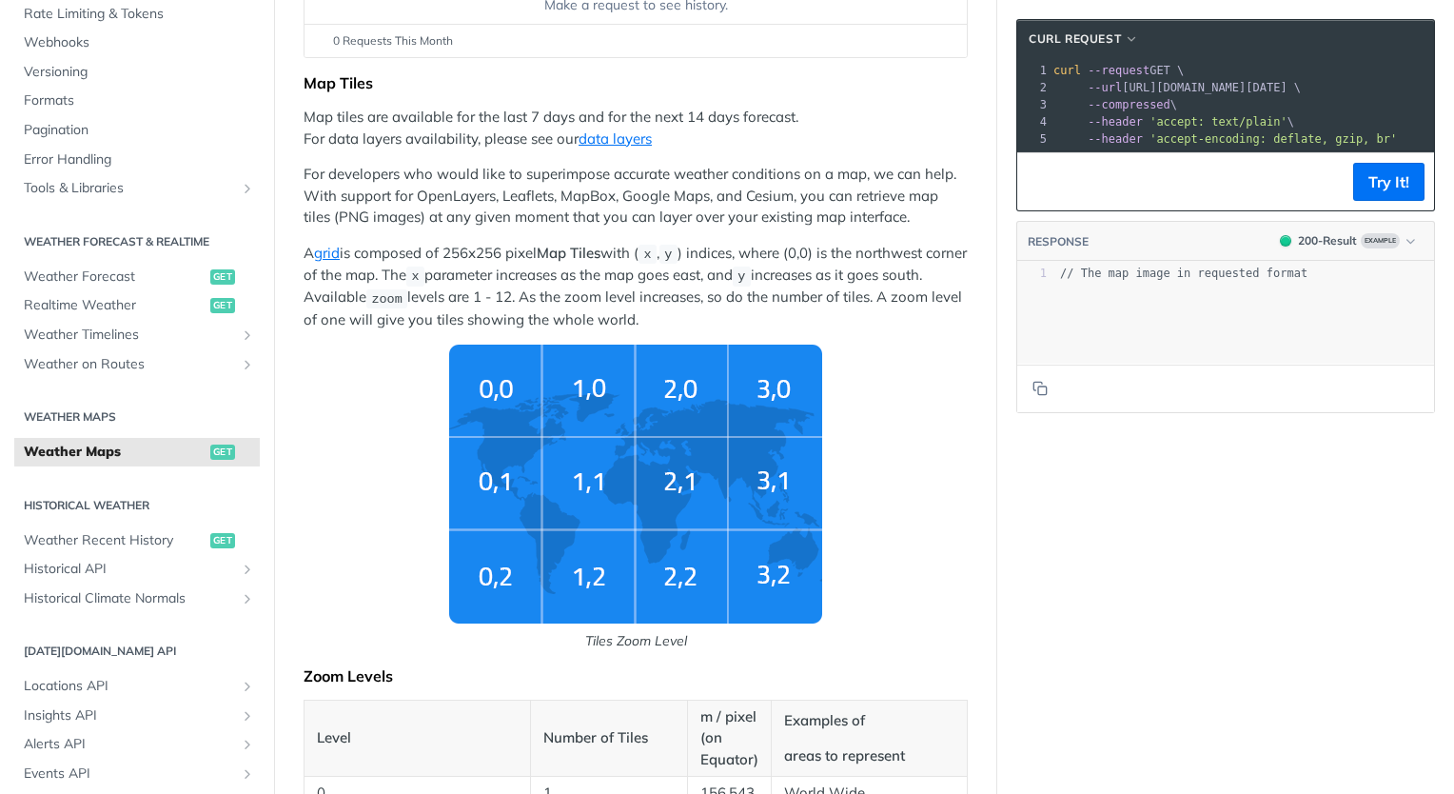
scroll to position [336, 0]
click at [148, 539] on span "Weather Recent History" at bounding box center [115, 540] width 182 height 19
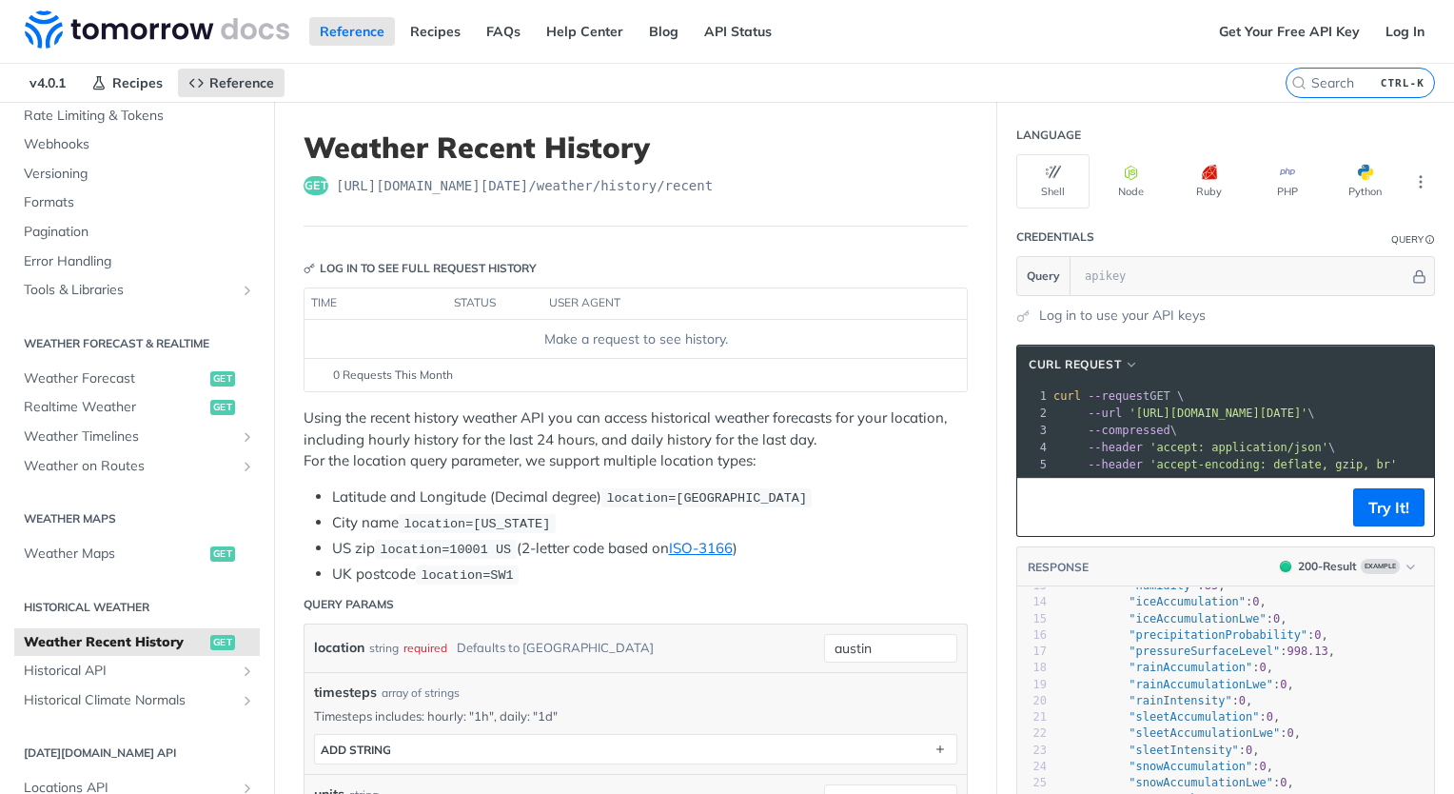
scroll to position [212, 0]
click at [240, 667] on icon "Show subpages for Historical API" at bounding box center [247, 670] width 15 height 15
click at [240, 739] on icon "Show subpages for Historical Climate Normals" at bounding box center [247, 730] width 15 height 15
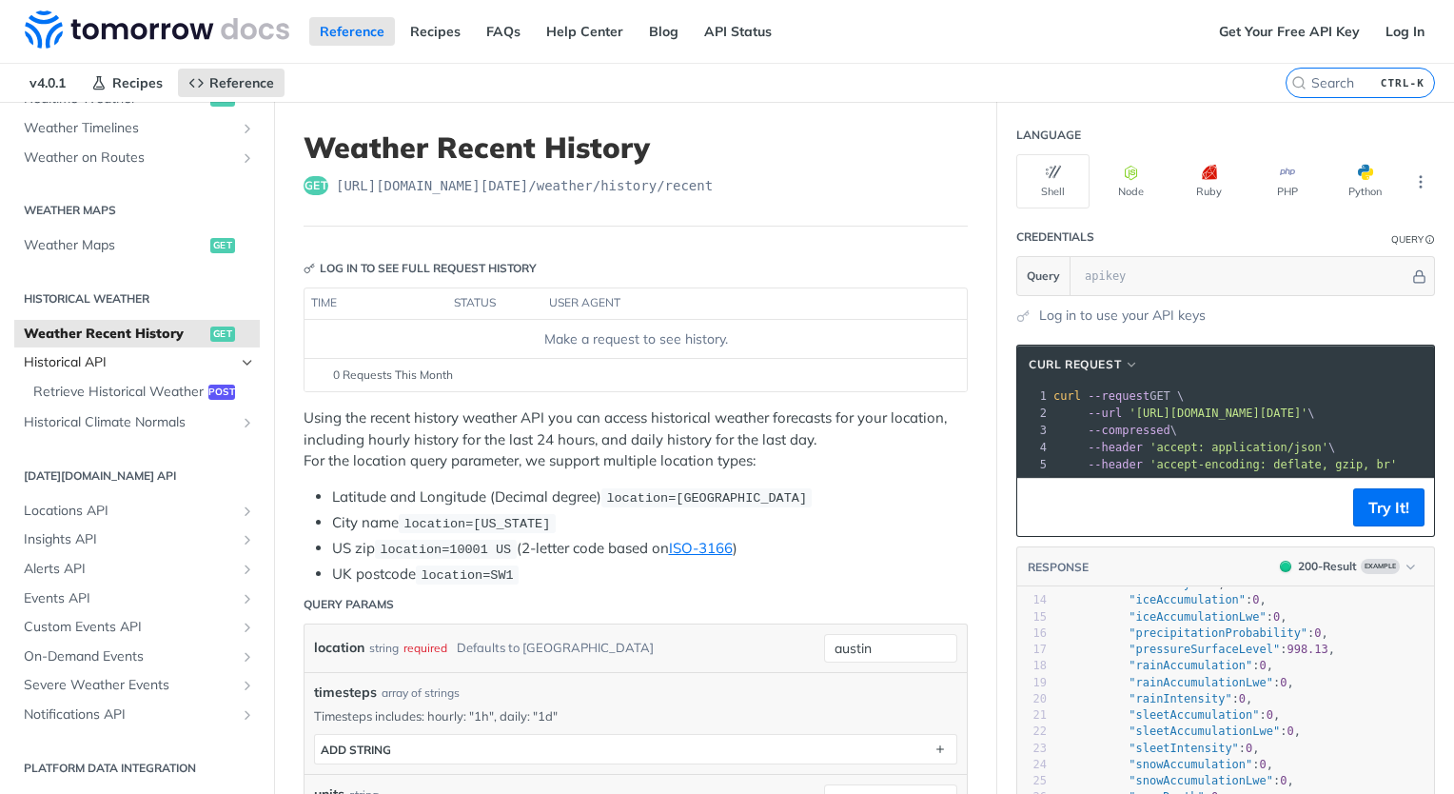
scroll to position [520, 0]
click at [240, 422] on icon "Show subpages for Historical Climate Normals" at bounding box center [247, 422] width 15 height 15
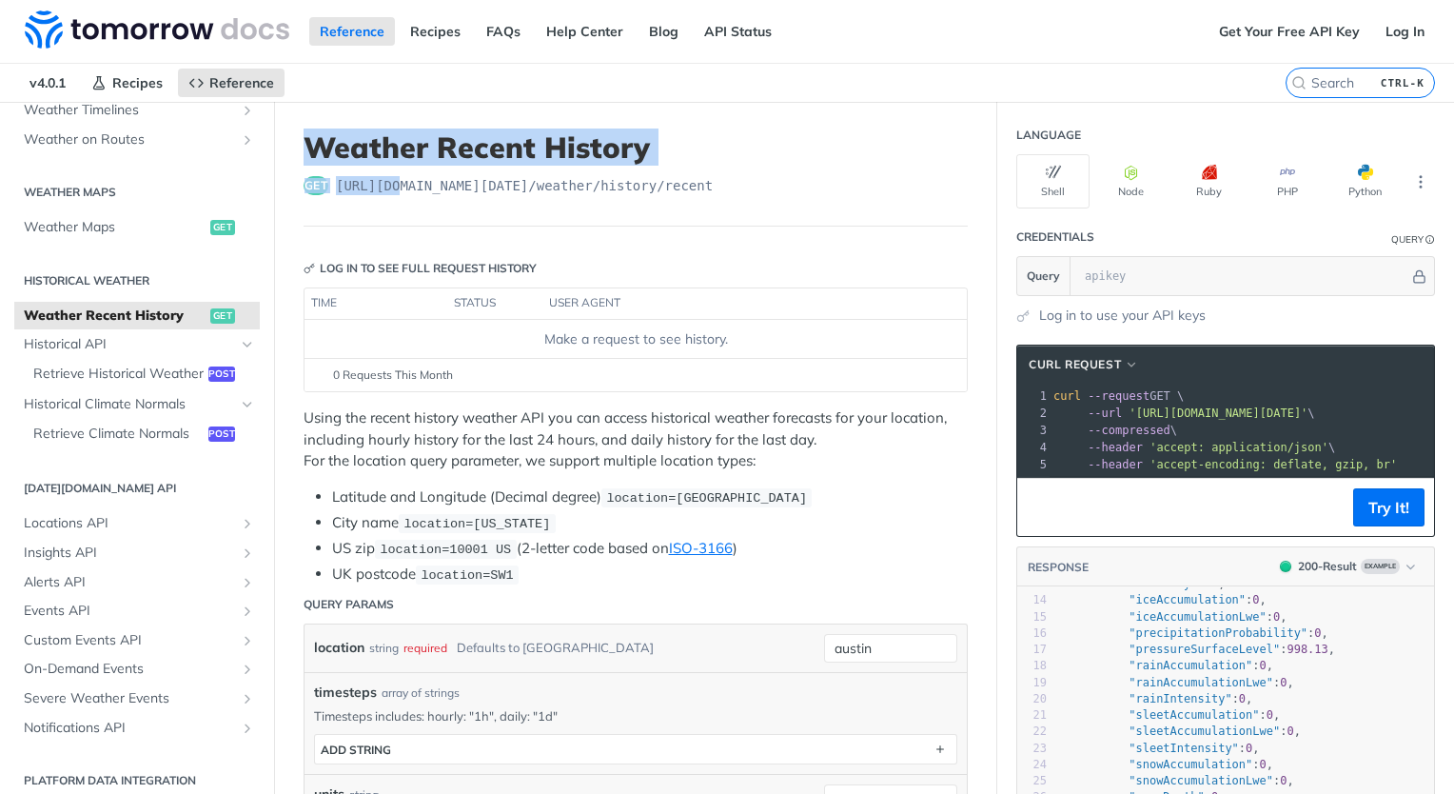
drag, startPoint x: 305, startPoint y: 136, endPoint x: 472, endPoint y: 191, distance: 176.4
click at [472, 191] on header "Weather Recent History get https://api.tomorrow.io/v4 /weather/history/recent" at bounding box center [636, 178] width 664 height 96
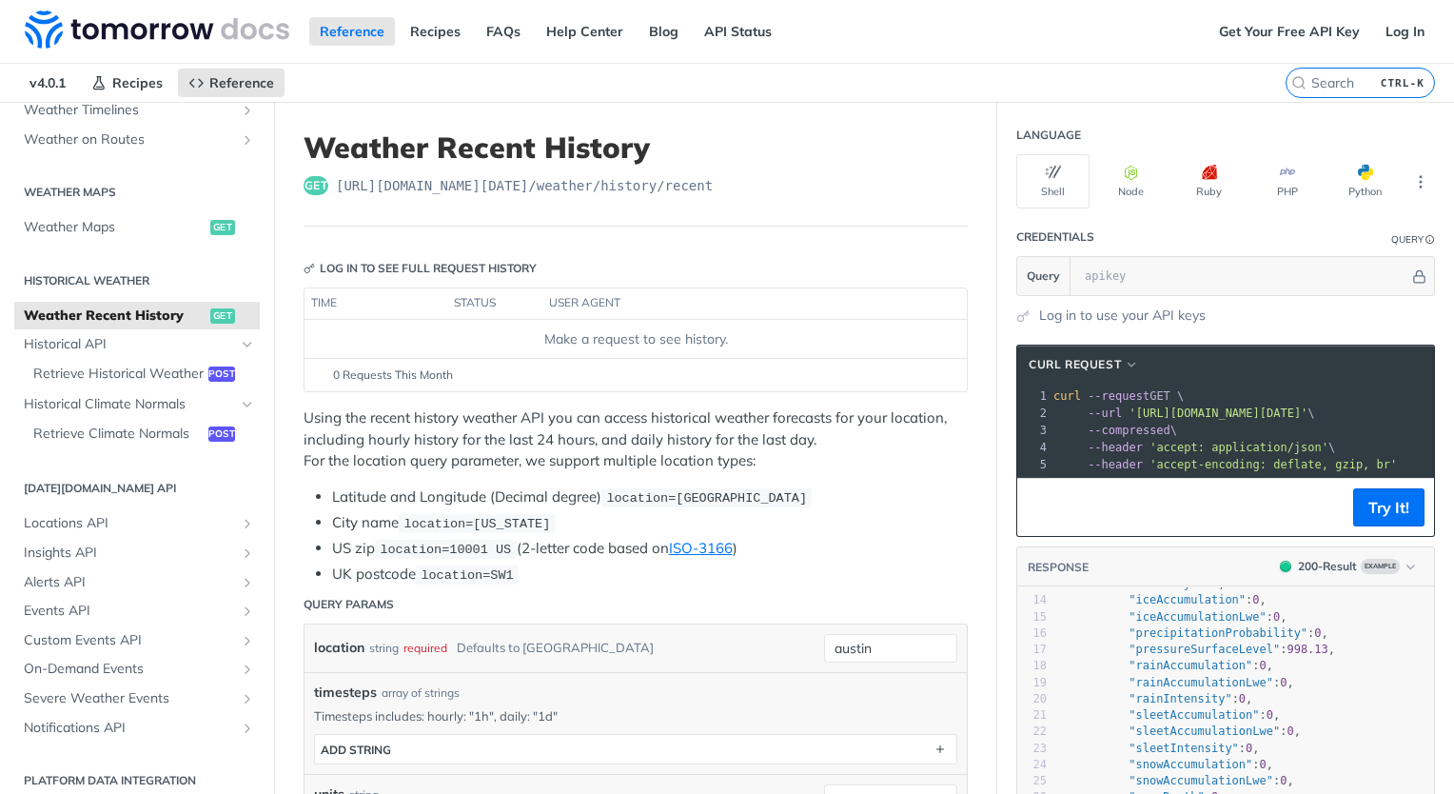
click at [632, 181] on span "https://api.tomorrow.io/v4 /weather/history/recent" at bounding box center [524, 185] width 377 height 19
drag, startPoint x: 632, startPoint y: 181, endPoint x: 797, endPoint y: 185, distance: 164.7
click at [797, 185] on div "get https://api.tomorrow.io/v4 /weather/history/recent" at bounding box center [636, 185] width 664 height 19
drag, startPoint x: 797, startPoint y: 185, endPoint x: 712, endPoint y: 189, distance: 84.8
click at [712, 189] on div "get https://api.tomorrow.io/v4 /weather/history/recent" at bounding box center [636, 185] width 664 height 19
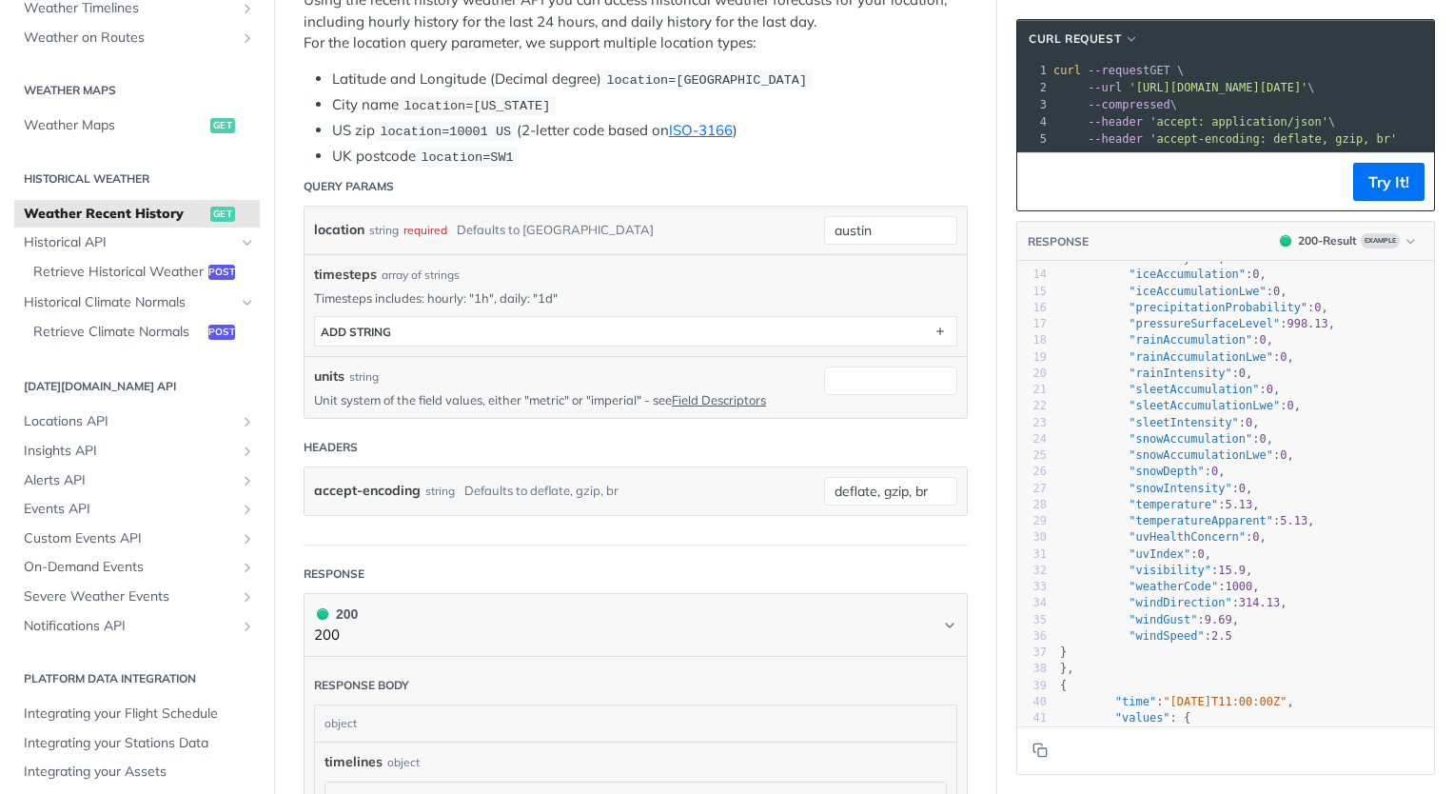
scroll to position [419, 0]
click at [1033, 747] on icon "Copy to clipboard" at bounding box center [1040, 749] width 15 height 15
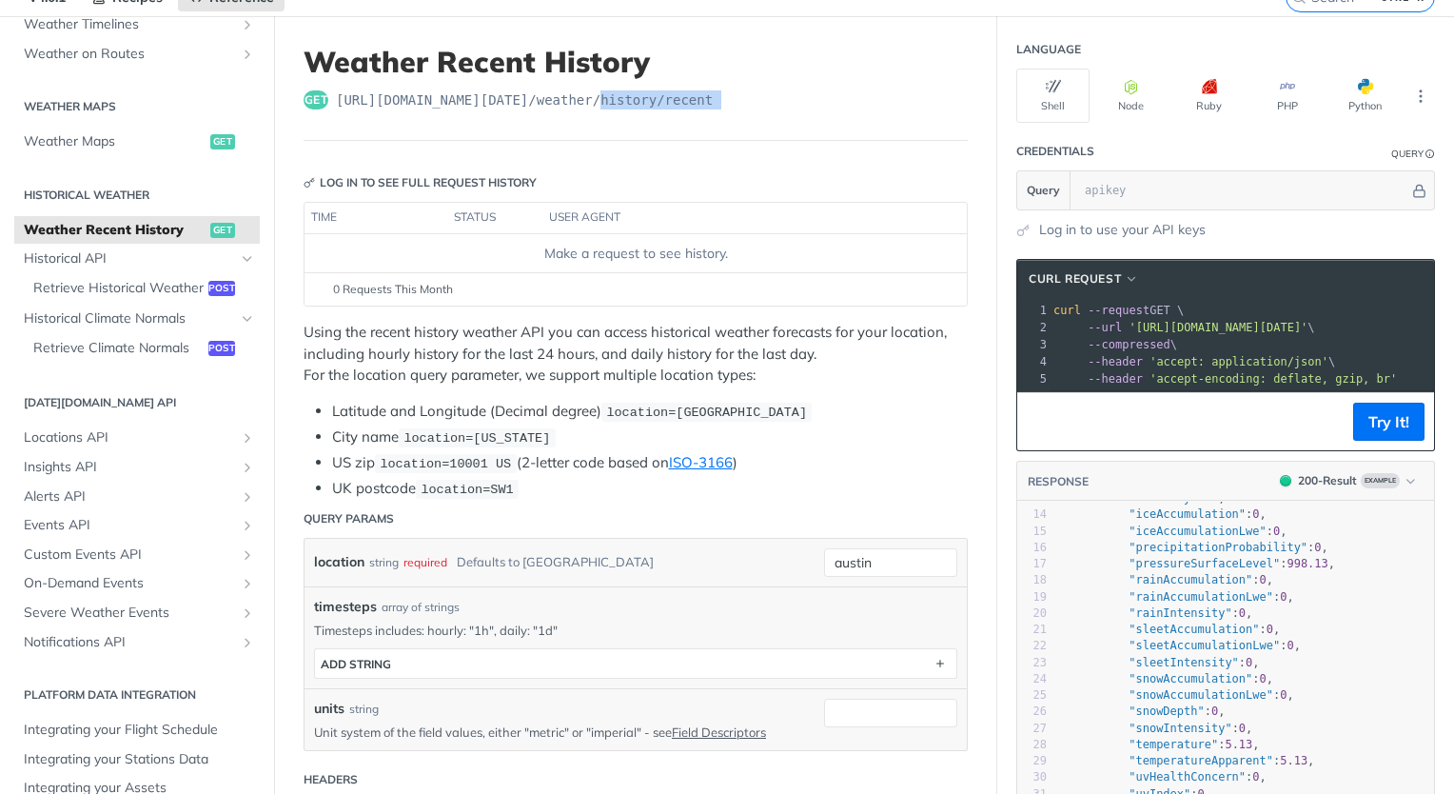
scroll to position [59, 0]
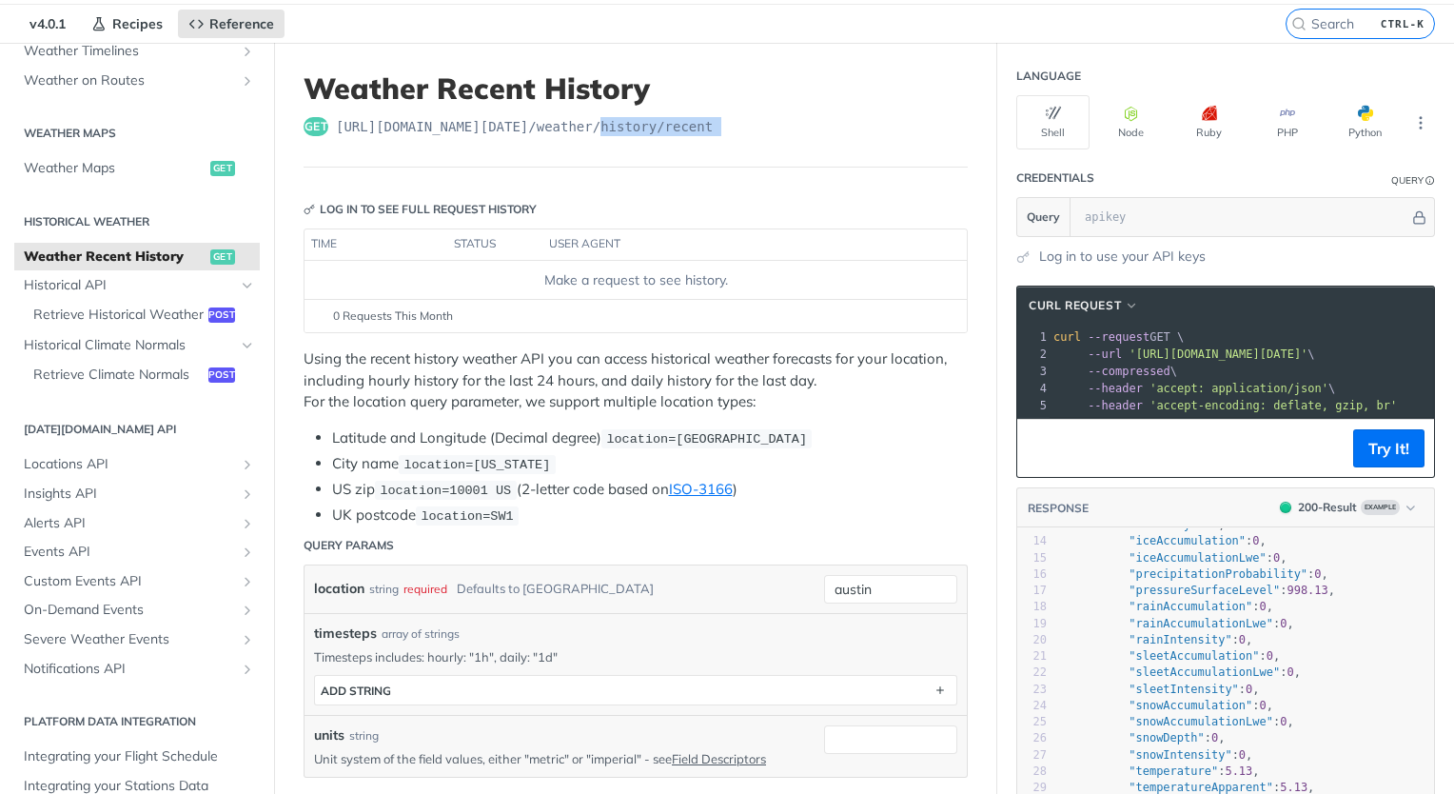
click at [709, 130] on div "get https://api.tomorrow.io/v4 /weather/history/recent" at bounding box center [636, 126] width 664 height 19
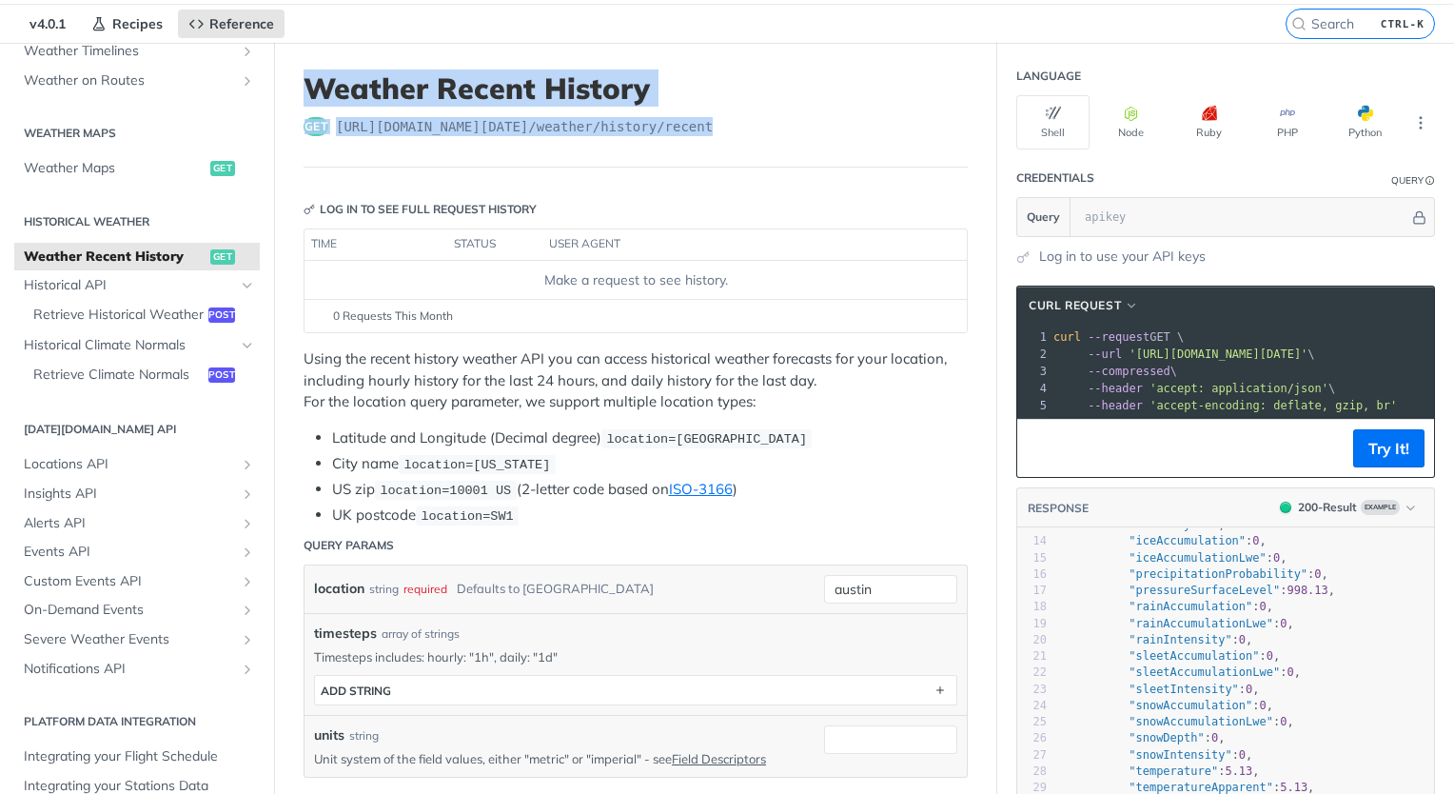
drag, startPoint x: 716, startPoint y: 117, endPoint x: 293, endPoint y: 75, distance: 424.7
copy header "Weather Recent History get https://api.tomorrow.io/v4 /weather/history/recent"
click at [1153, 676] on span ""sleetAccumulationLwe"" at bounding box center [1204, 671] width 151 height 13
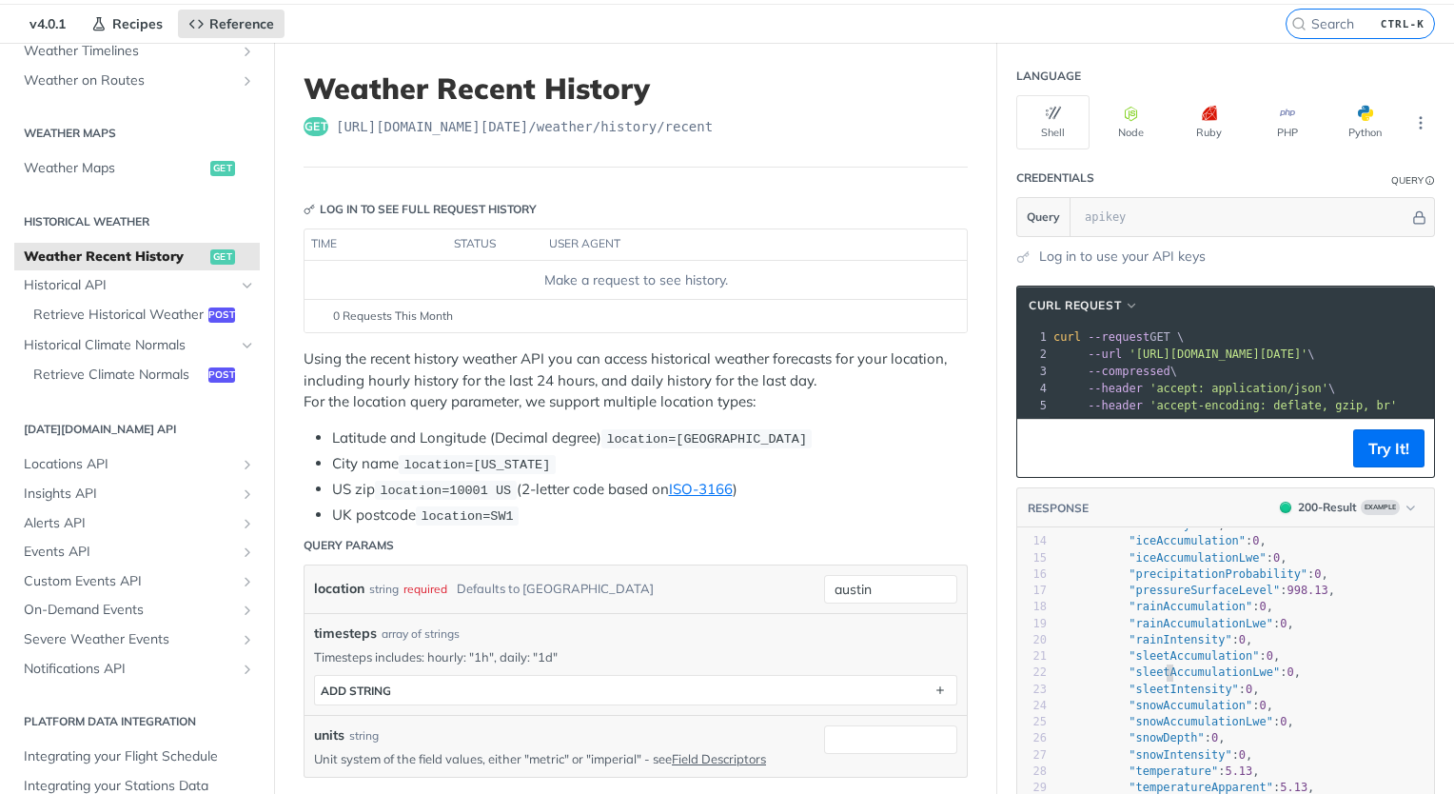
type textarea "sleetAccumulationLwe"
click at [1153, 676] on span ""sleetAccumulationLwe"" at bounding box center [1204, 671] width 151 height 13
click at [1150, 625] on pre ""rainAccumulationLwe" : 0 ," at bounding box center [1246, 624] width 378 height 16
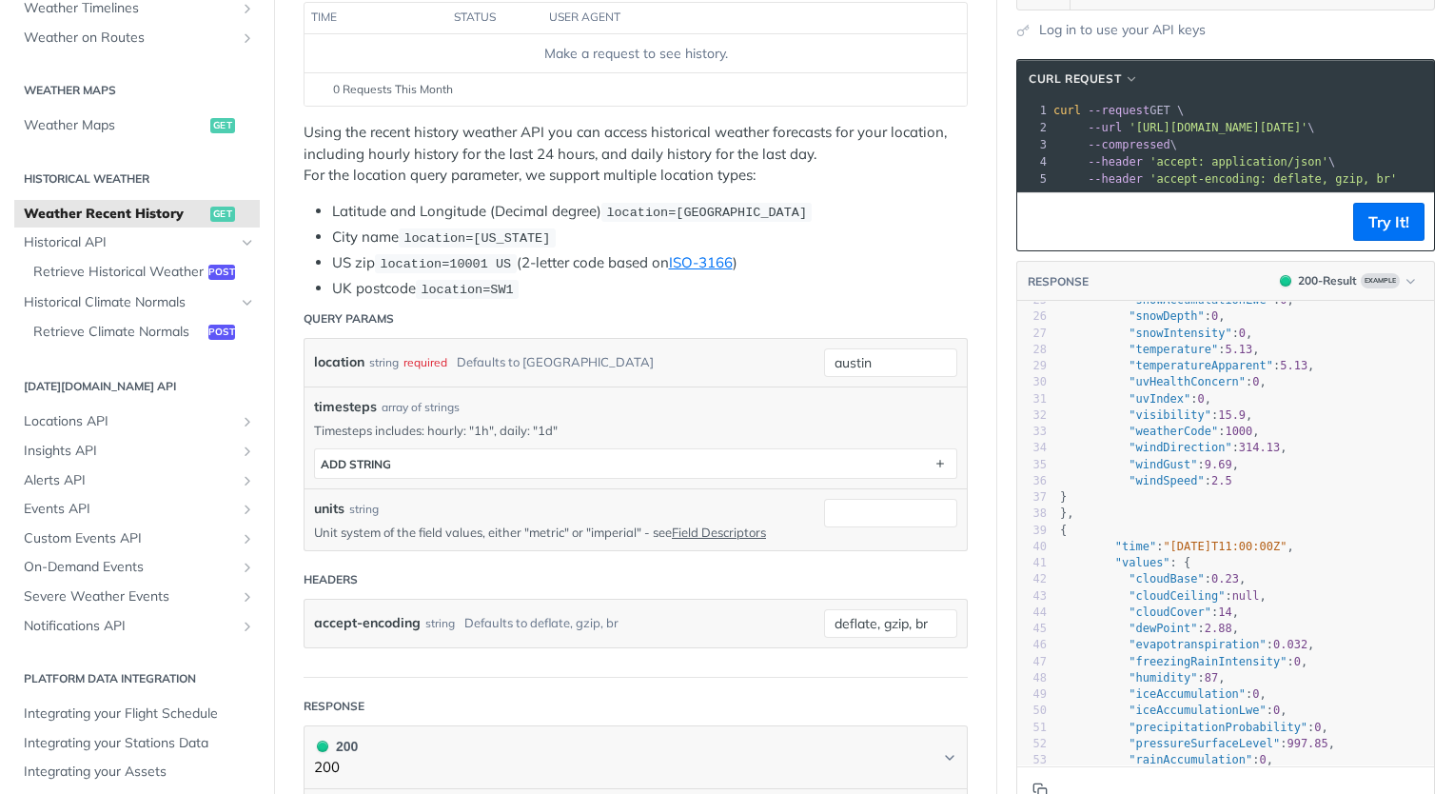
scroll to position [407, 0]
click at [85, 272] on span "Retrieve Historical Weather" at bounding box center [118, 272] width 170 height 19
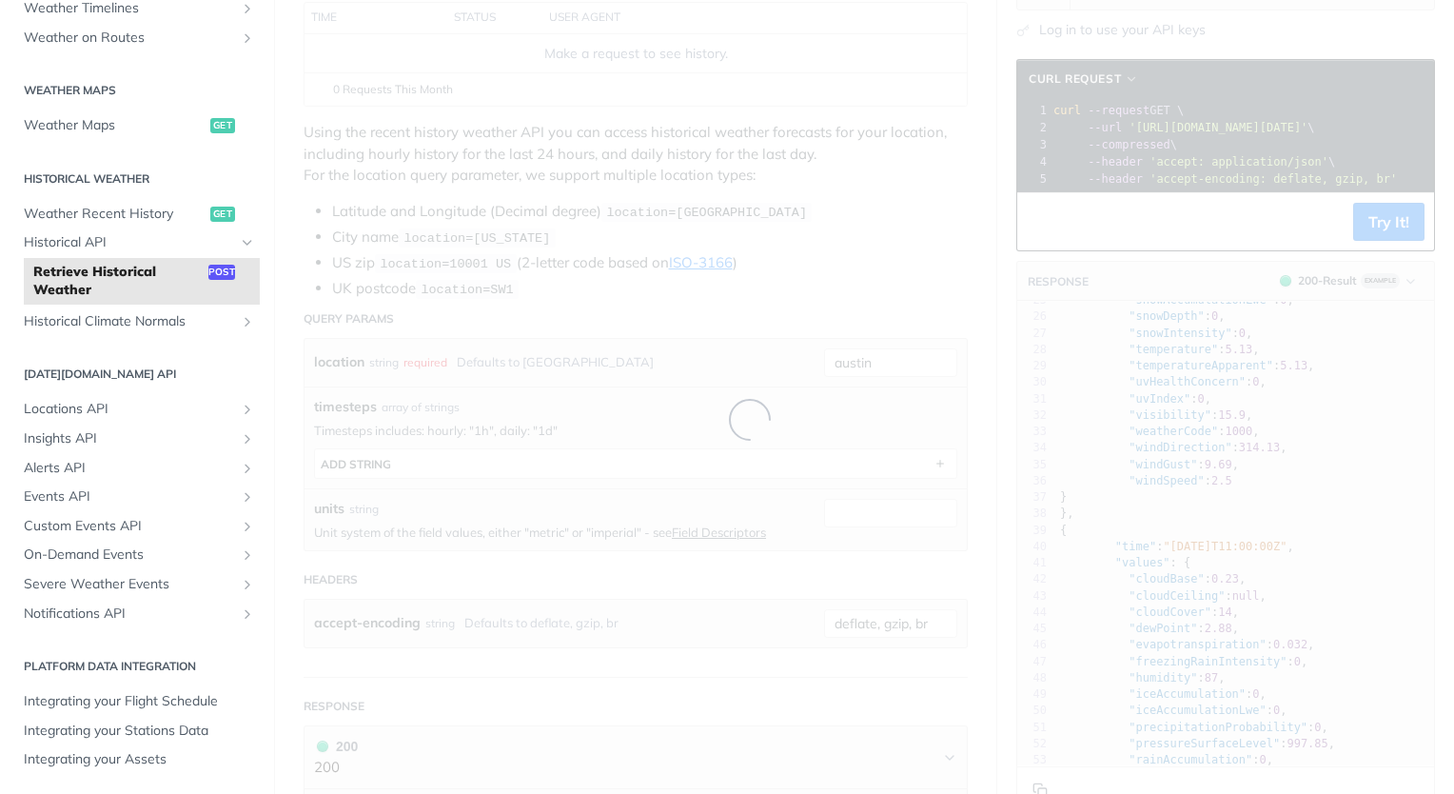
scroll to position [8, 0]
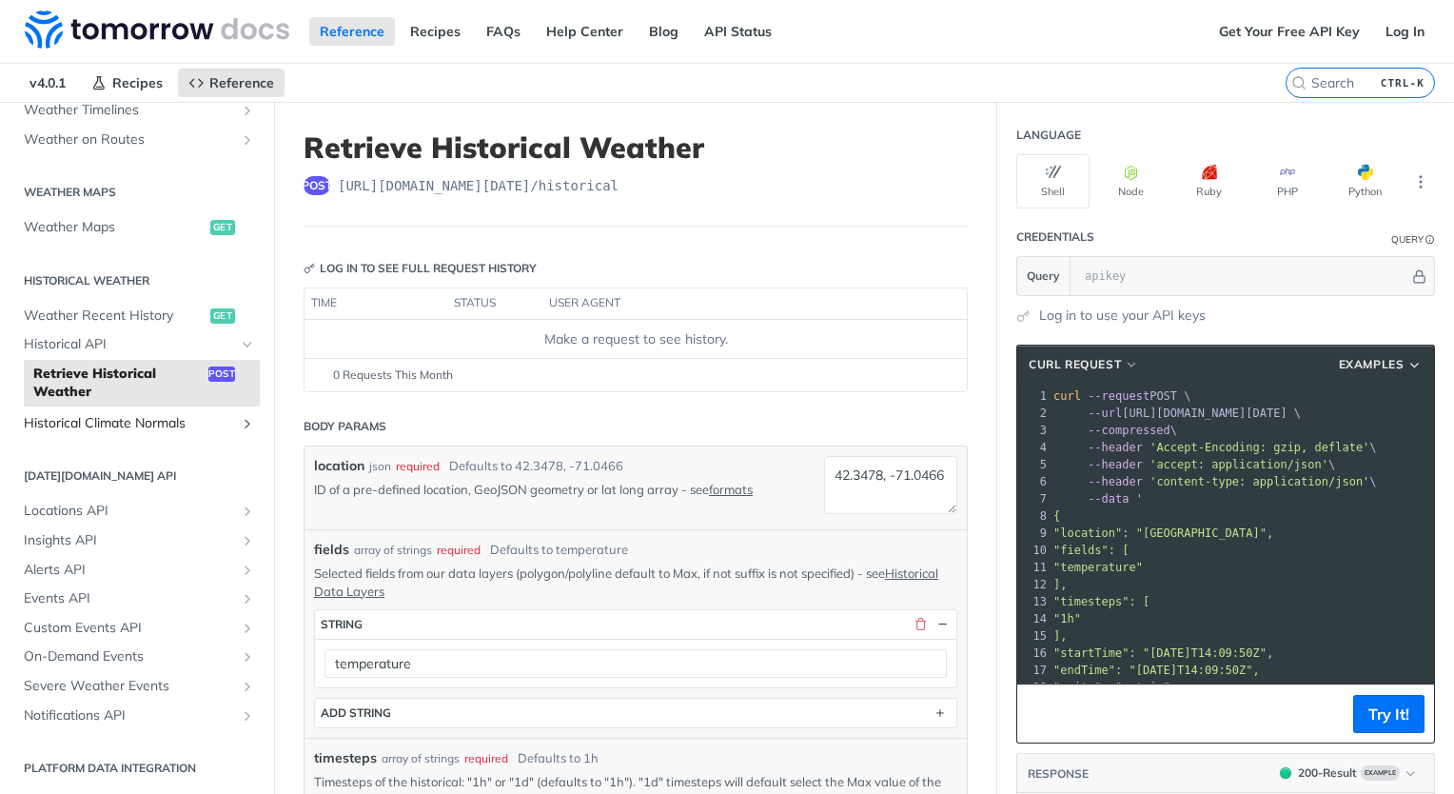
click at [105, 426] on span "Historical Climate Normals" at bounding box center [129, 423] width 211 height 19
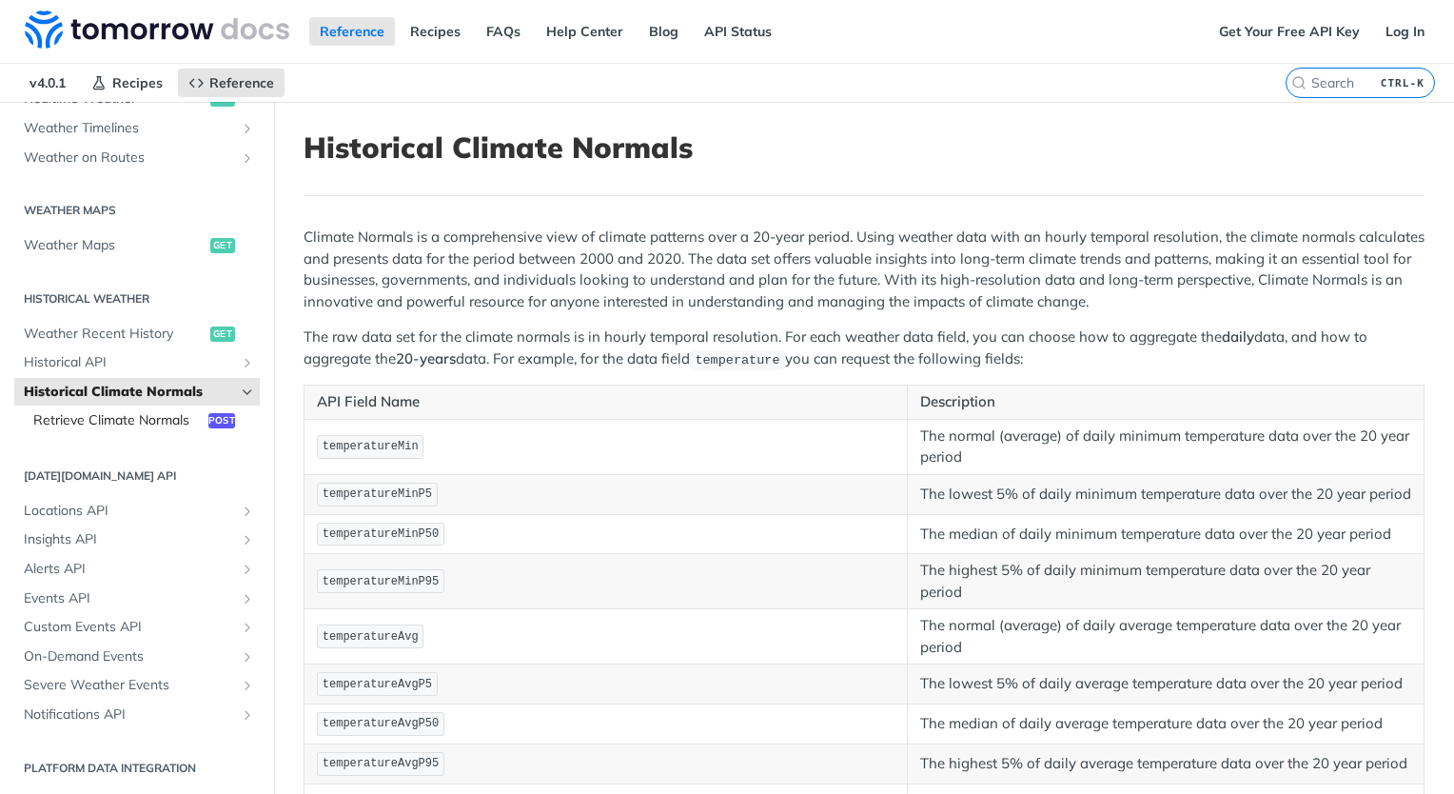
click at [123, 411] on span "Retrieve Climate Normals" at bounding box center [118, 420] width 170 height 19
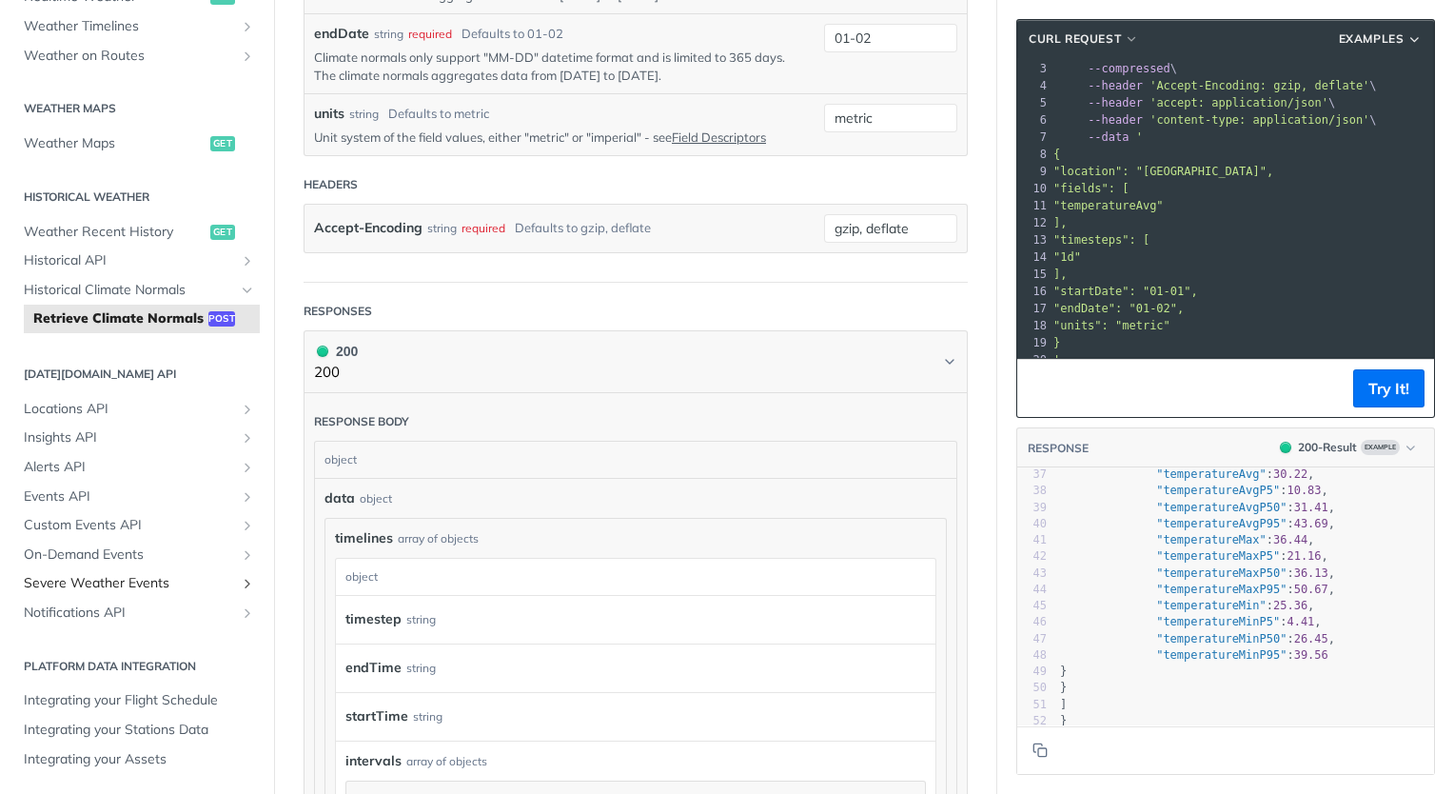
click at [240, 583] on icon "Show subpages for Severe Weather Events" at bounding box center [247, 583] width 15 height 15
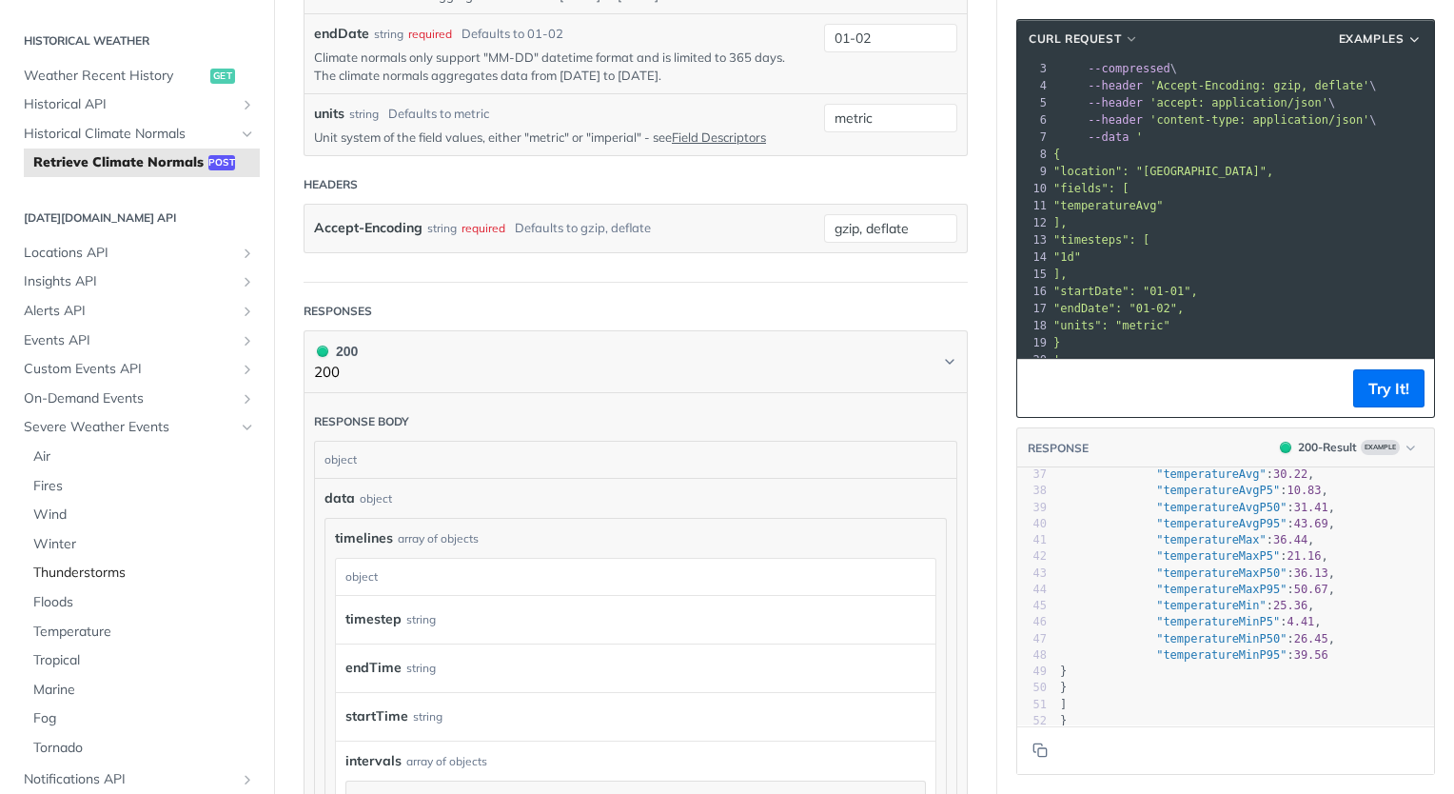
drag, startPoint x: 92, startPoint y: 592, endPoint x: 57, endPoint y: 588, distance: 35.4
click at [57, 583] on span "Thunderstorms" at bounding box center [144, 572] width 222 height 19
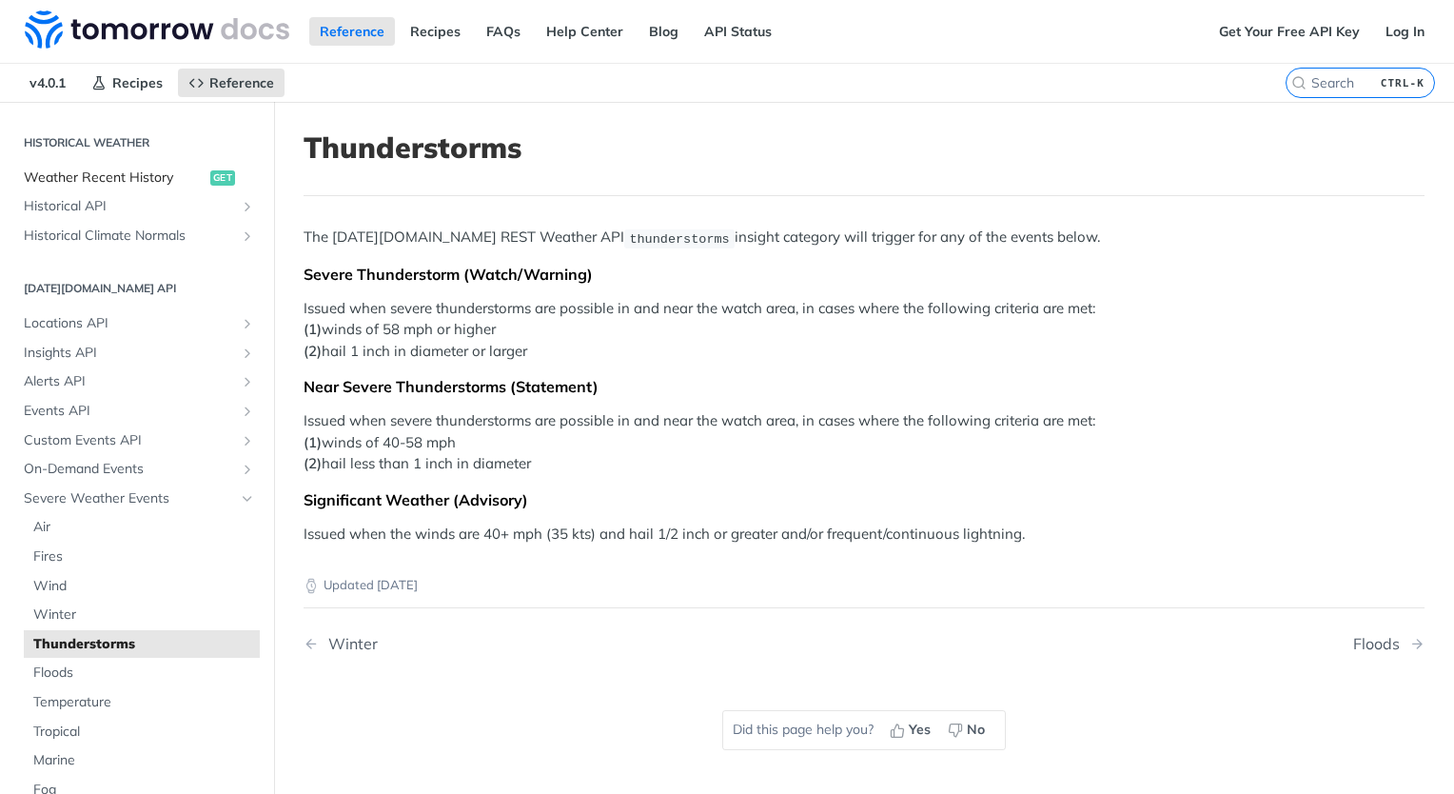
click at [126, 169] on span "Weather Recent History" at bounding box center [115, 177] width 182 height 19
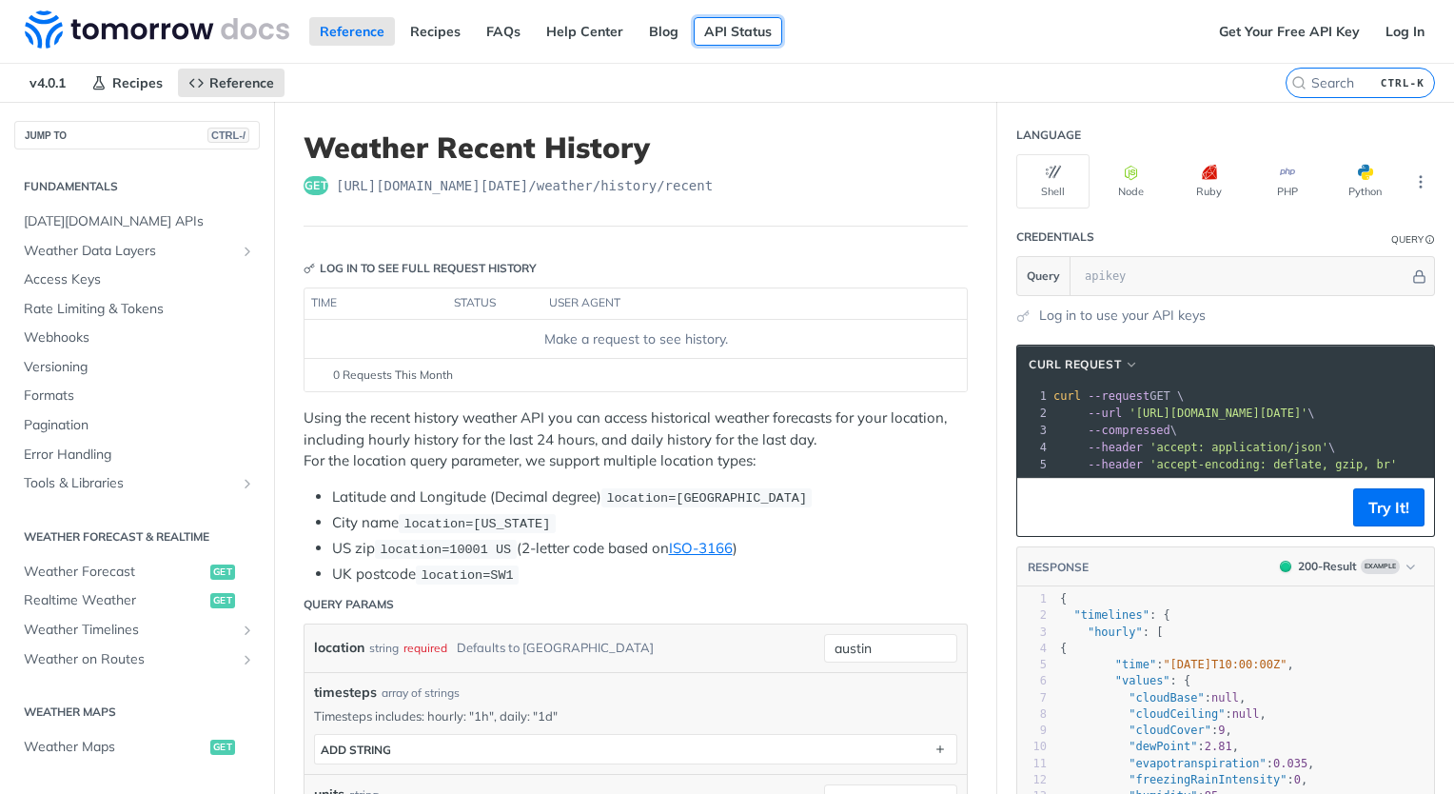
click at [722, 26] on link "API Status" at bounding box center [738, 31] width 89 height 29
click at [240, 247] on icon "Show subpages for Weather Data Layers" at bounding box center [247, 251] width 15 height 15
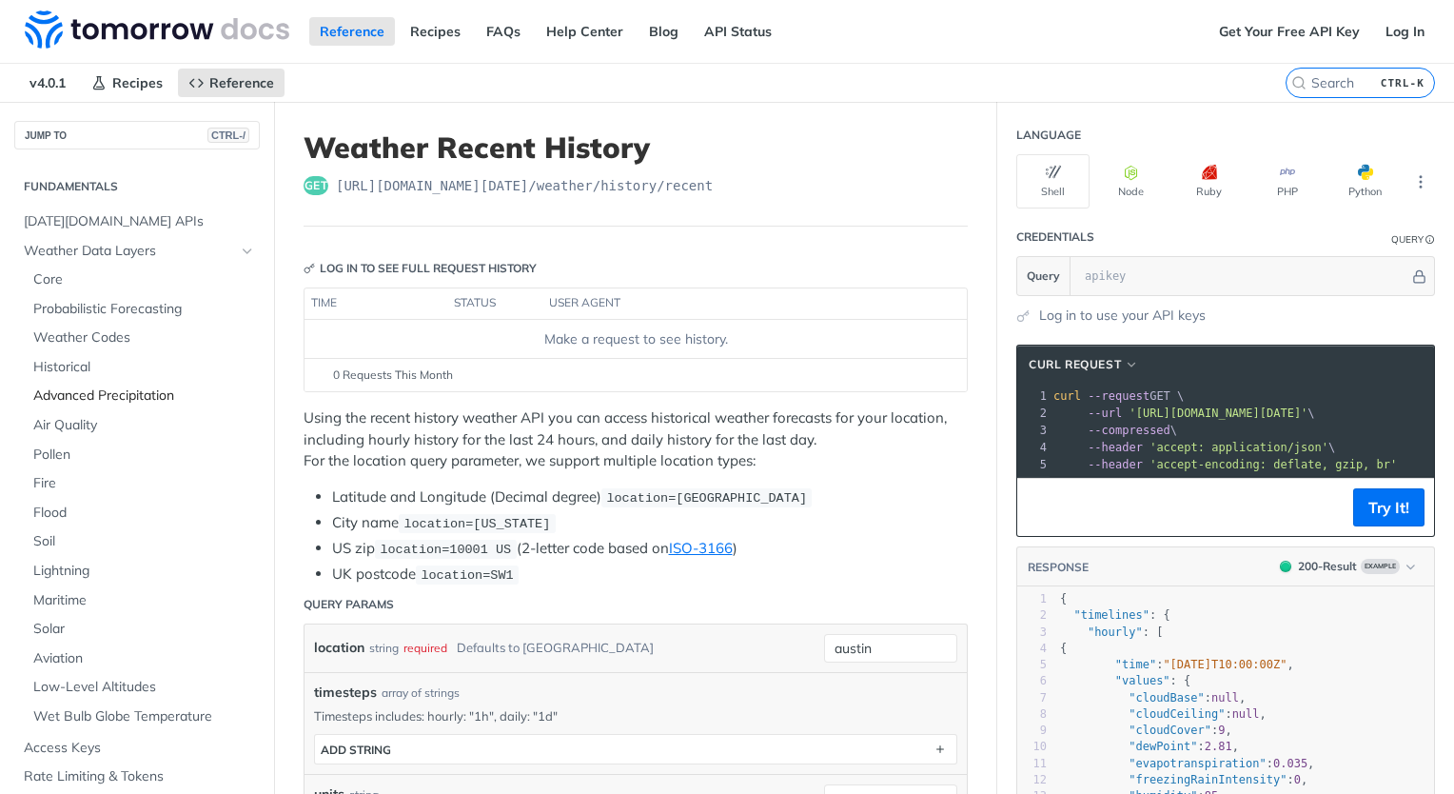
click at [164, 389] on span "Advanced Precipitation" at bounding box center [144, 395] width 222 height 19
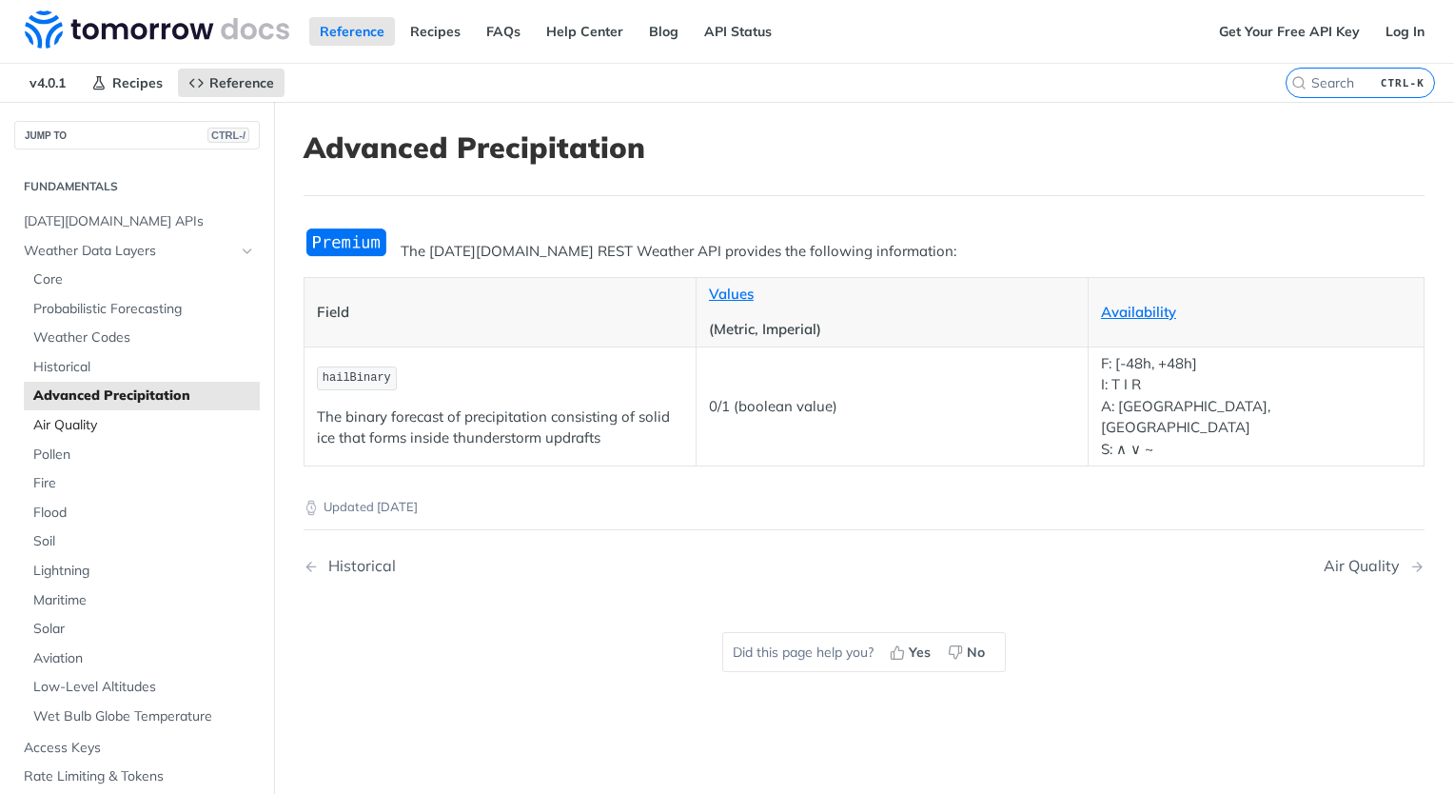
click at [35, 425] on span "Air Quality" at bounding box center [144, 425] width 222 height 19
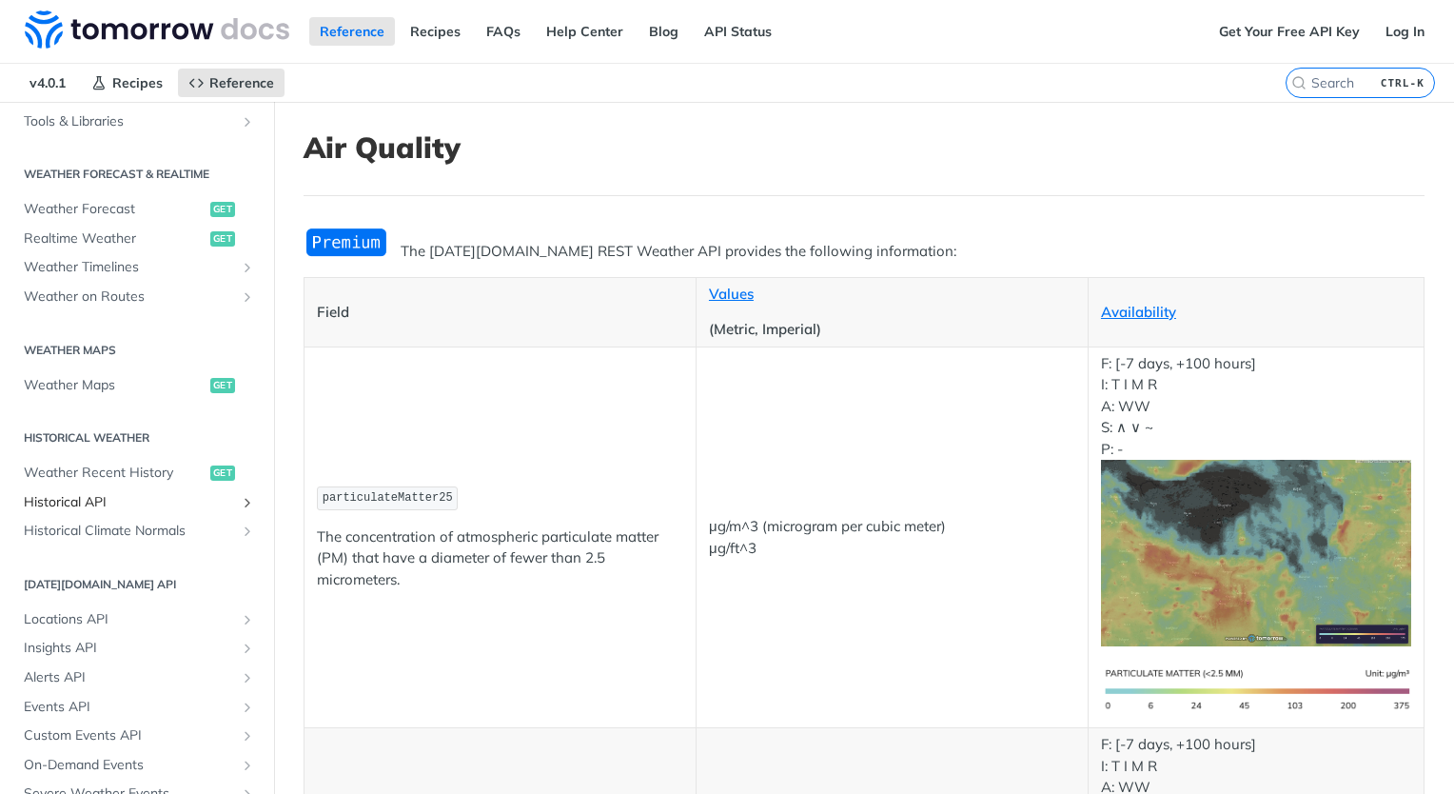
scroll to position [831, 0]
click at [76, 617] on span "Locations API" at bounding box center [129, 618] width 211 height 19
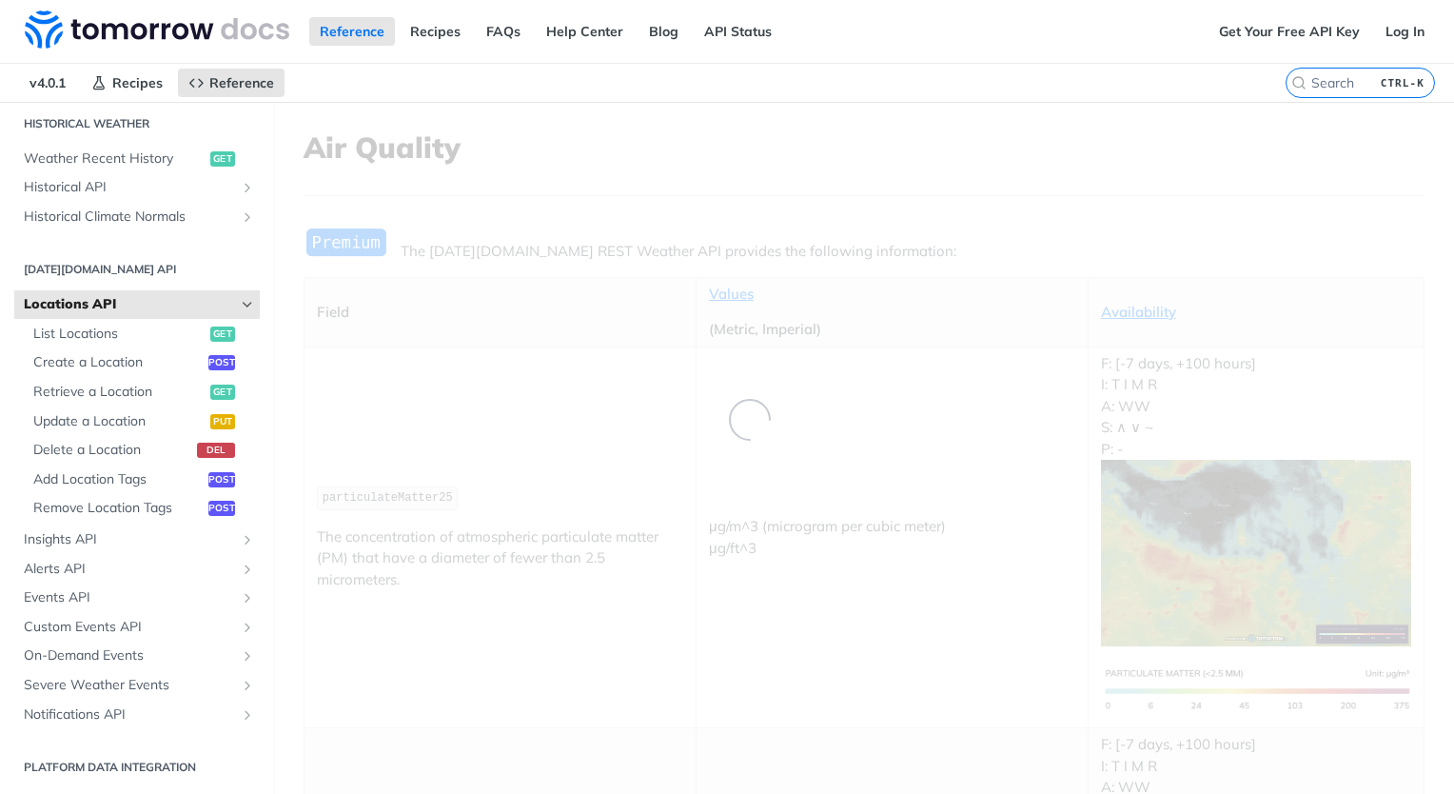
scroll to position [364, 0]
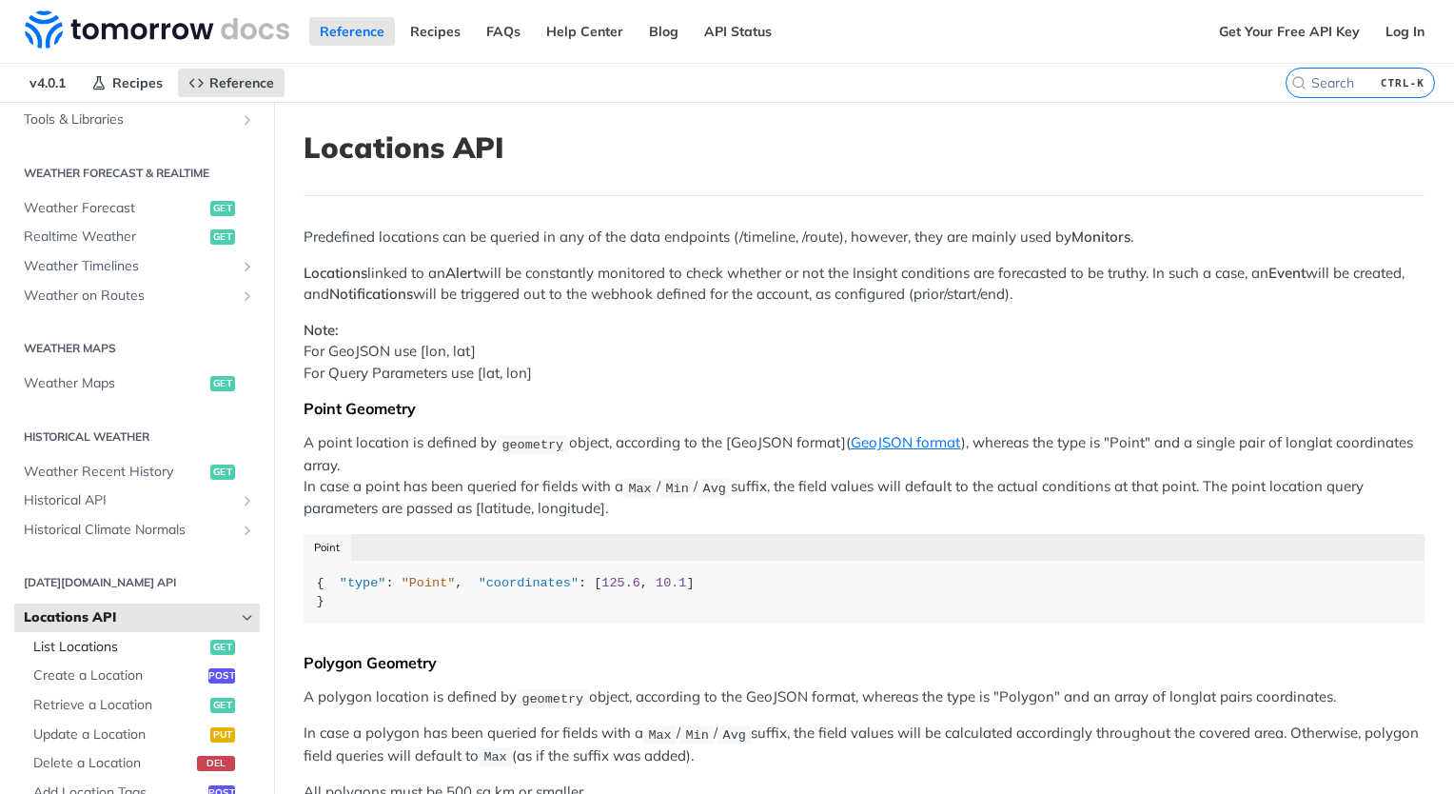
click at [92, 646] on span "List Locations" at bounding box center [119, 647] width 172 height 19
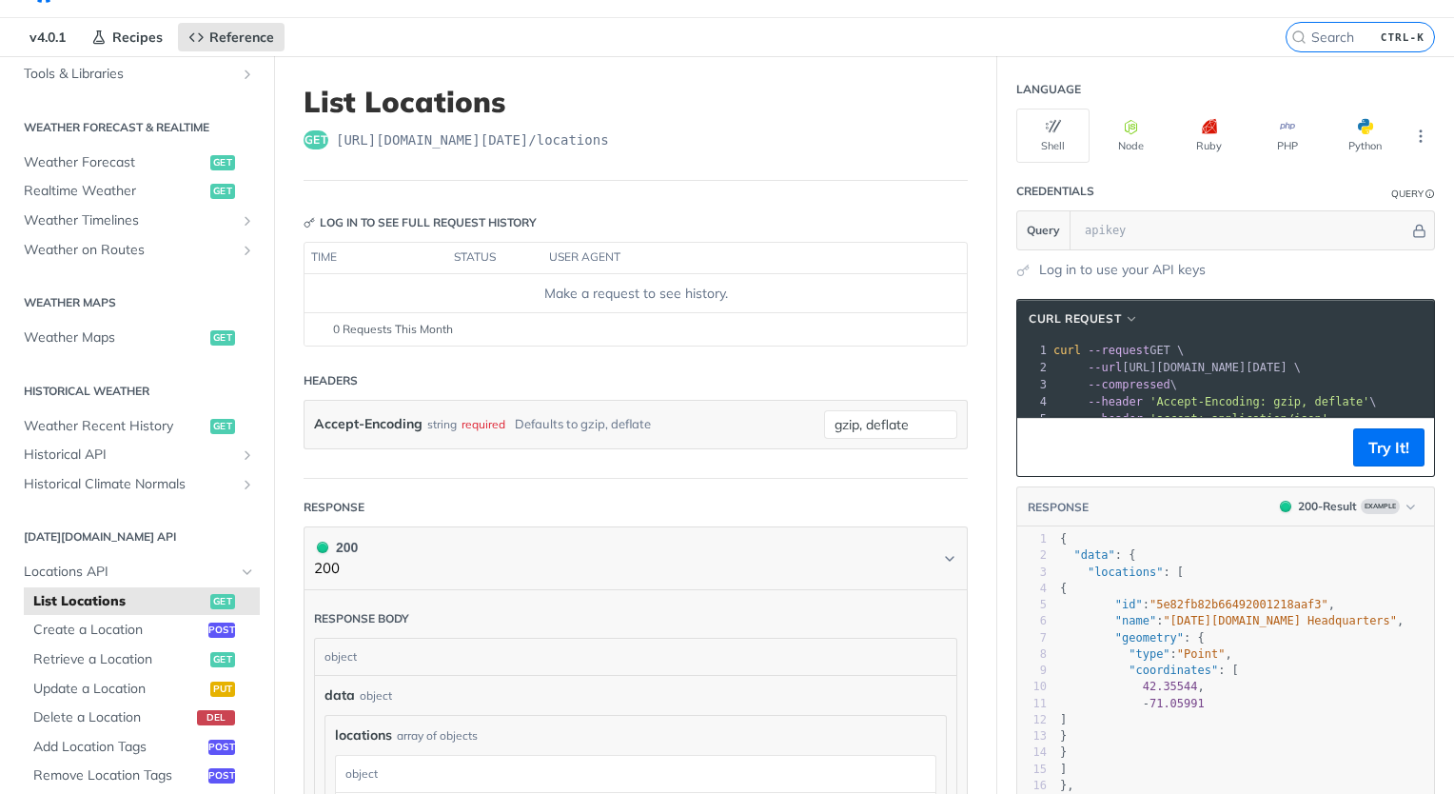
scroll to position [45, 0]
click at [123, 626] on span "Create a Location" at bounding box center [118, 631] width 170 height 19
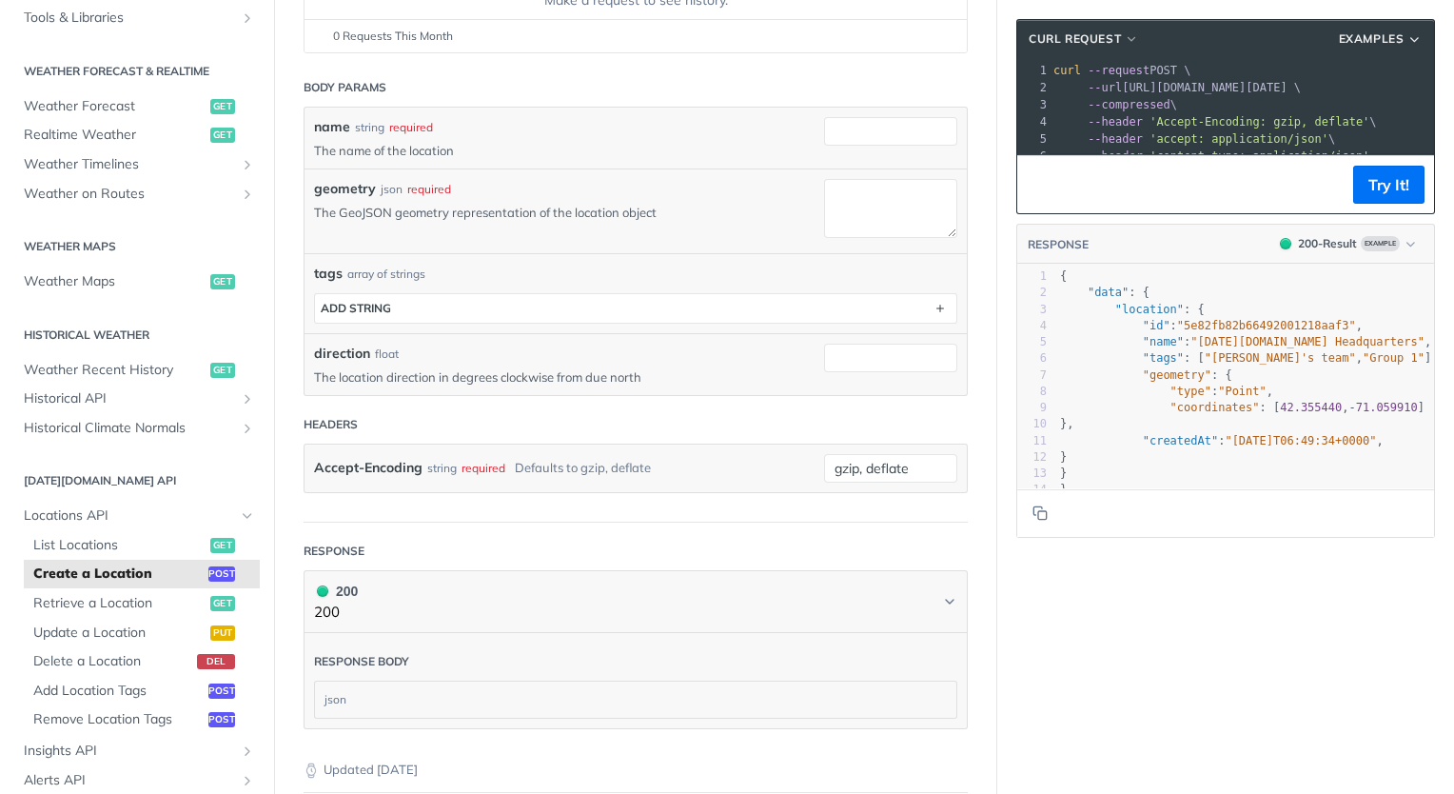
scroll to position [354, 0]
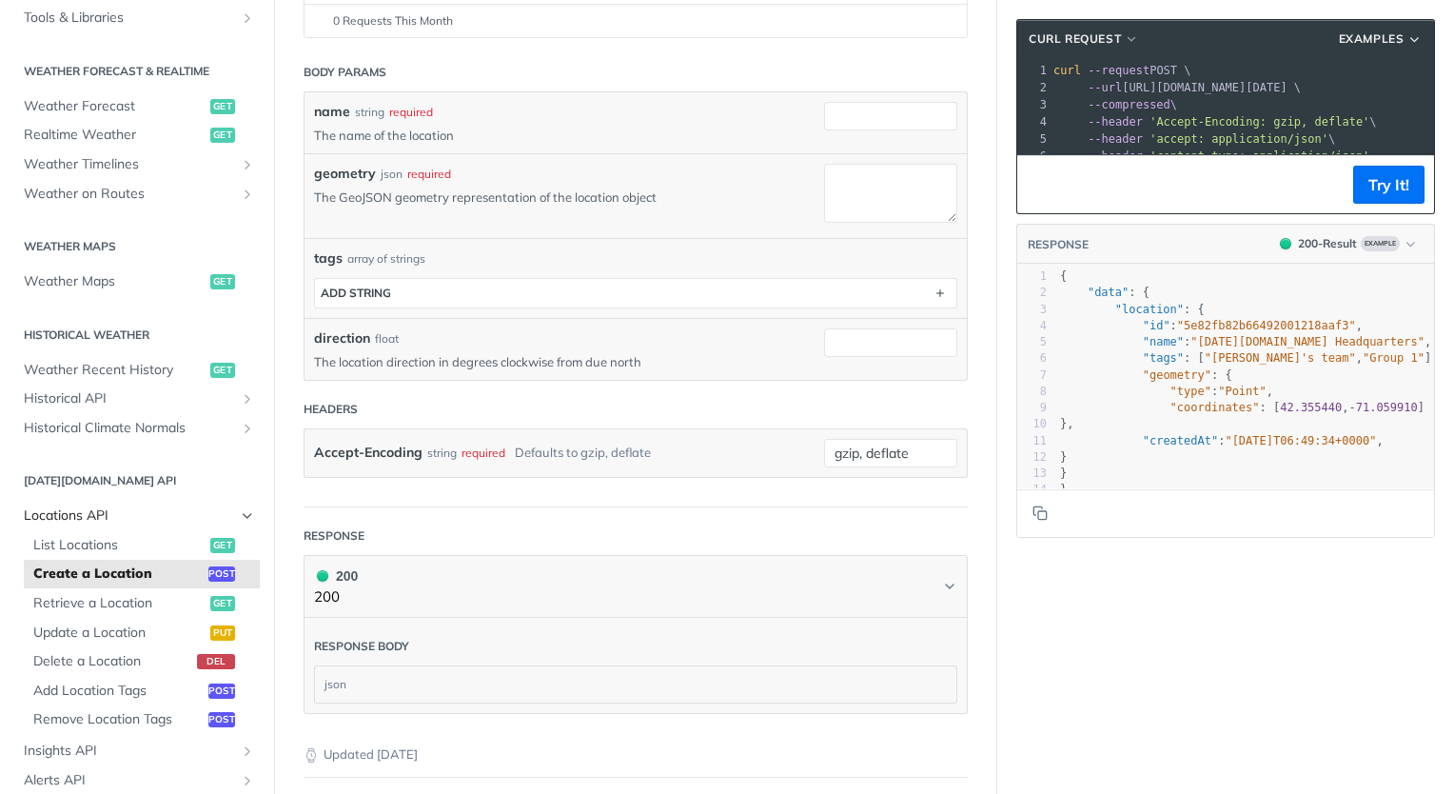
click at [99, 516] on span "Locations API" at bounding box center [129, 515] width 211 height 19
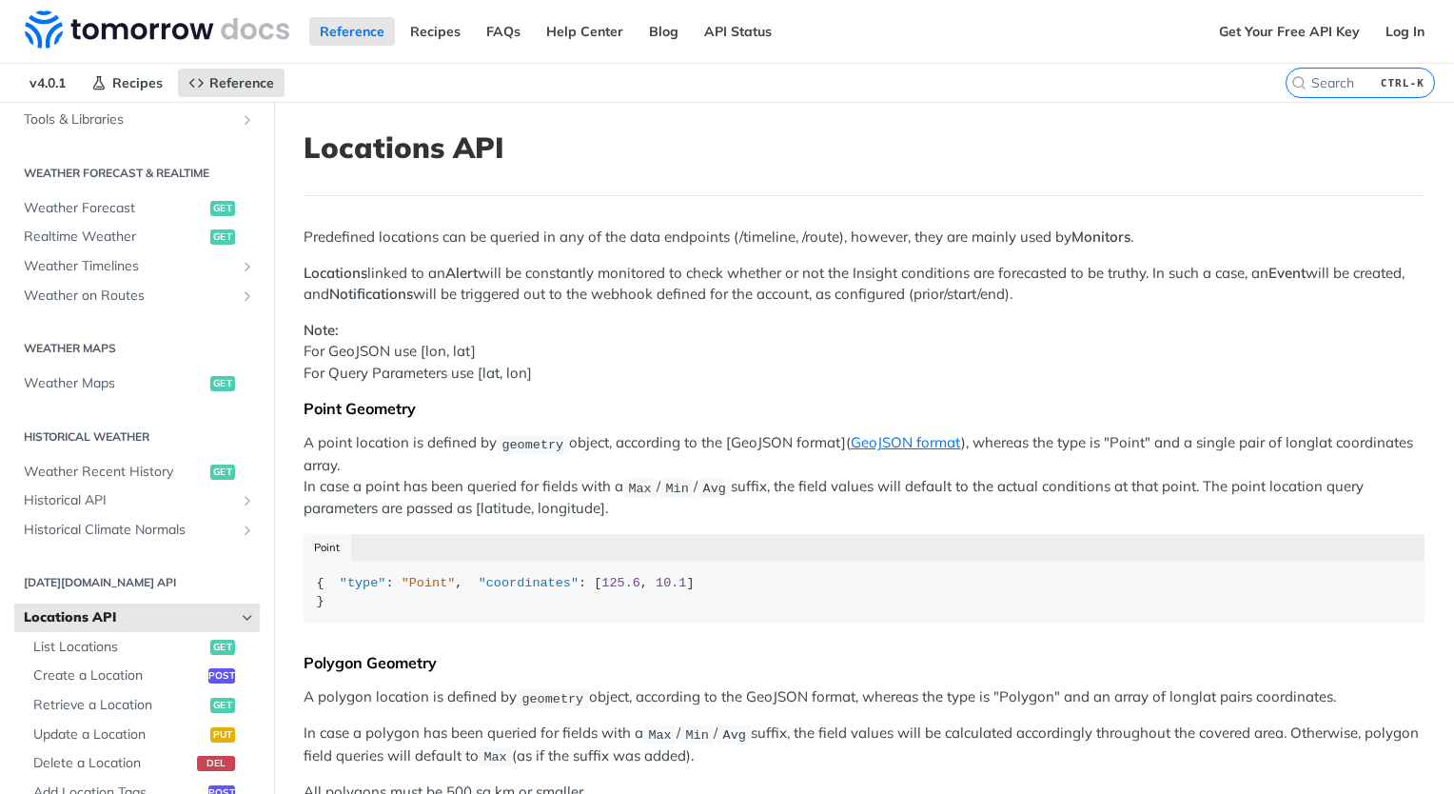
click at [240, 614] on icon "Hide subpages for Locations API" at bounding box center [247, 617] width 15 height 15
click at [240, 645] on icon "Show subpages for Insights API" at bounding box center [247, 647] width 15 height 15
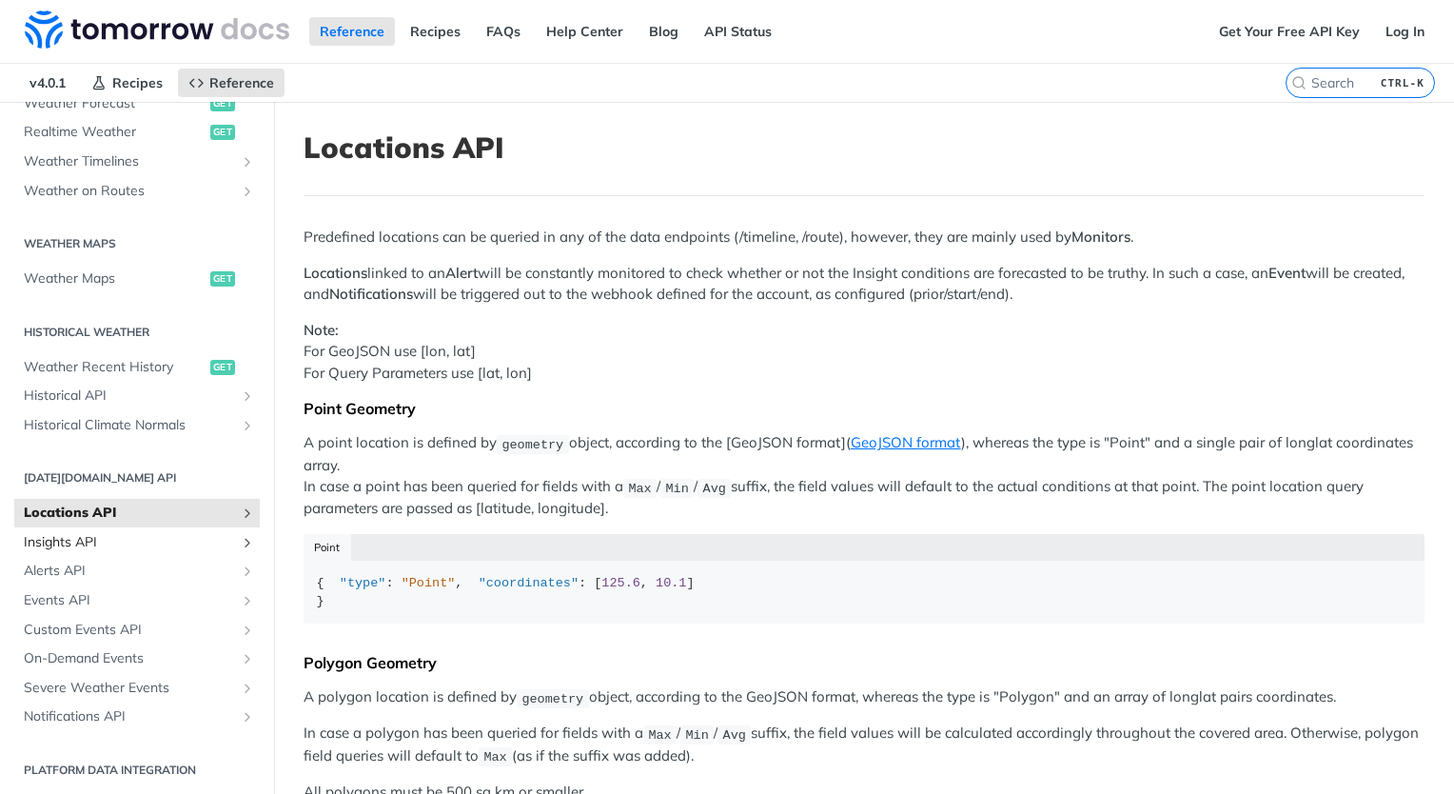
scroll to position [470, 0]
click at [240, 535] on icon "Show subpages for Insights API" at bounding box center [247, 540] width 15 height 15
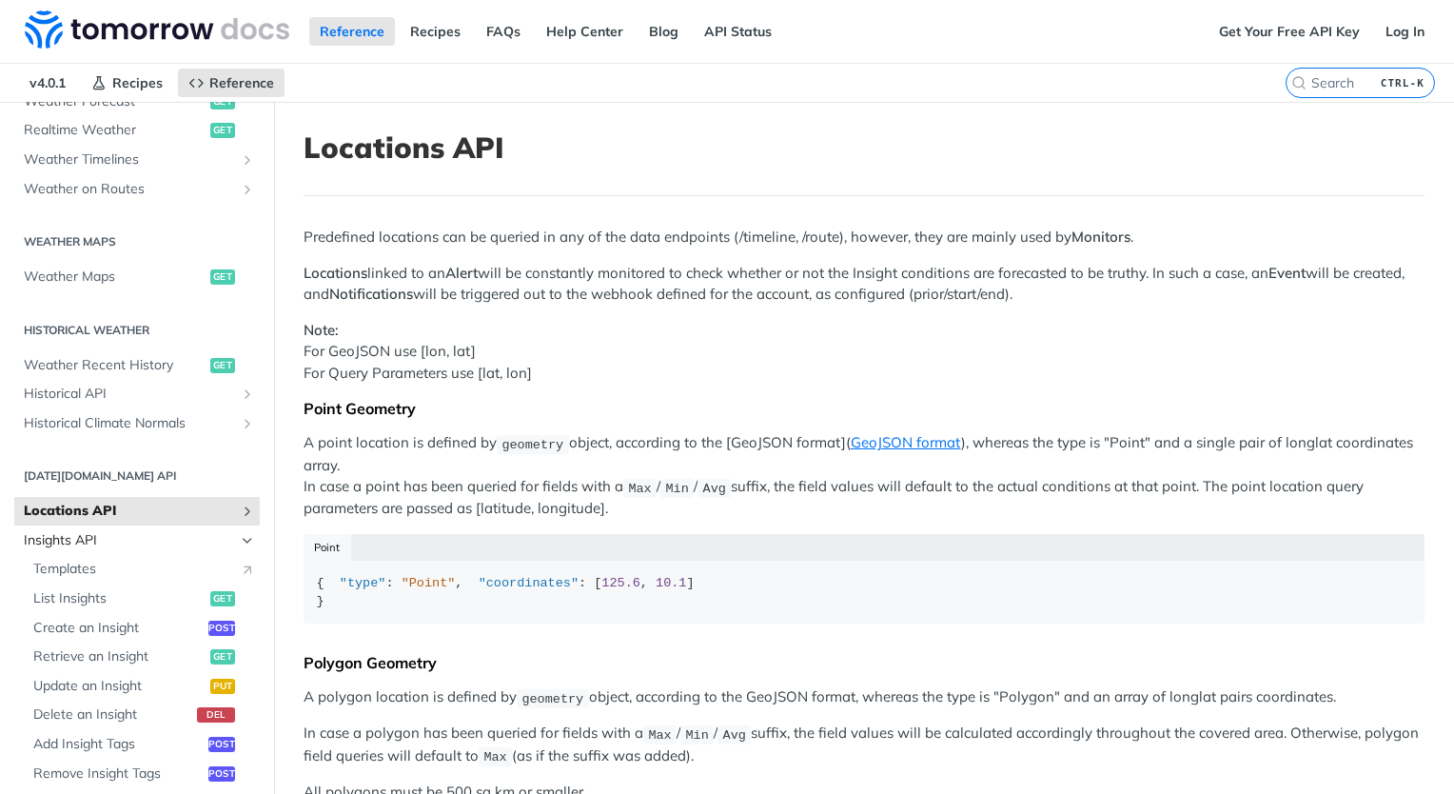
click at [240, 535] on icon "Hide subpages for Insights API" at bounding box center [247, 540] width 15 height 15
click at [194, 536] on span "Insights API" at bounding box center [129, 540] width 211 height 19
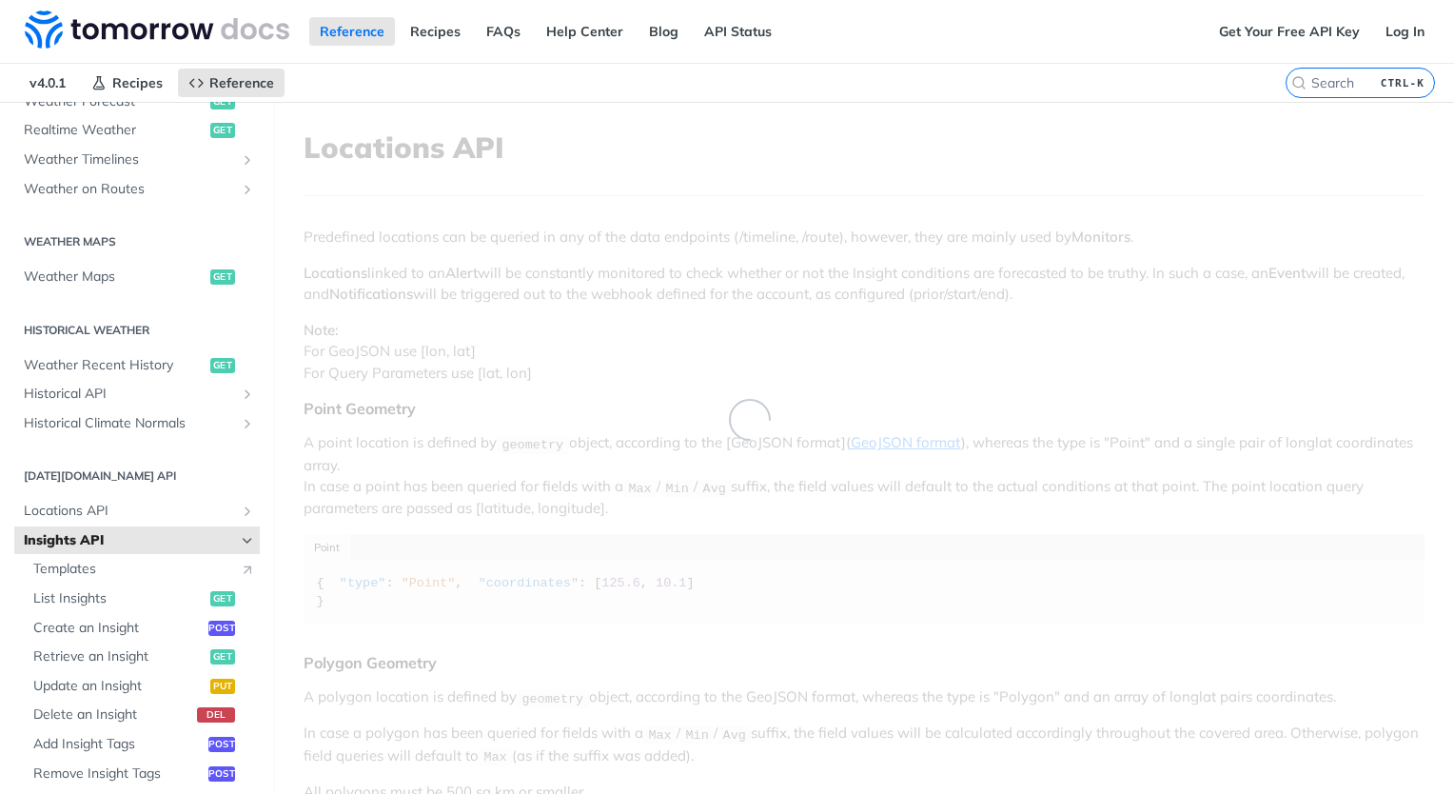
click at [194, 536] on span "Insights API" at bounding box center [129, 540] width 211 height 19
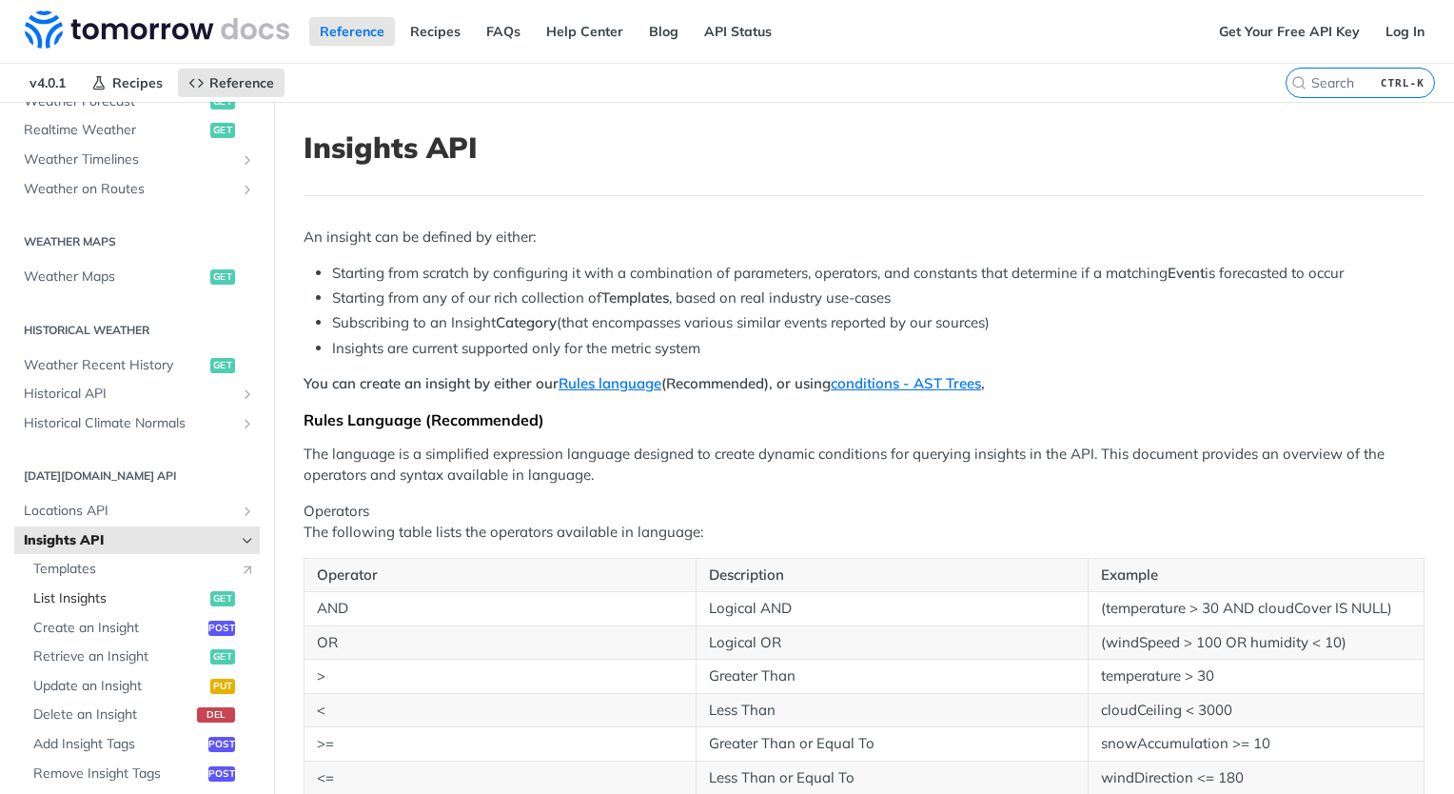
click at [103, 596] on span "List Insights" at bounding box center [119, 598] width 172 height 19
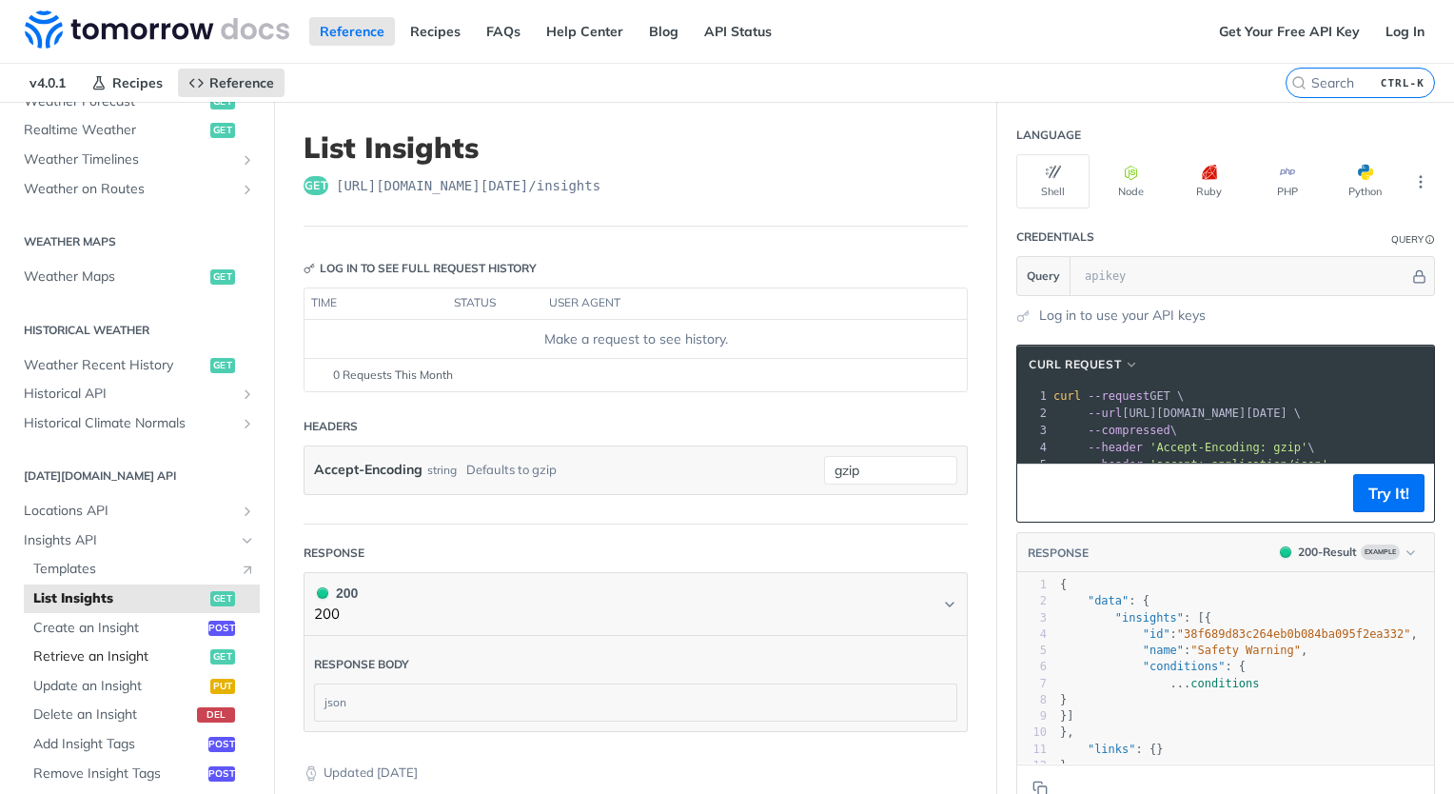
click at [88, 654] on span "Retrieve an Insight" at bounding box center [119, 656] width 172 height 19
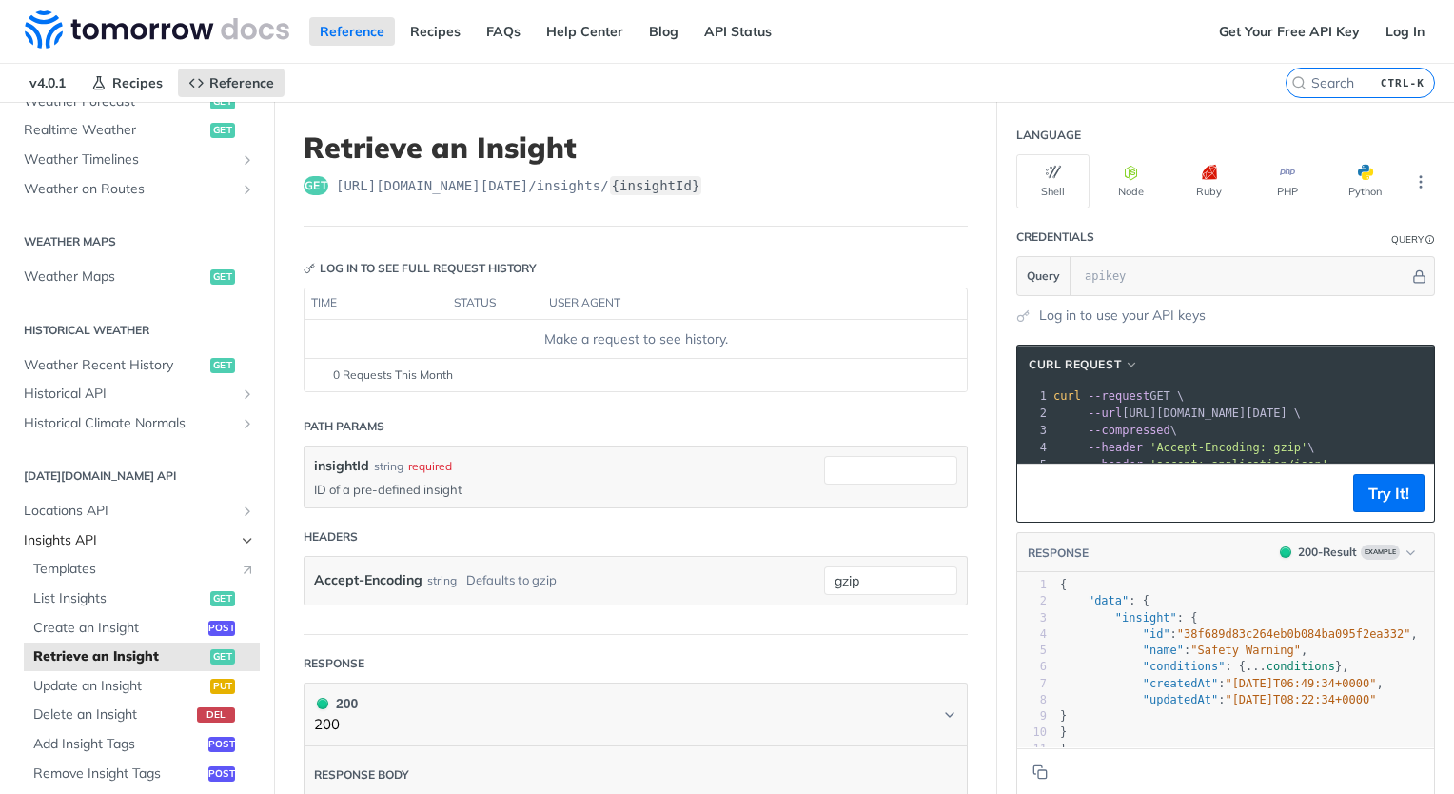
click at [240, 539] on icon "Hide subpages for Insights API" at bounding box center [247, 540] width 15 height 15
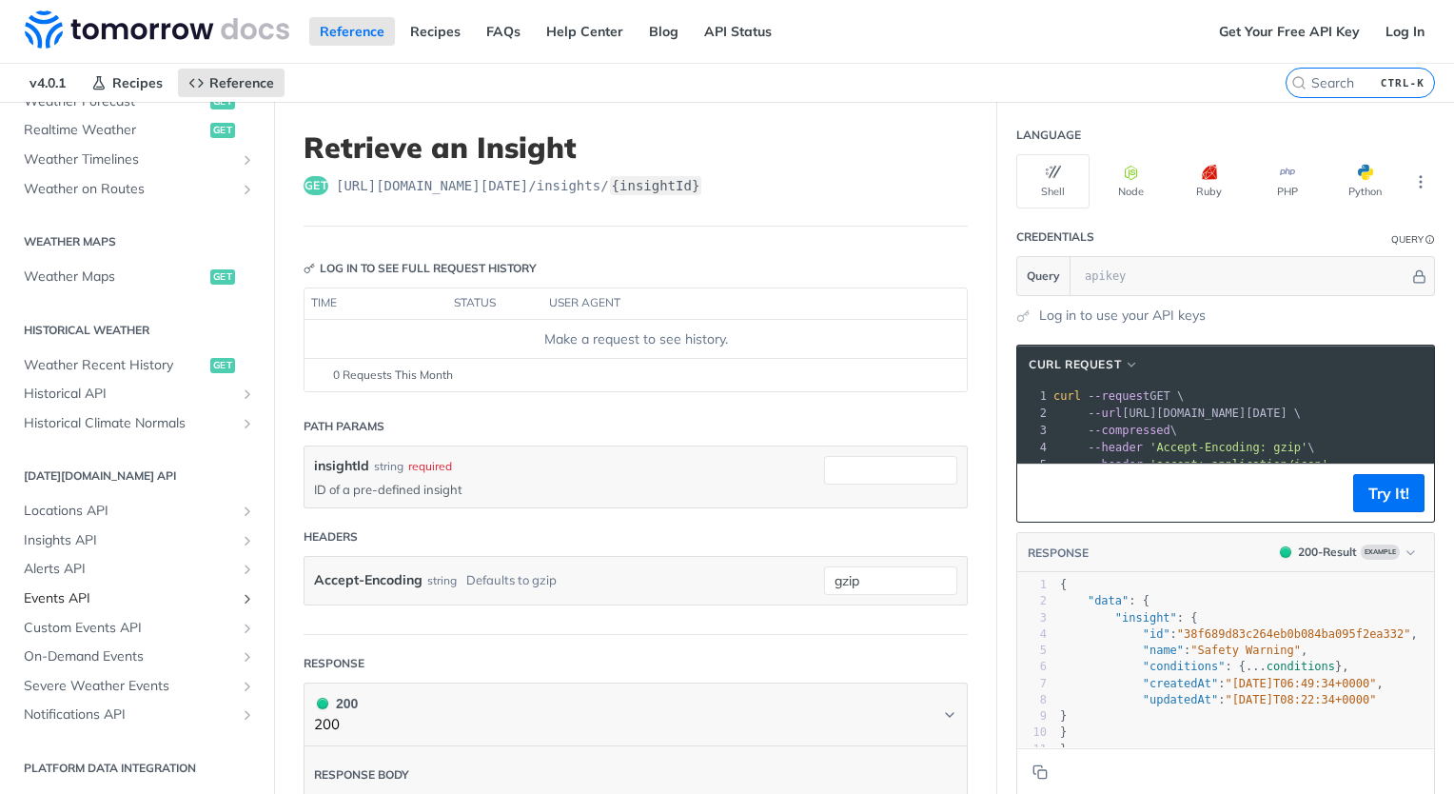
click at [227, 587] on link "Events API" at bounding box center [137, 598] width 246 height 29
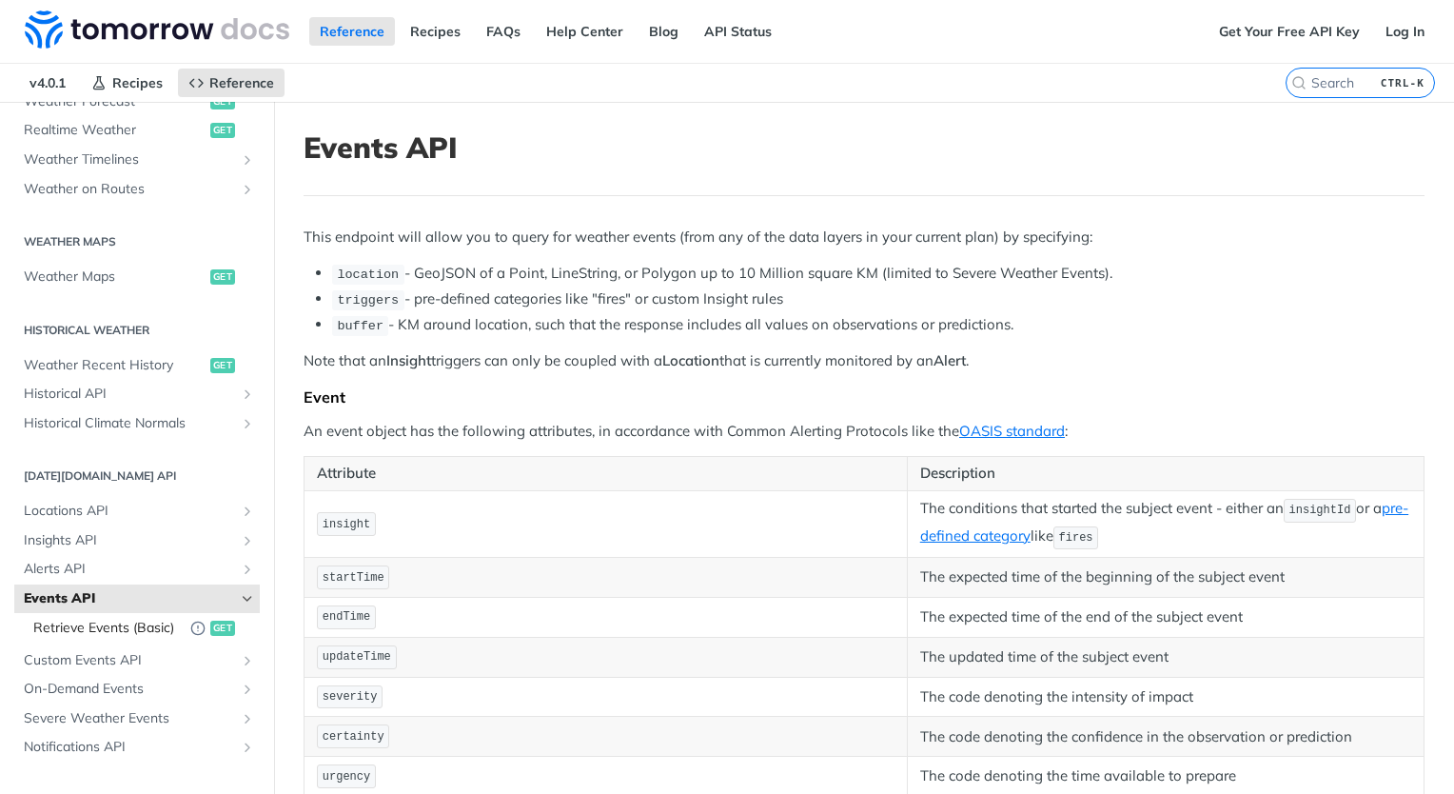
click at [83, 631] on span "Retrieve Events (Basic)" at bounding box center [107, 628] width 148 height 19
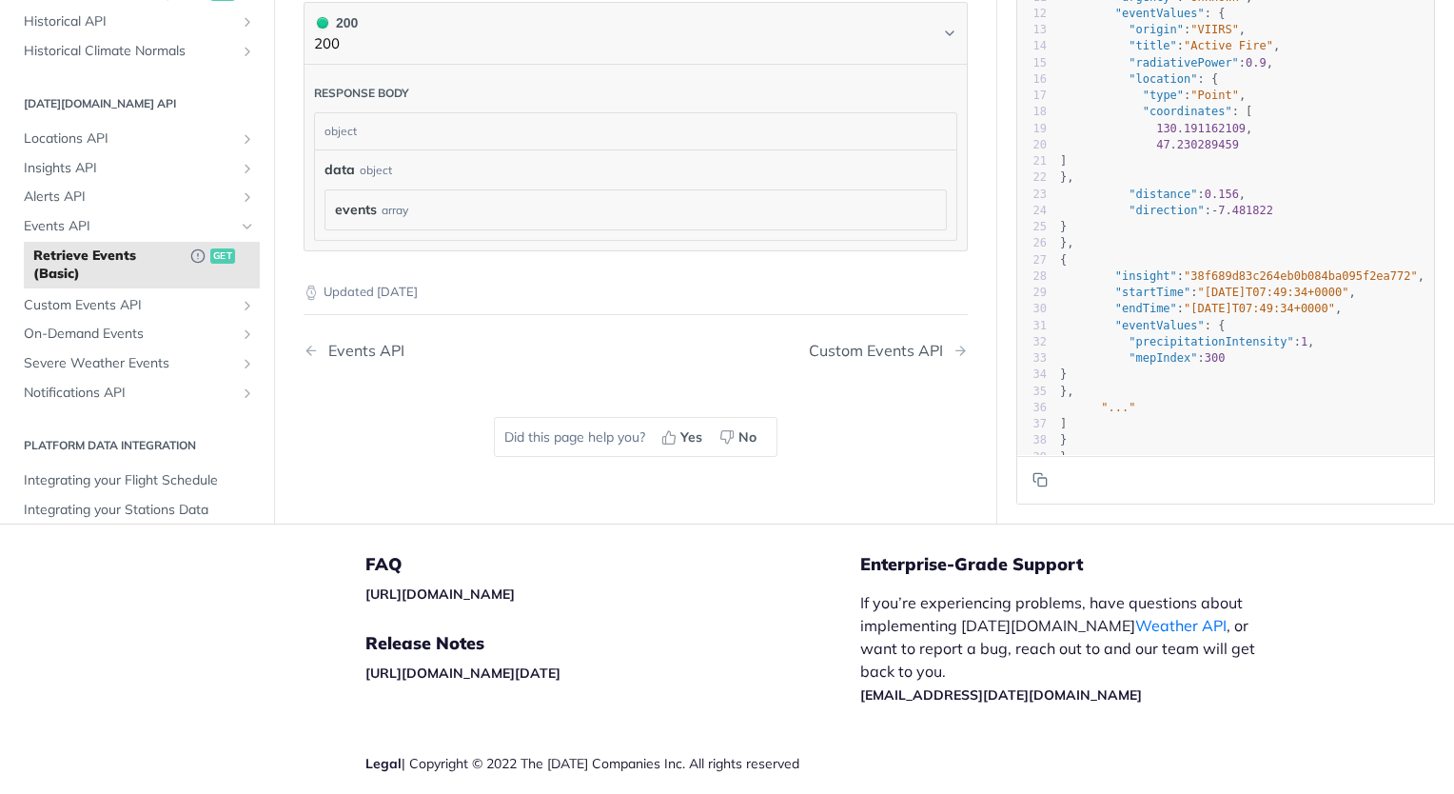
scroll to position [935, 0]
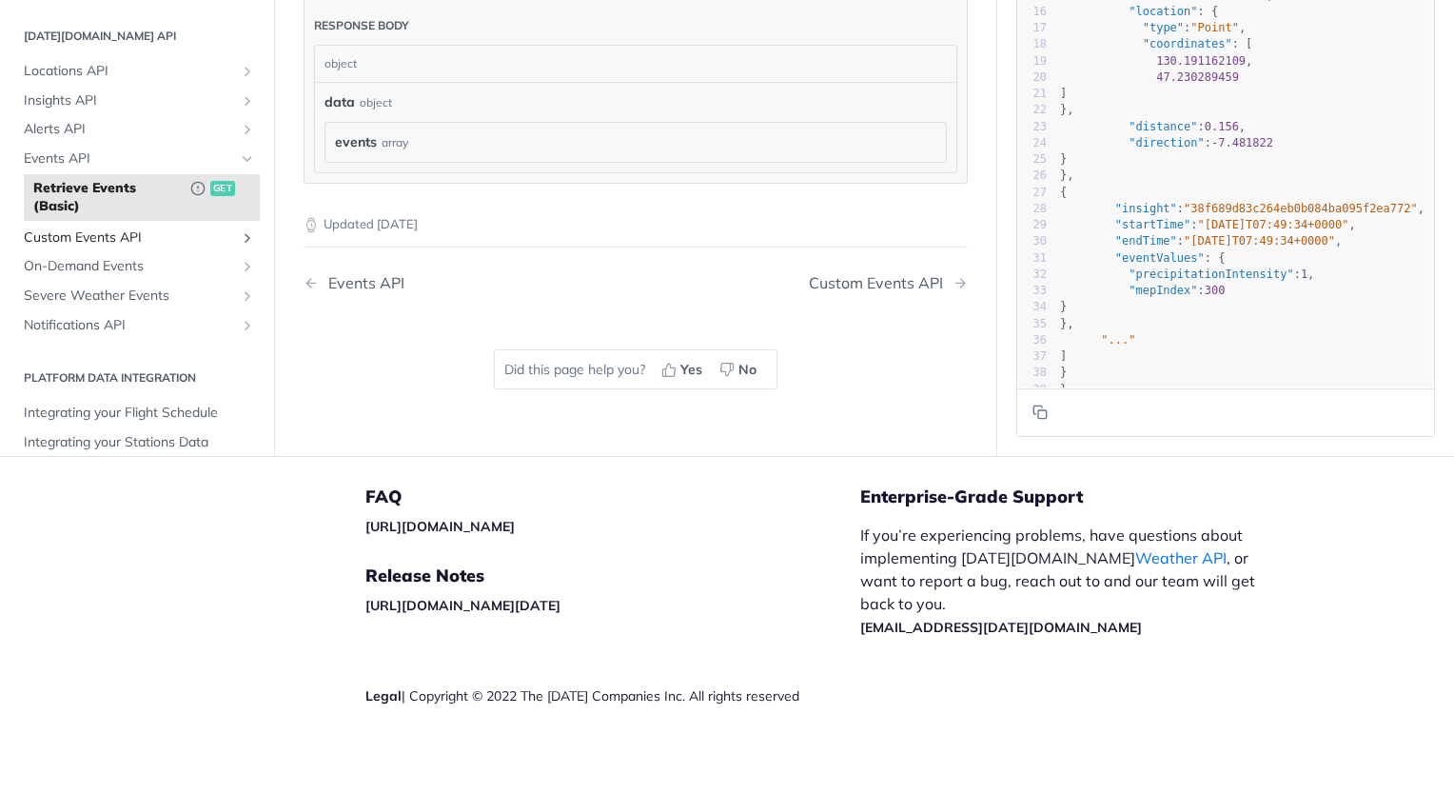
click at [240, 230] on icon "Show subpages for Custom Events API" at bounding box center [247, 237] width 15 height 15
click at [225, 310] on link "On-Demand Events" at bounding box center [137, 298] width 246 height 29
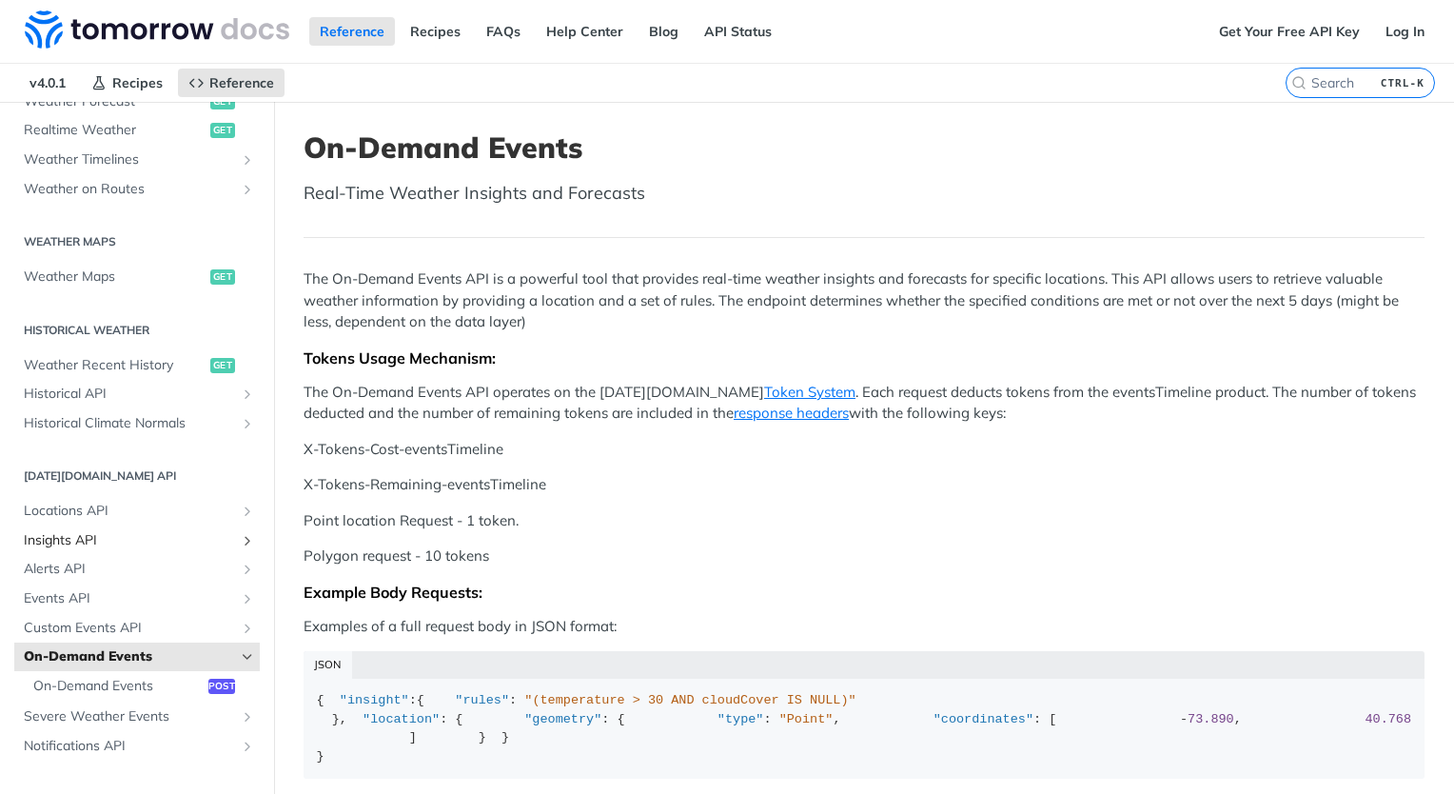
scroll to position [502, 0]
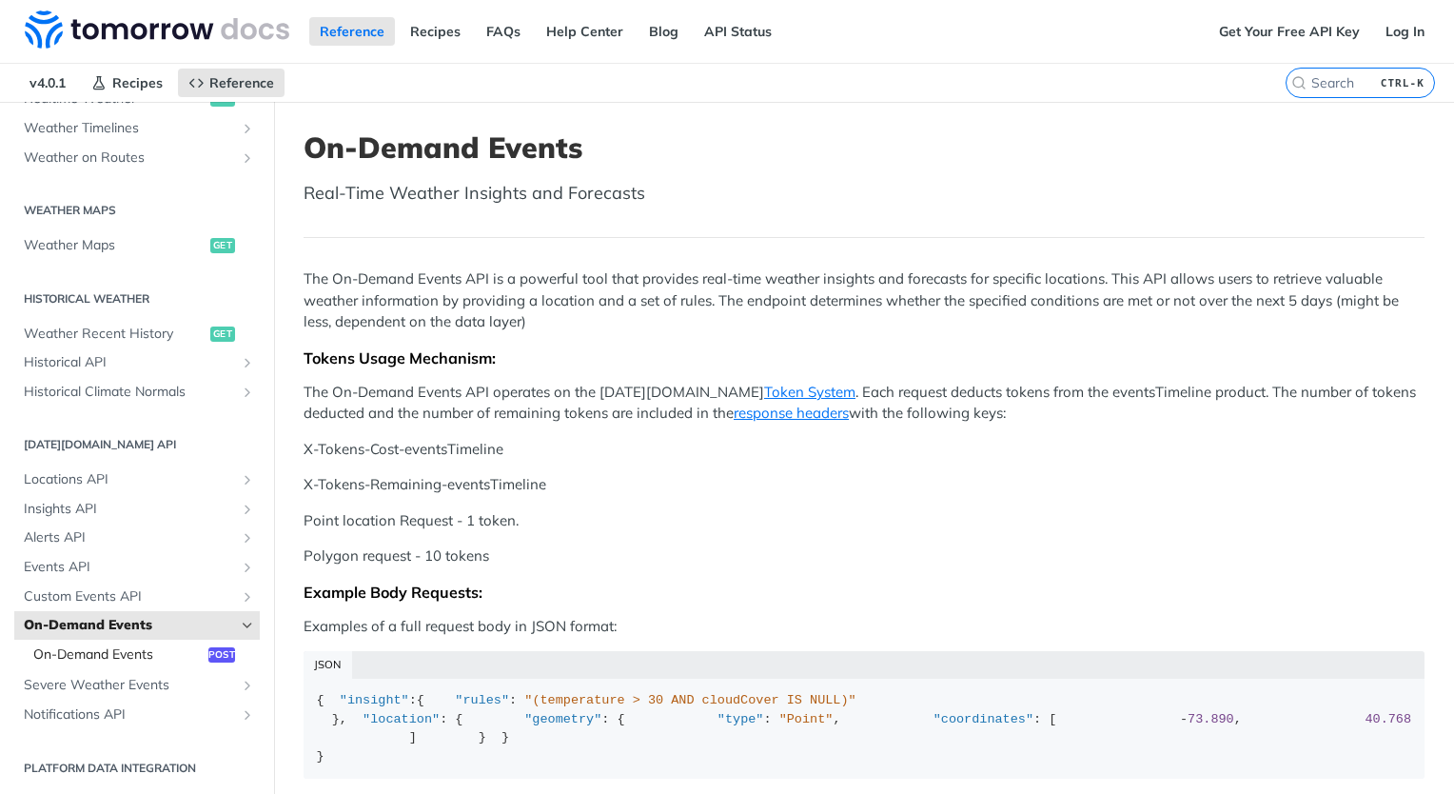
click at [76, 658] on span "On-Demand Events" at bounding box center [118, 654] width 170 height 19
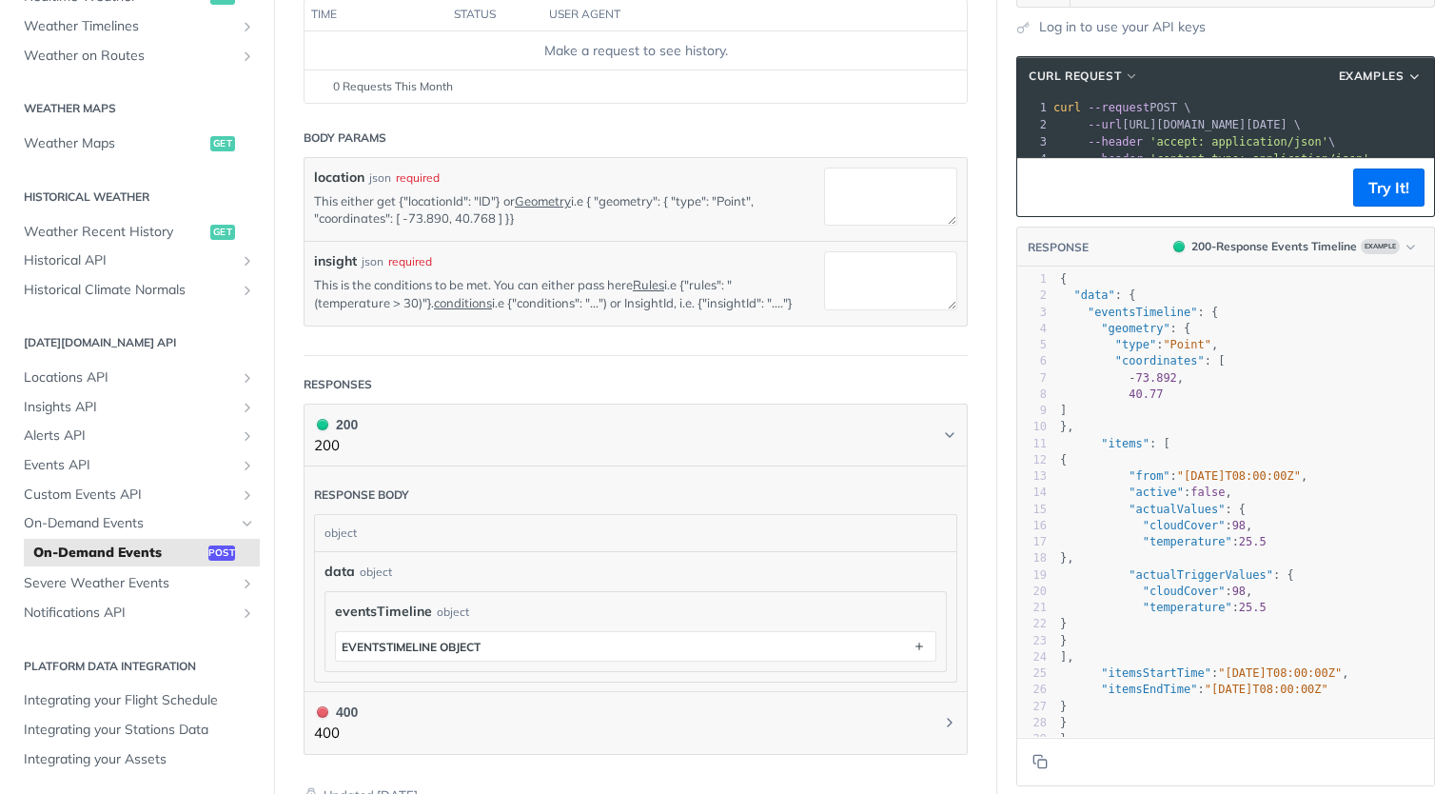
scroll to position [314, 0]
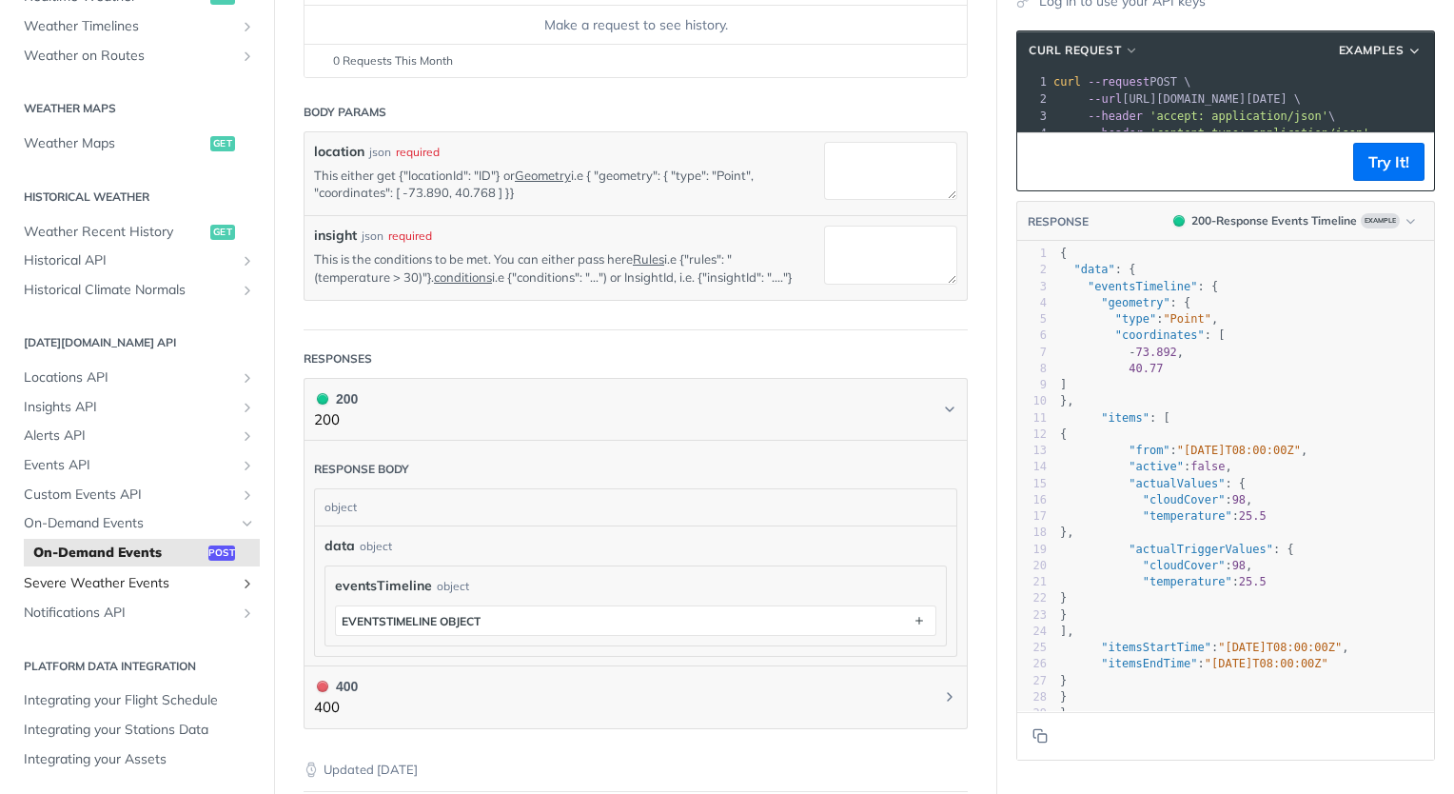
click at [203, 582] on span "Severe Weather Events" at bounding box center [129, 583] width 211 height 19
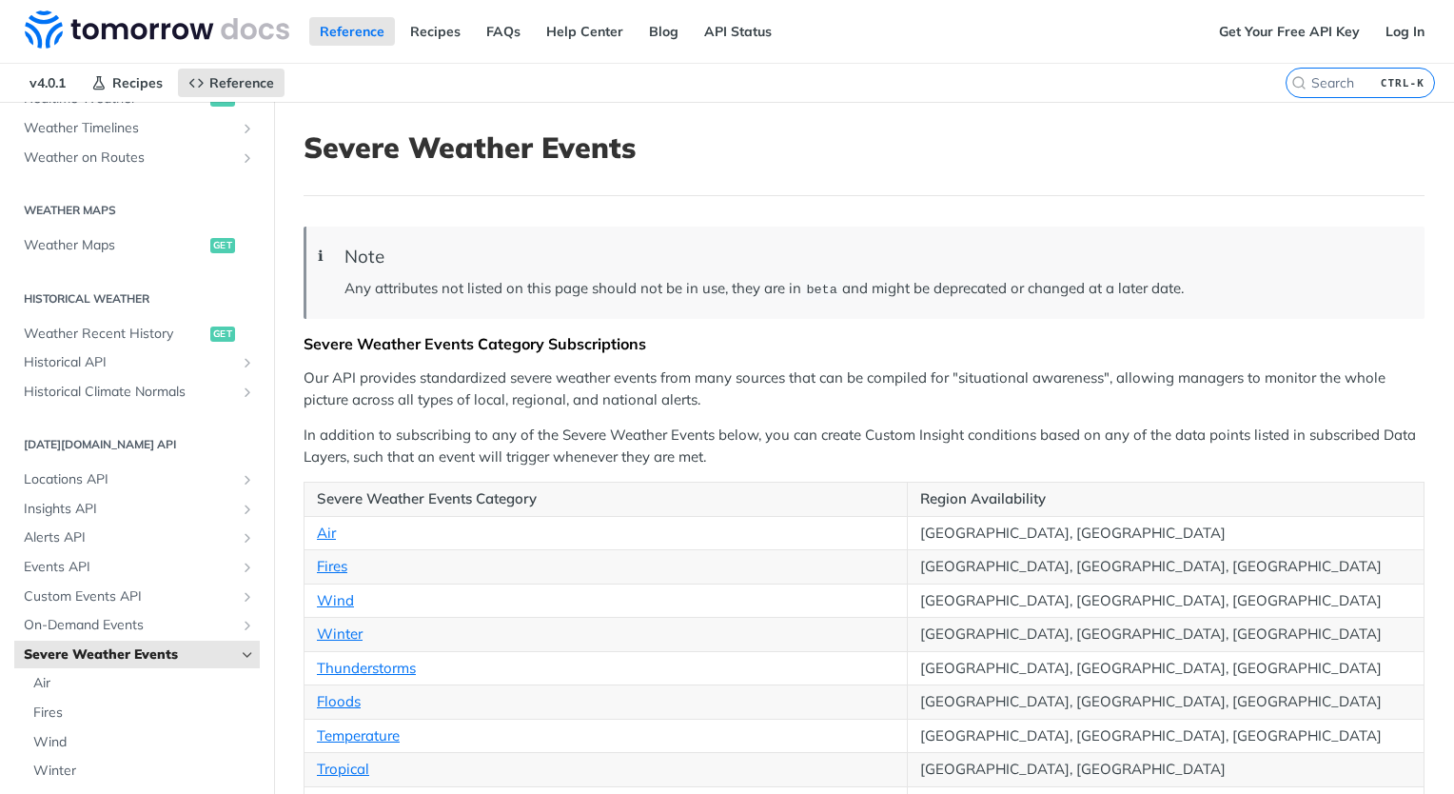
click at [149, 645] on span "Severe Weather Events" at bounding box center [129, 654] width 211 height 19
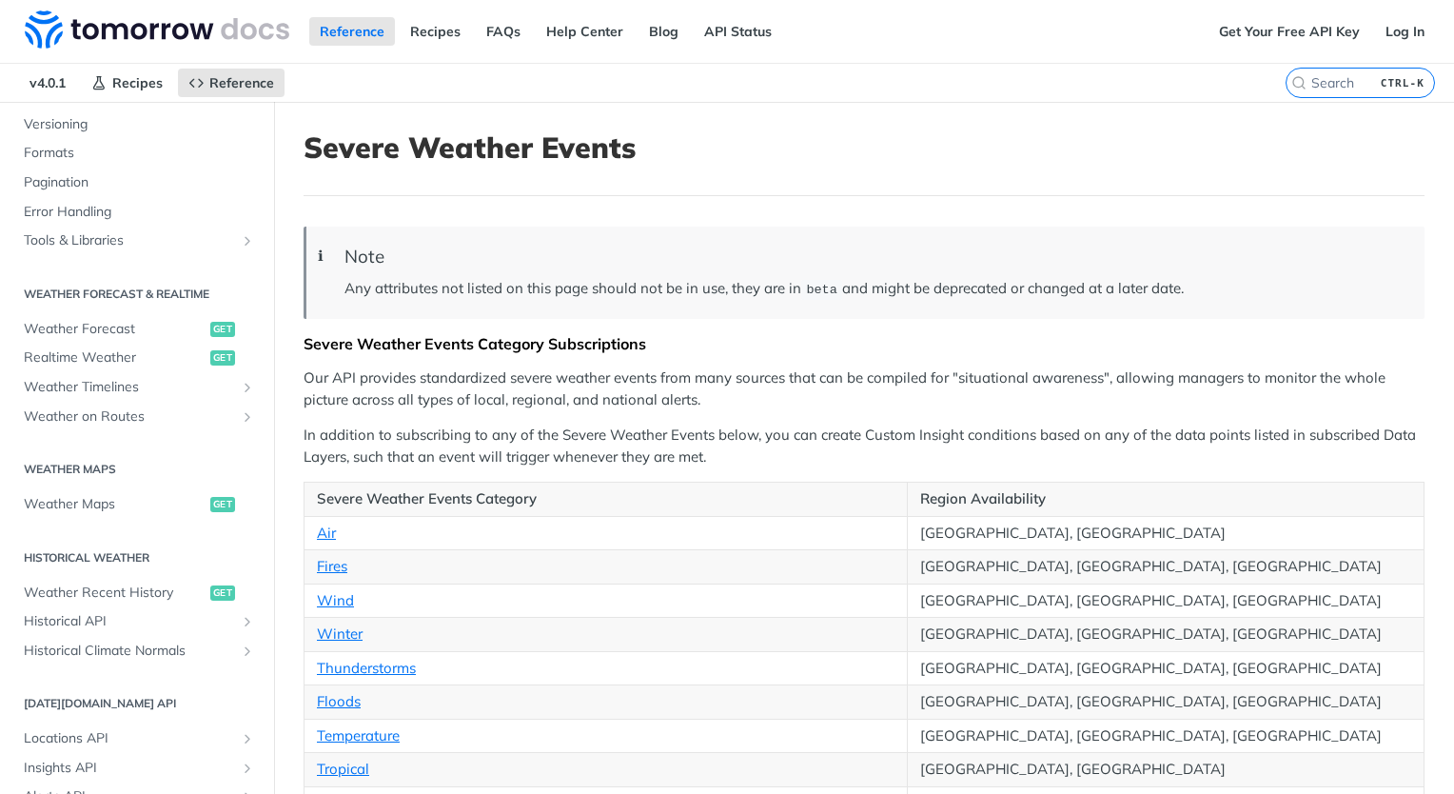
scroll to position [247, 0]
click at [240, 609] on icon "Show subpages for Historical API" at bounding box center [247, 616] width 15 height 15
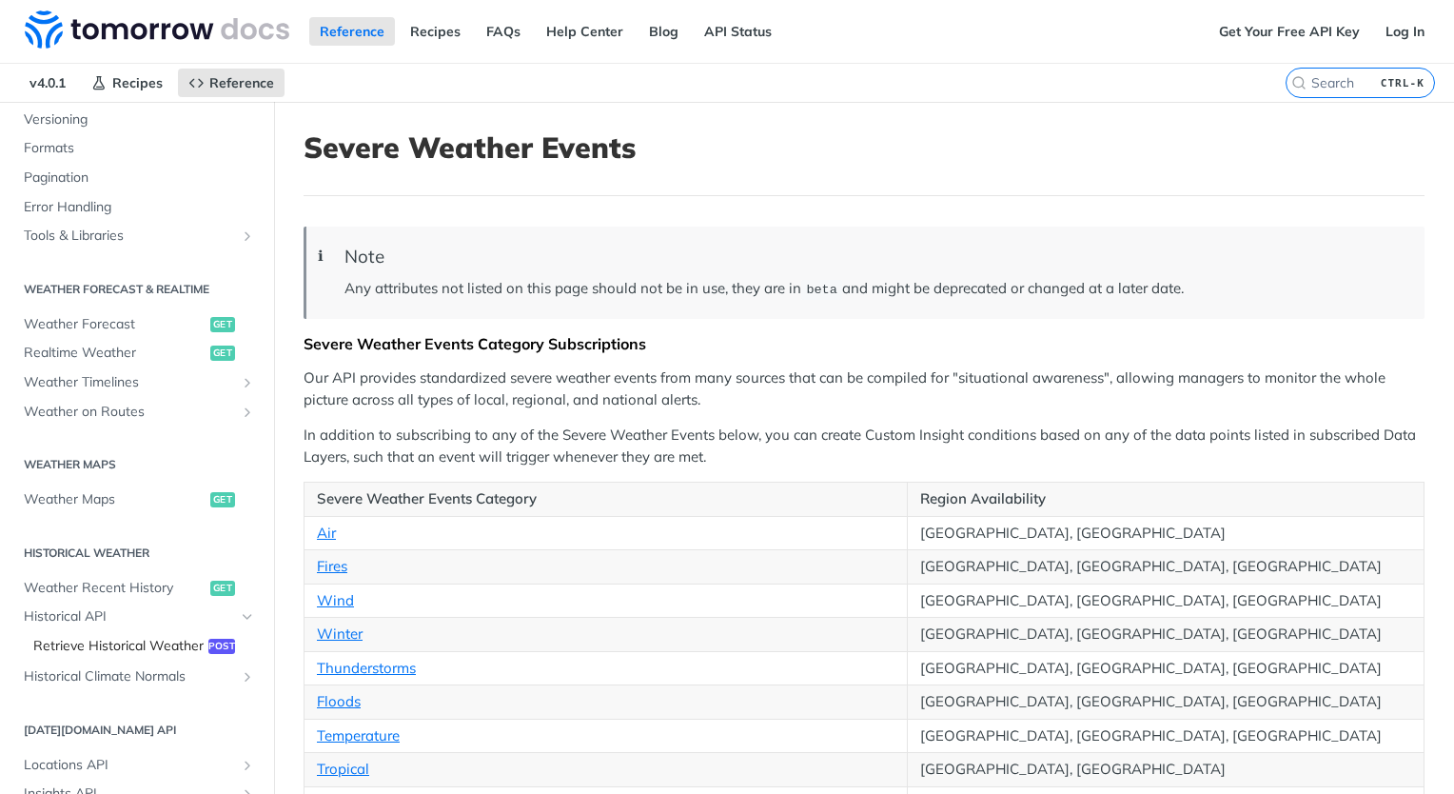
click at [82, 642] on span "Retrieve Historical Weather" at bounding box center [118, 646] width 170 height 19
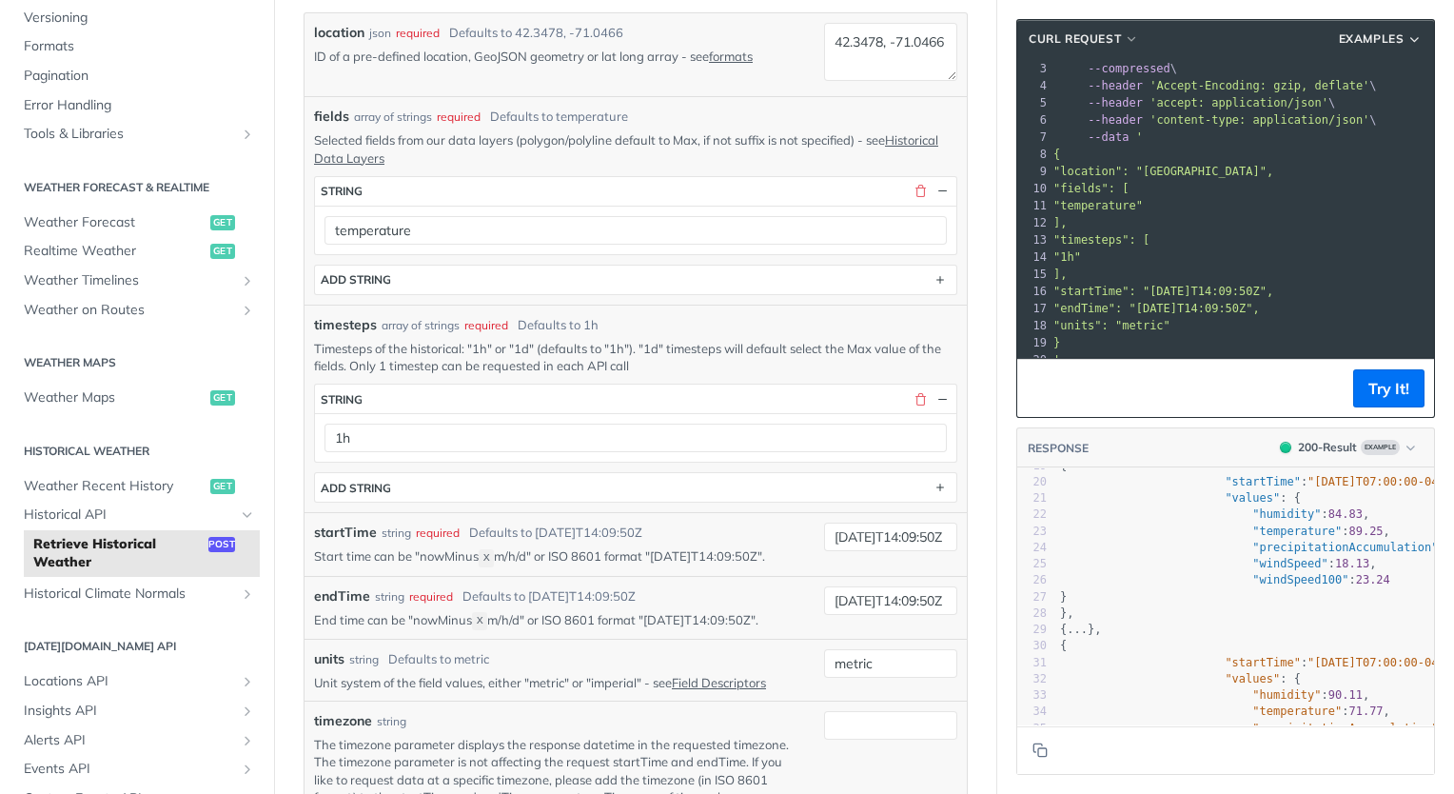
scroll to position [343, 0]
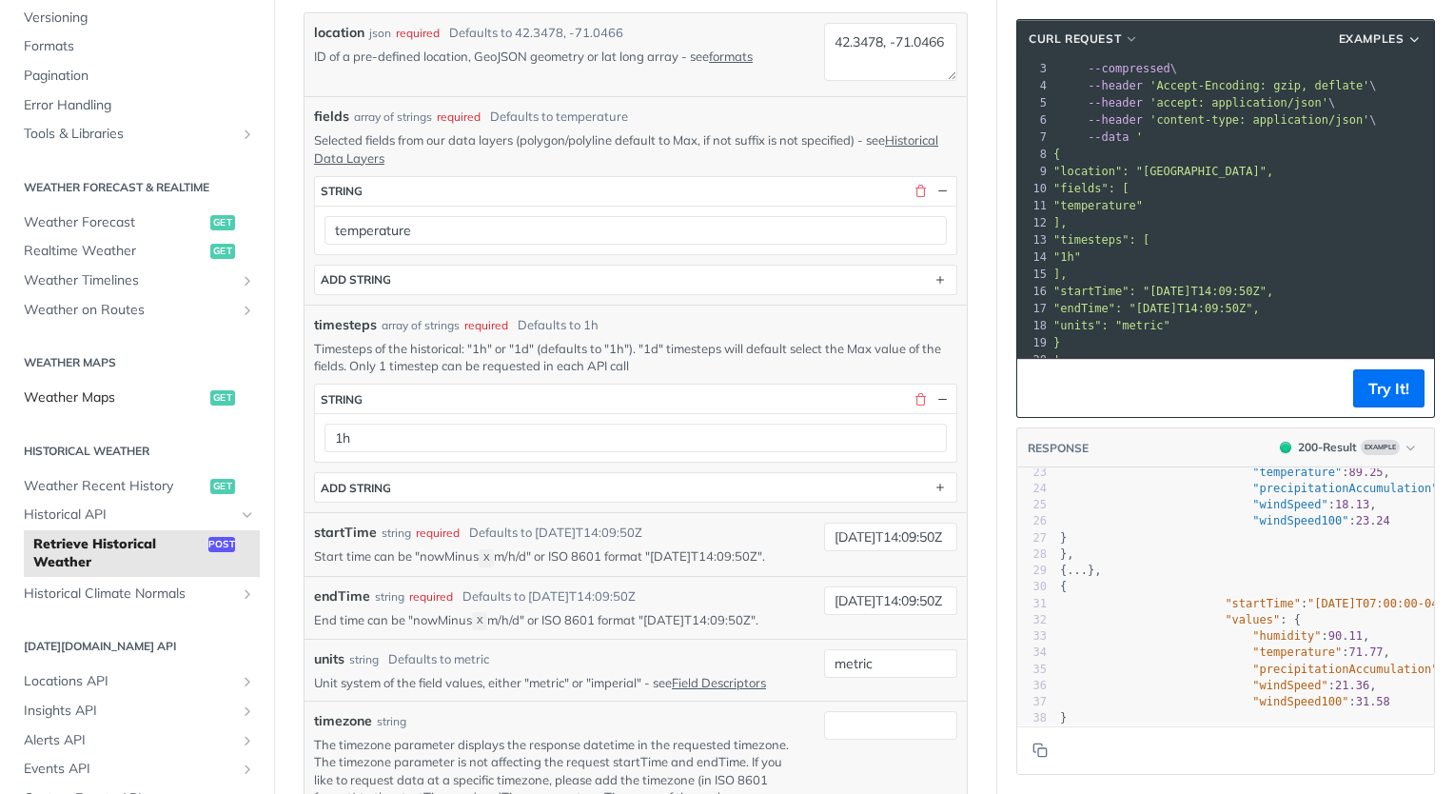
click at [122, 398] on span "Weather Maps" at bounding box center [115, 397] width 182 height 19
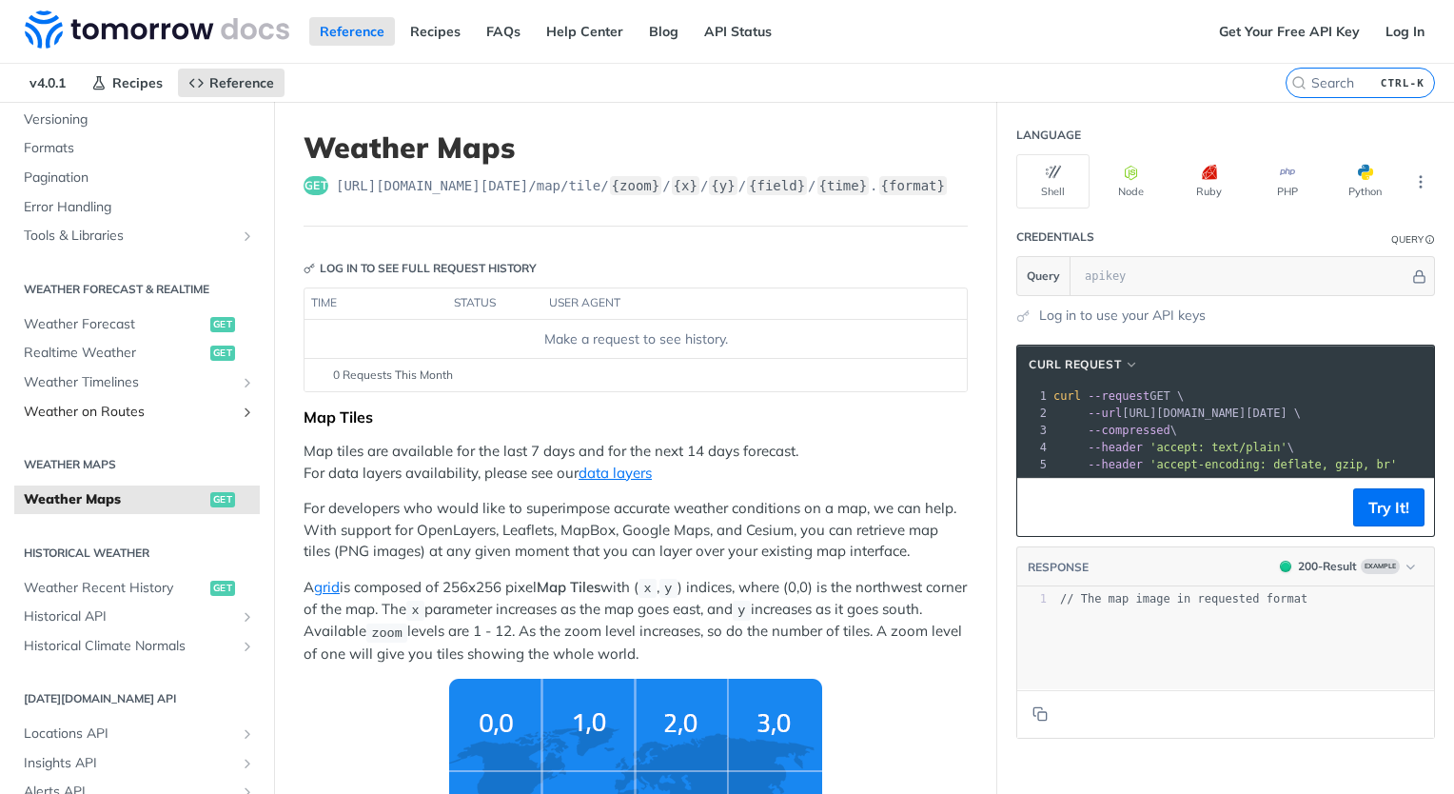
click at [130, 416] on span "Weather on Routes" at bounding box center [129, 412] width 211 height 19
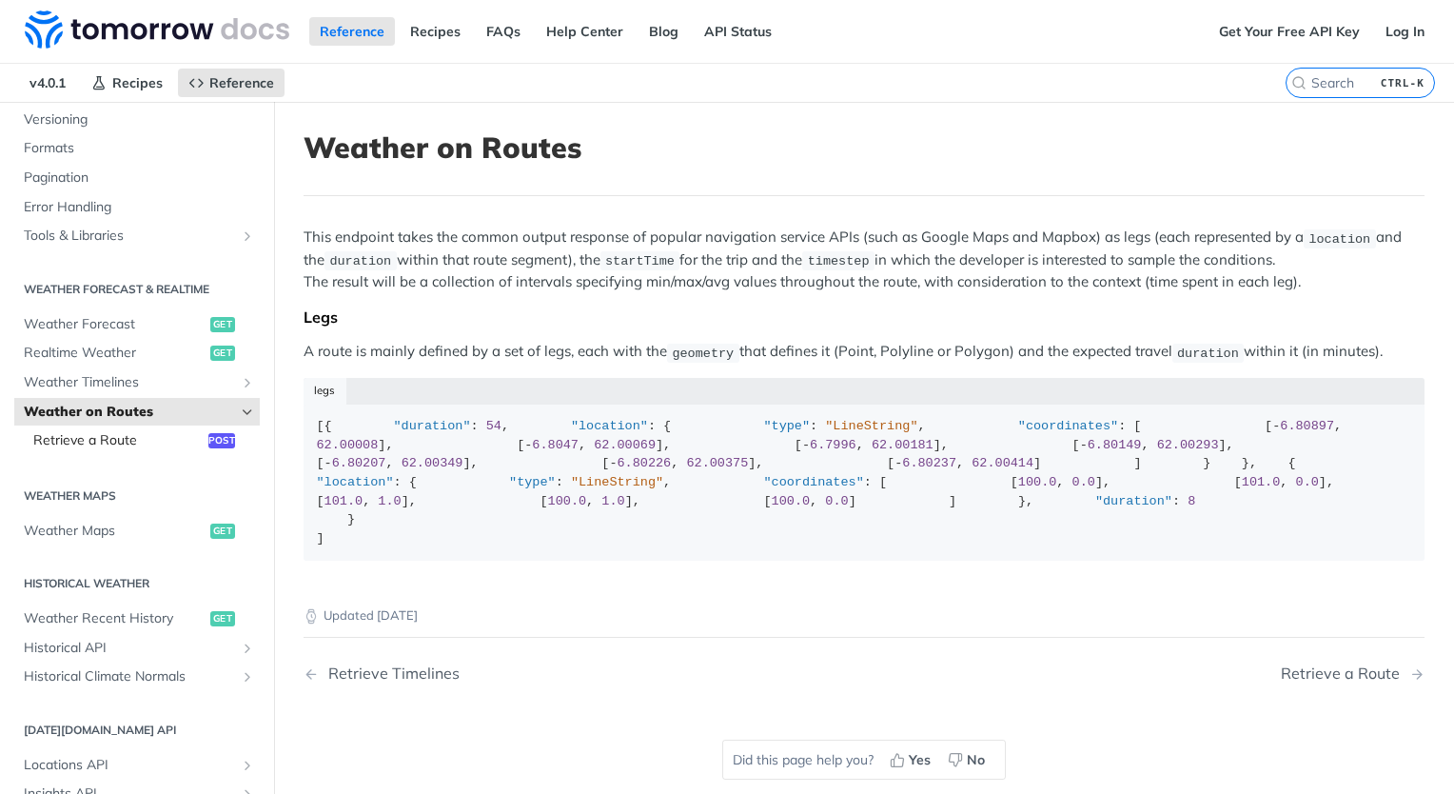
click at [110, 436] on span "Retrieve a Route" at bounding box center [118, 440] width 170 height 19
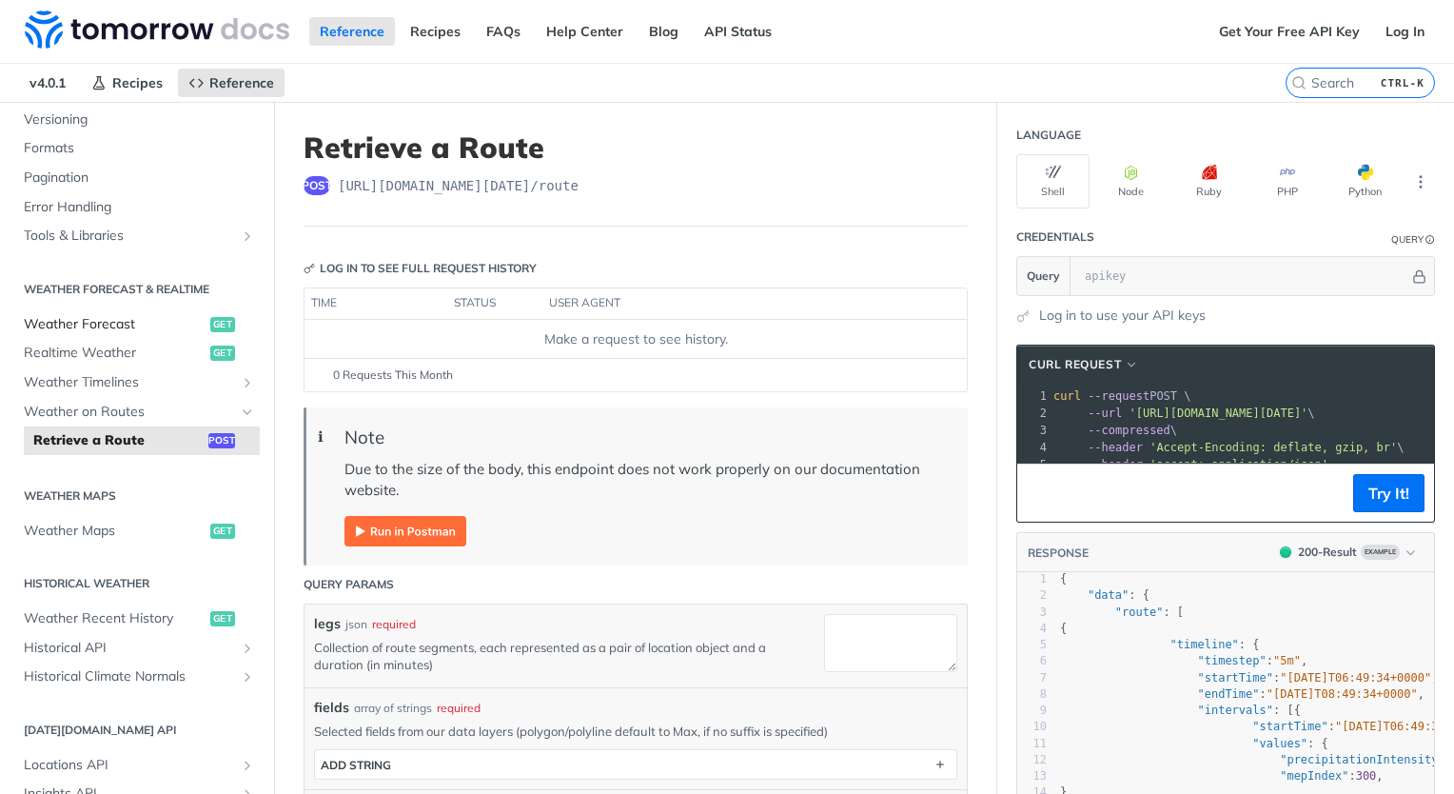
click at [76, 328] on span "Weather Forecast" at bounding box center [115, 324] width 182 height 19
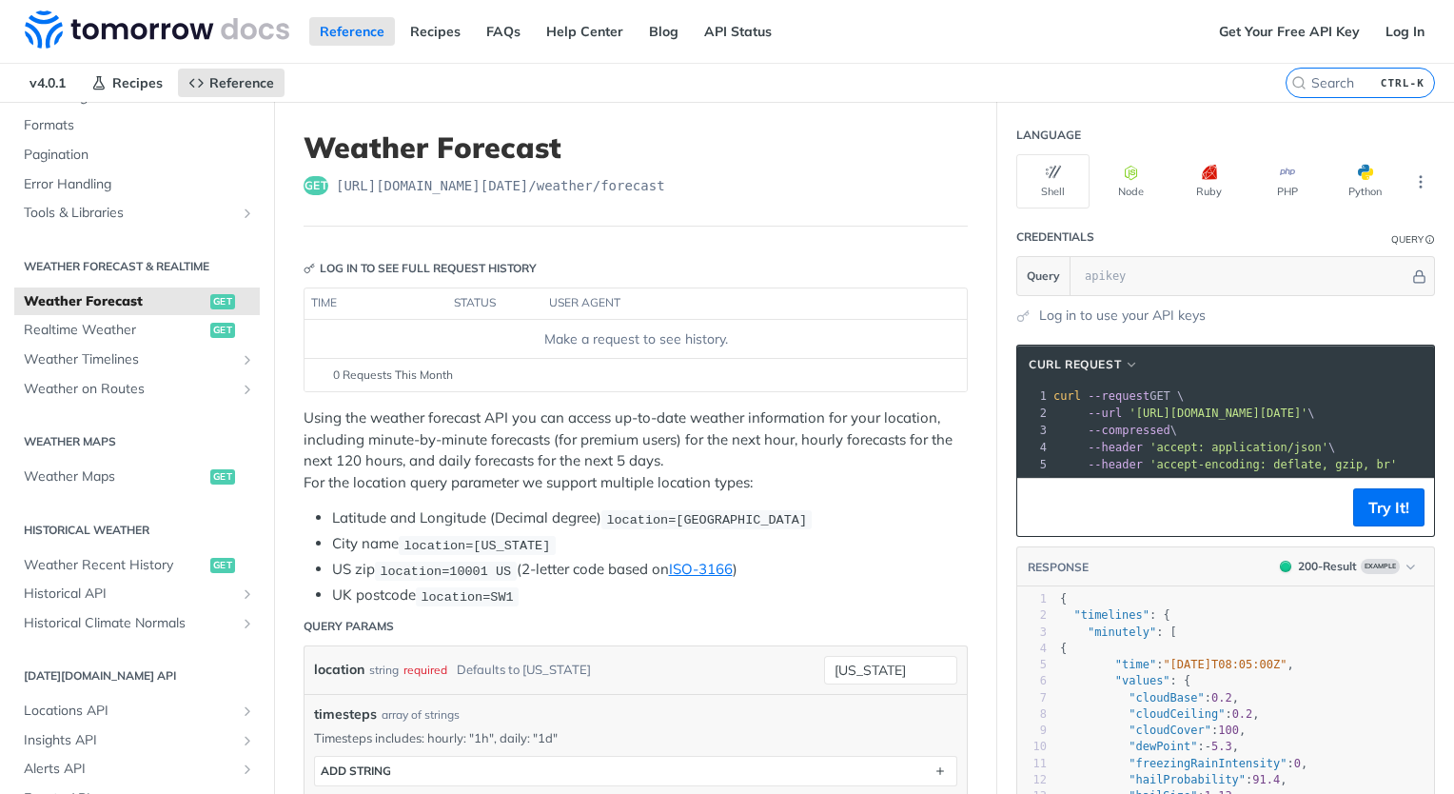
scroll to position [274, 0]
click at [118, 556] on span "Weather Recent History" at bounding box center [115, 561] width 182 height 19
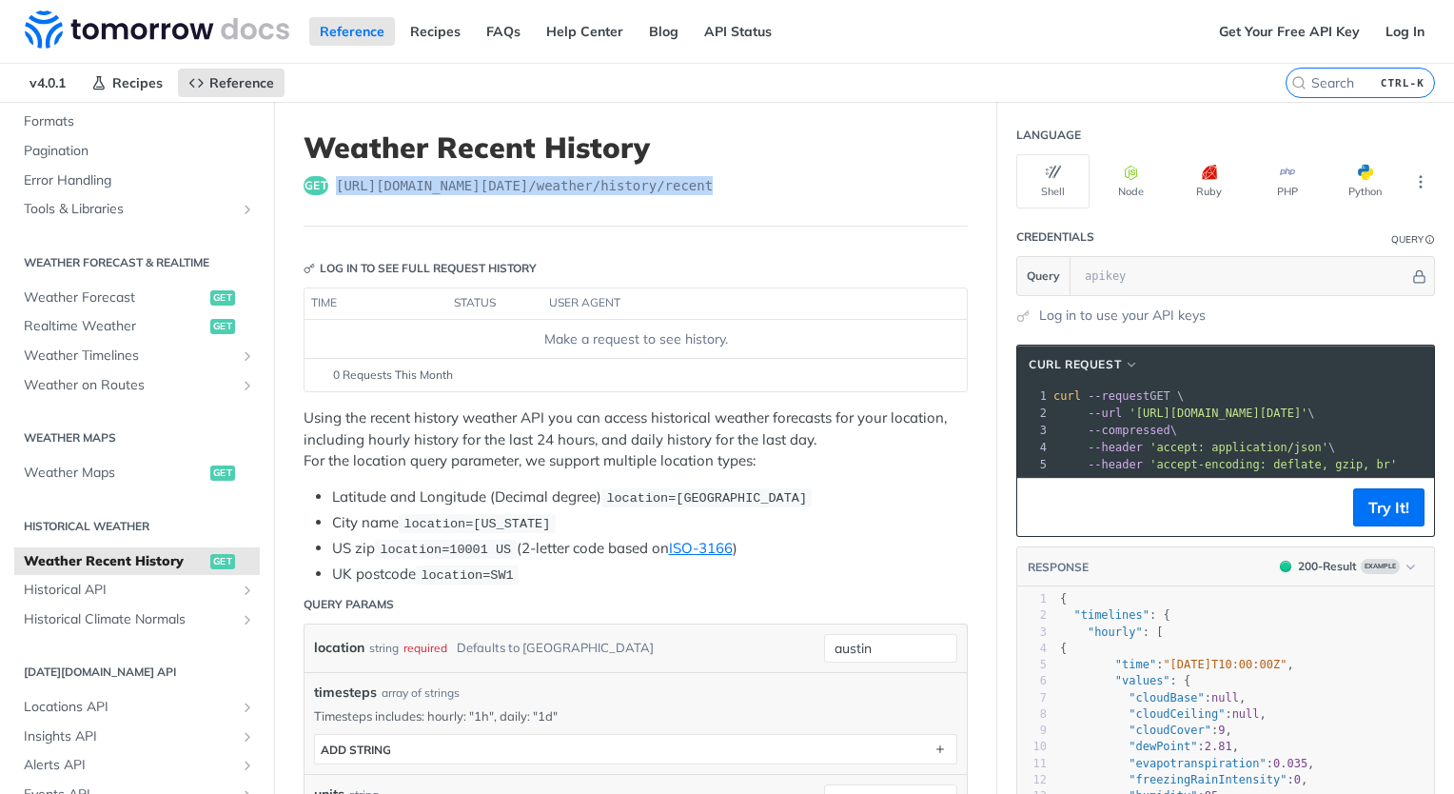
drag, startPoint x: 701, startPoint y: 183, endPoint x: 335, endPoint y: 196, distance: 365.7
click at [335, 196] on header "Weather Recent History get https://api.tomorrow.io/v4 /weather/history/recent" at bounding box center [636, 178] width 664 height 96
copy span "https://api.tomorrow.io/v4 /weather/history/recent"
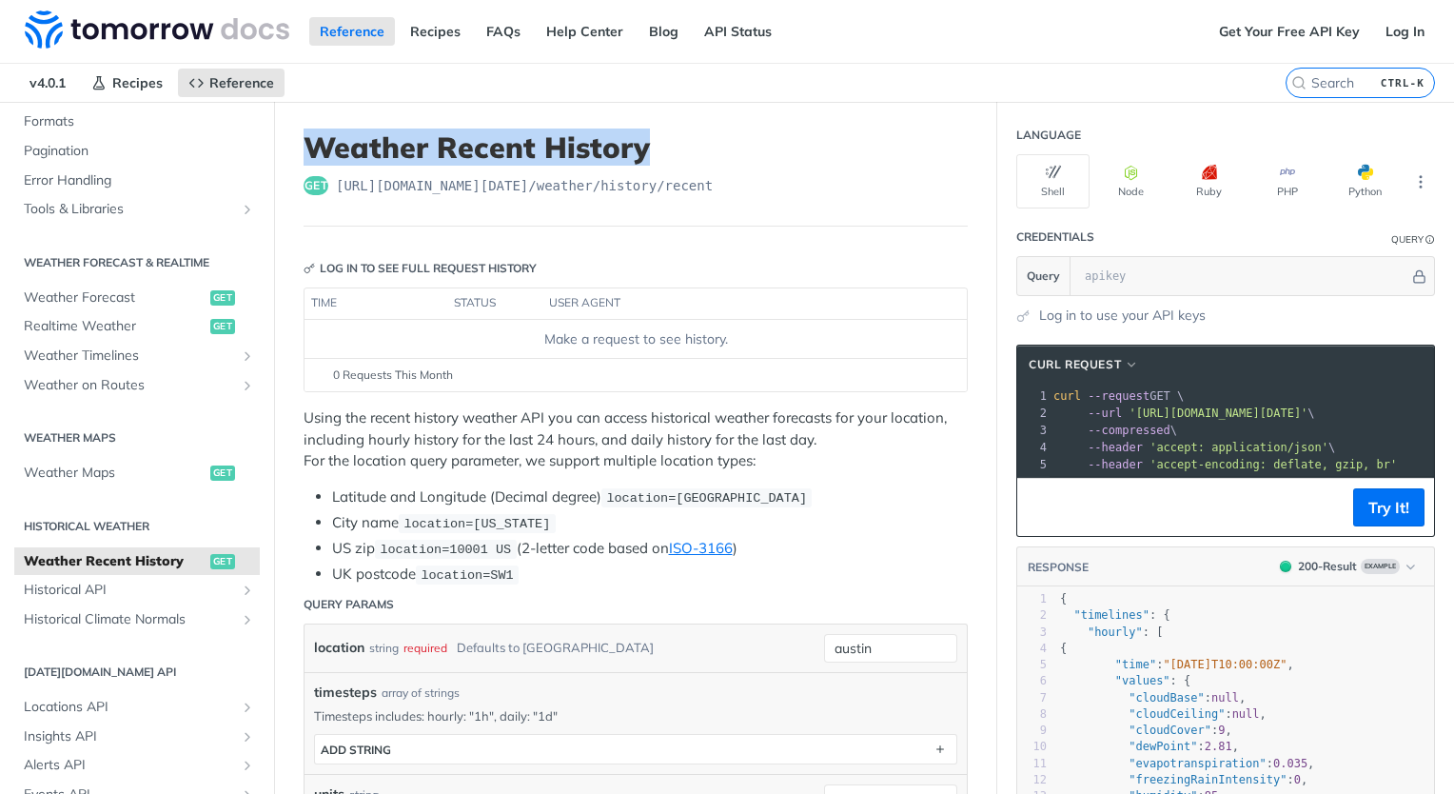
drag, startPoint x: 644, startPoint y: 148, endPoint x: 295, endPoint y: 139, distance: 349.5
copy h1 "Weather Recent History"
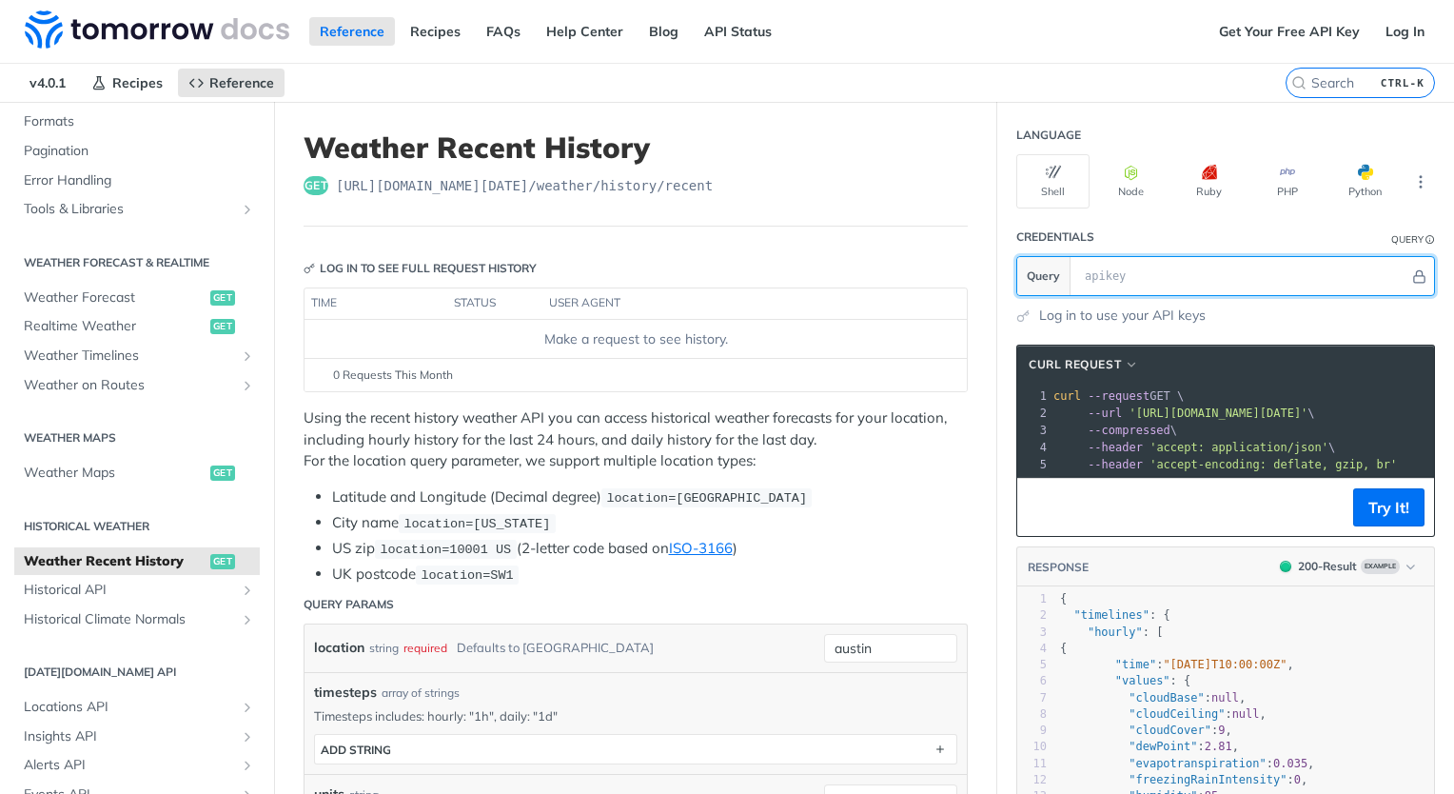
click at [1123, 267] on input "text" at bounding box center [1243, 276] width 334 height 38
drag, startPoint x: 1090, startPoint y: 234, endPoint x: 1001, endPoint y: 229, distance: 88.6
click at [1017, 229] on header "Credentials Query" at bounding box center [1226, 237] width 419 height 38
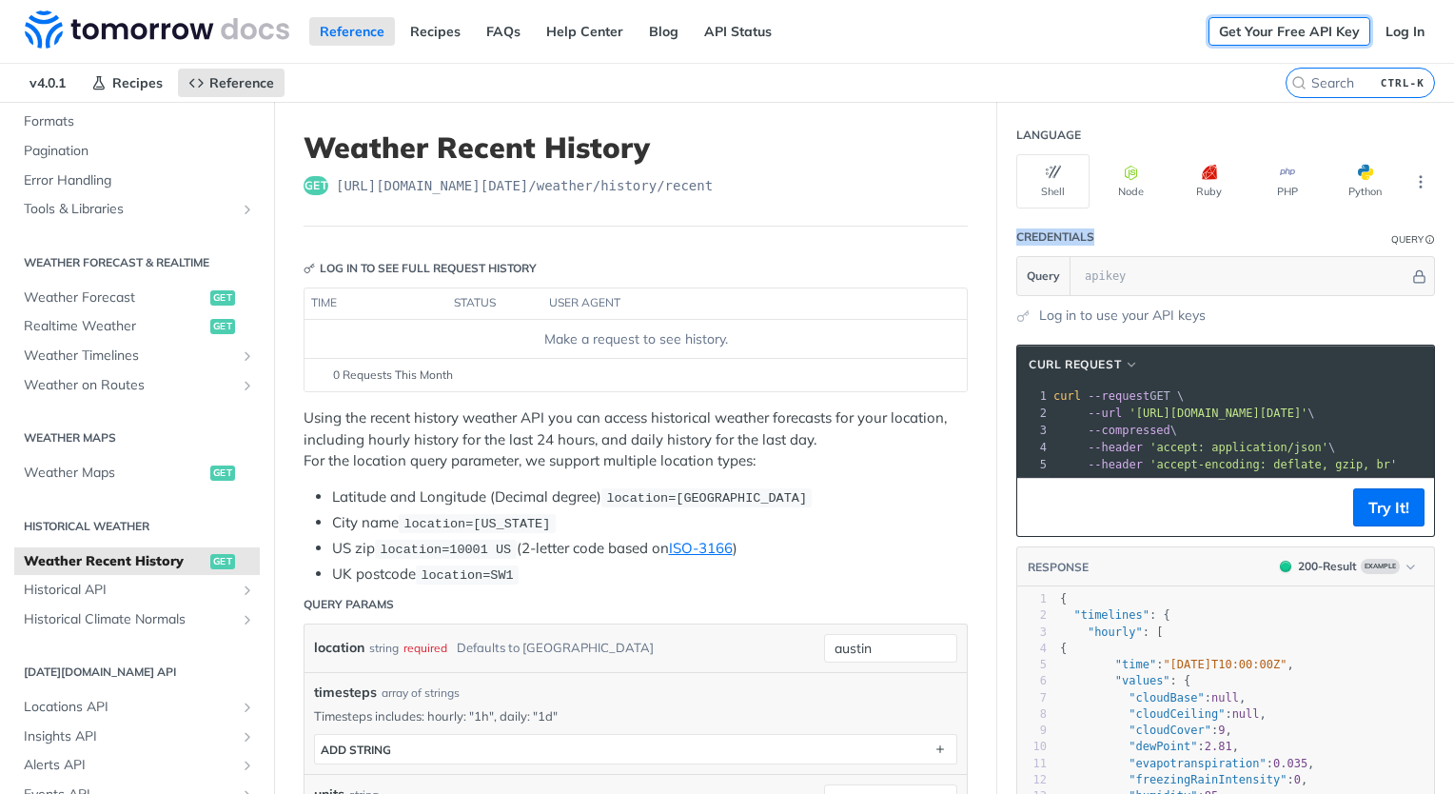
click at [1246, 31] on link "Get Your Free API Key" at bounding box center [1290, 31] width 162 height 29
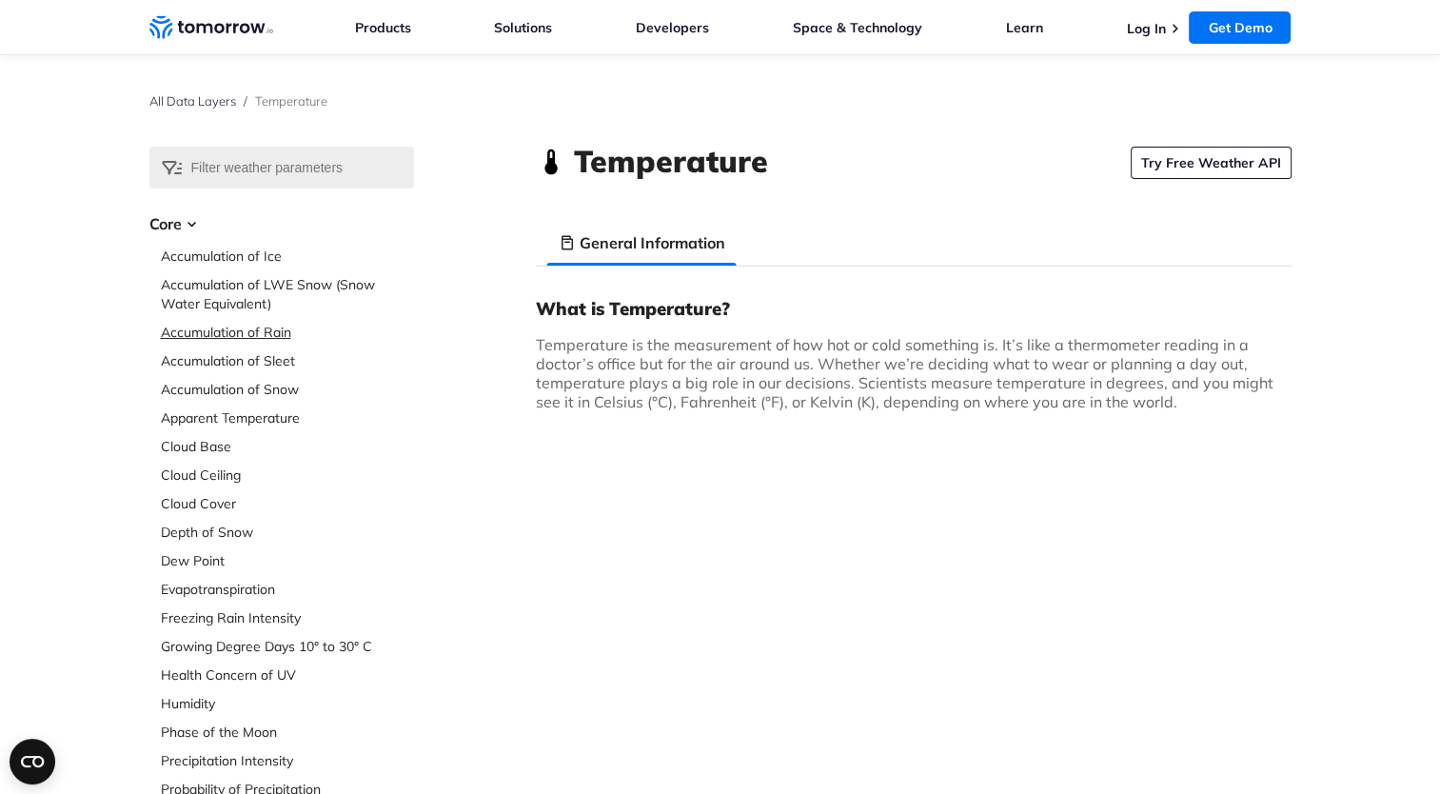
click at [259, 326] on link "Accumulation of Rain" at bounding box center [287, 332] width 253 height 19
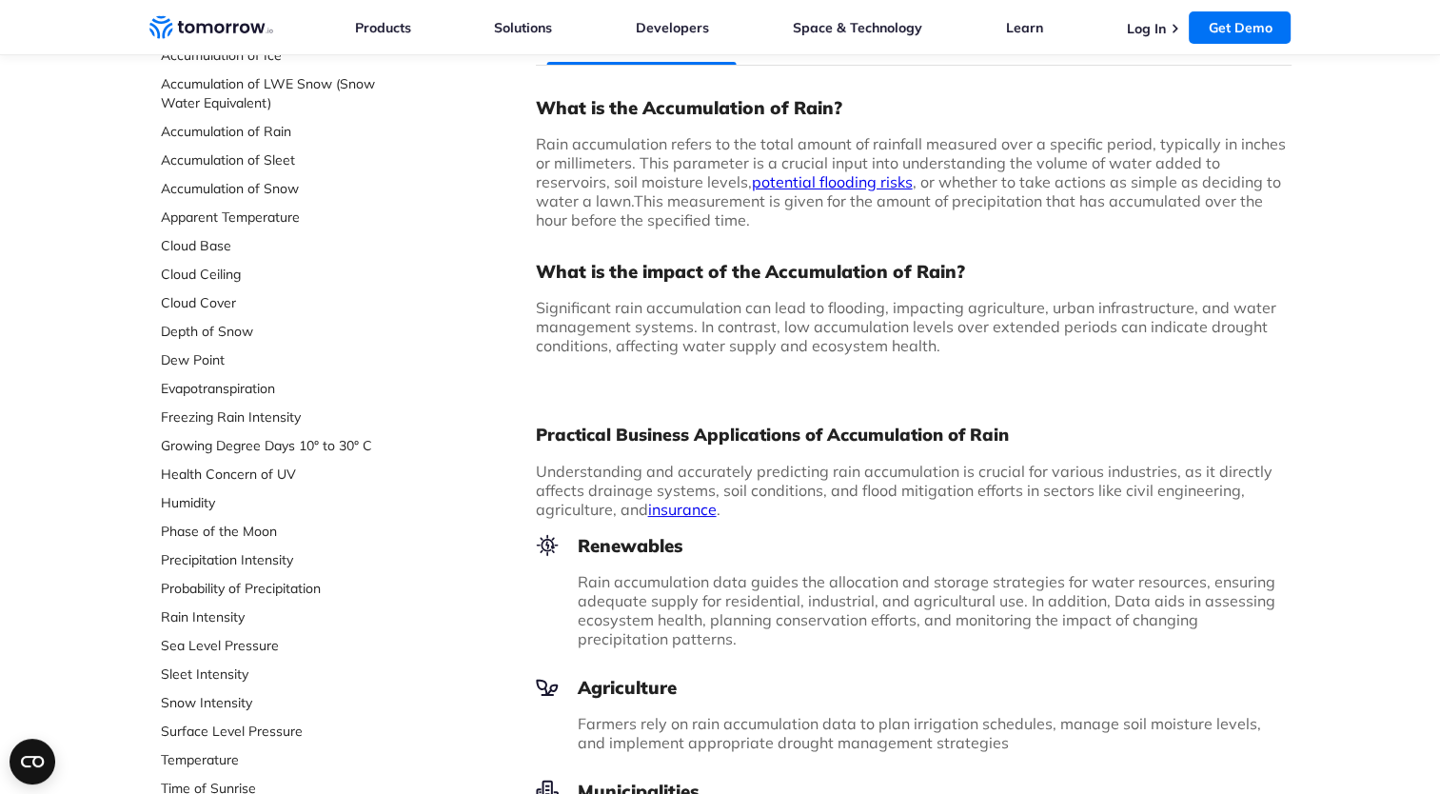
scroll to position [80, 0]
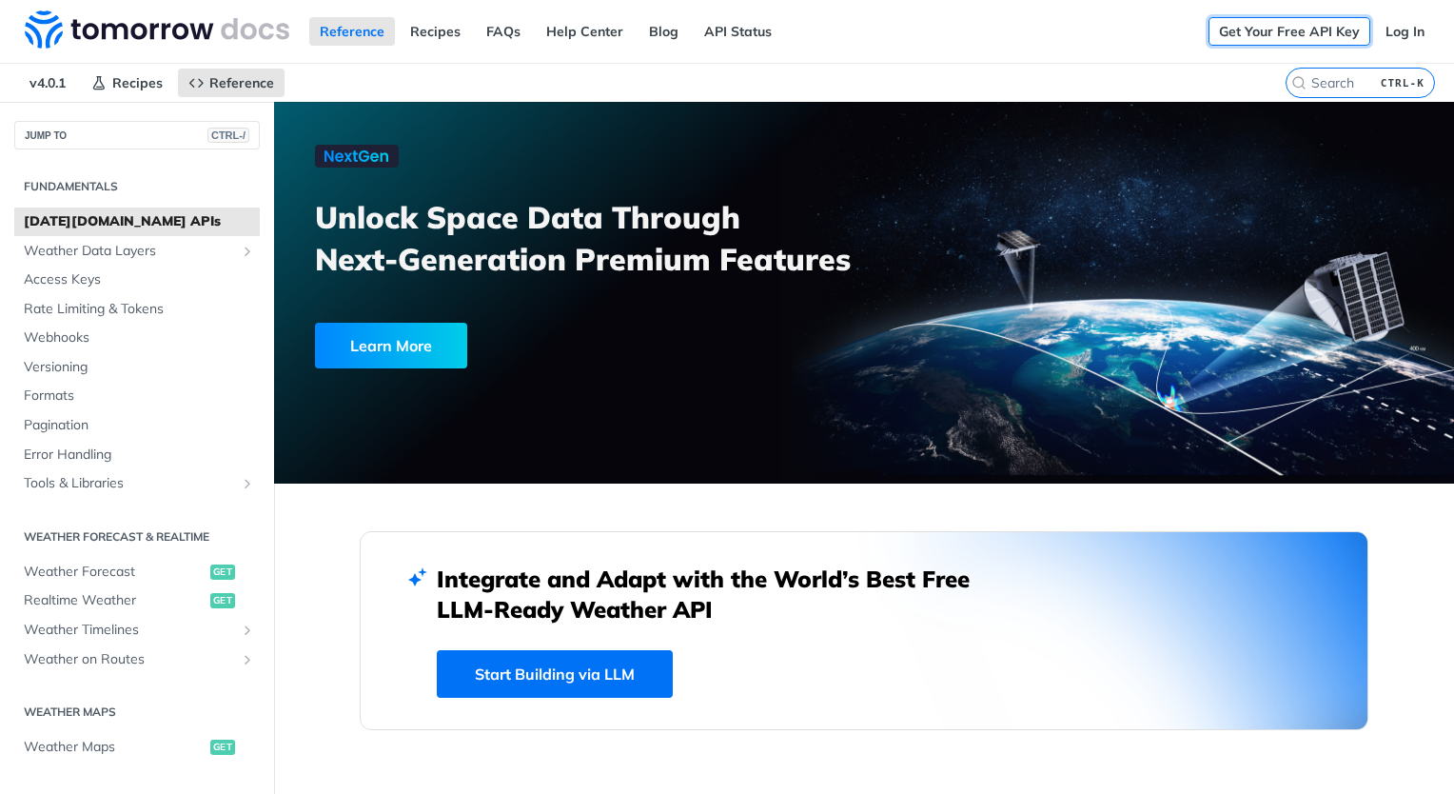
click at [1268, 27] on link "Get Your Free API Key" at bounding box center [1290, 31] width 162 height 29
click at [1380, 30] on link "Log In" at bounding box center [1405, 31] width 60 height 29
click at [1252, 29] on link "Get Your Free API Key" at bounding box center [1290, 31] width 162 height 29
